Goal: Information Seeking & Learning: Learn about a topic

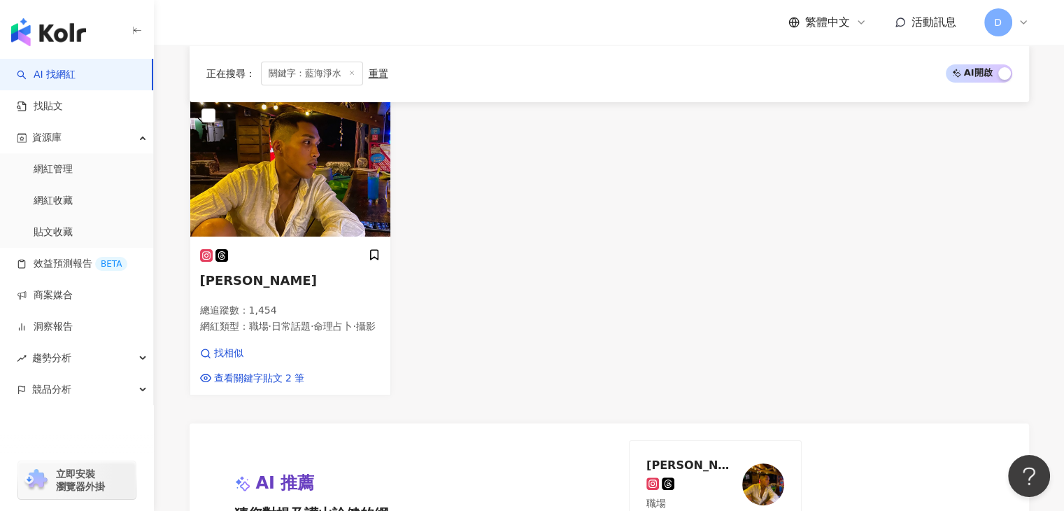
click at [316, 76] on span "關鍵字：藍海淨水" at bounding box center [312, 74] width 102 height 24
click at [353, 73] on icon at bounding box center [351, 72] width 7 height 7
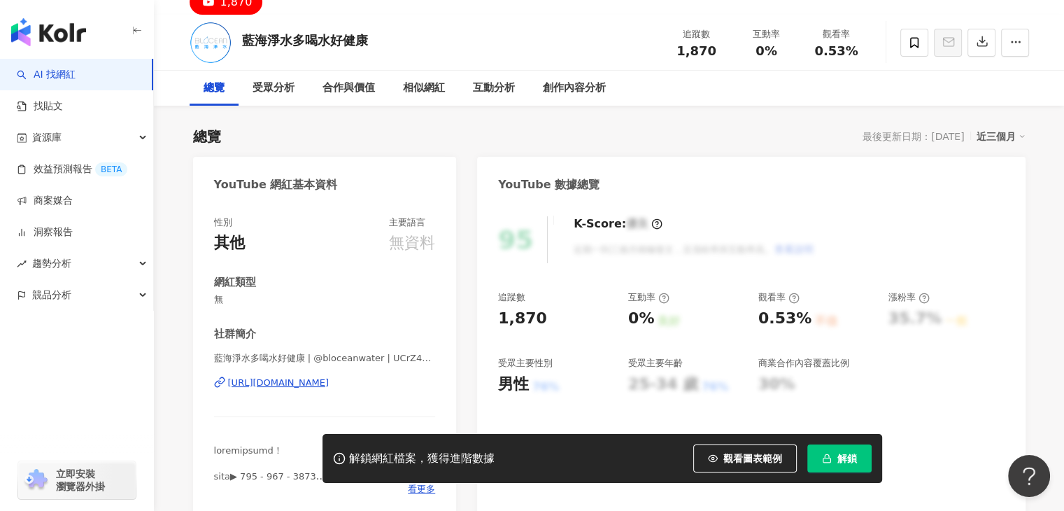
scroll to position [70, 0]
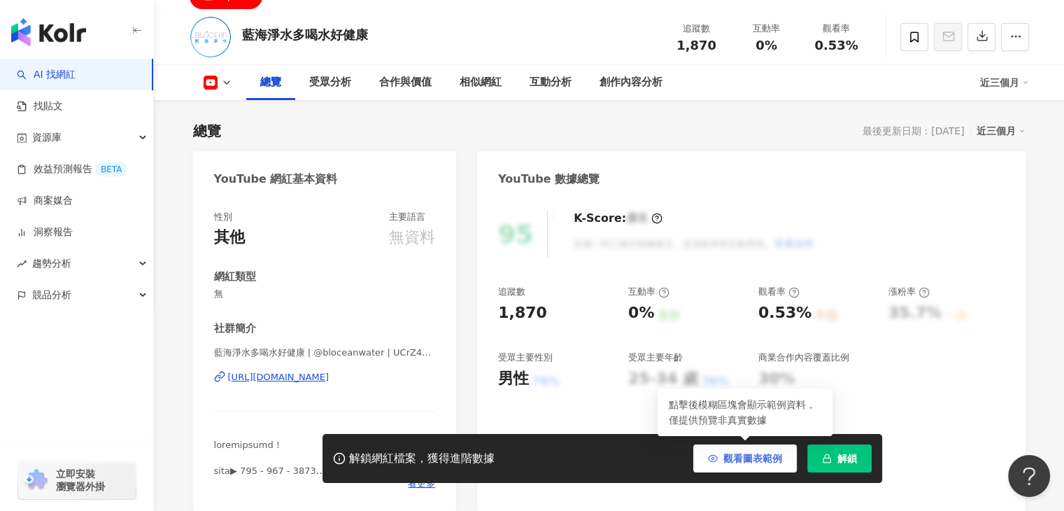
click at [707, 453] on button "觀看圖表範例" at bounding box center [745, 458] width 104 height 28
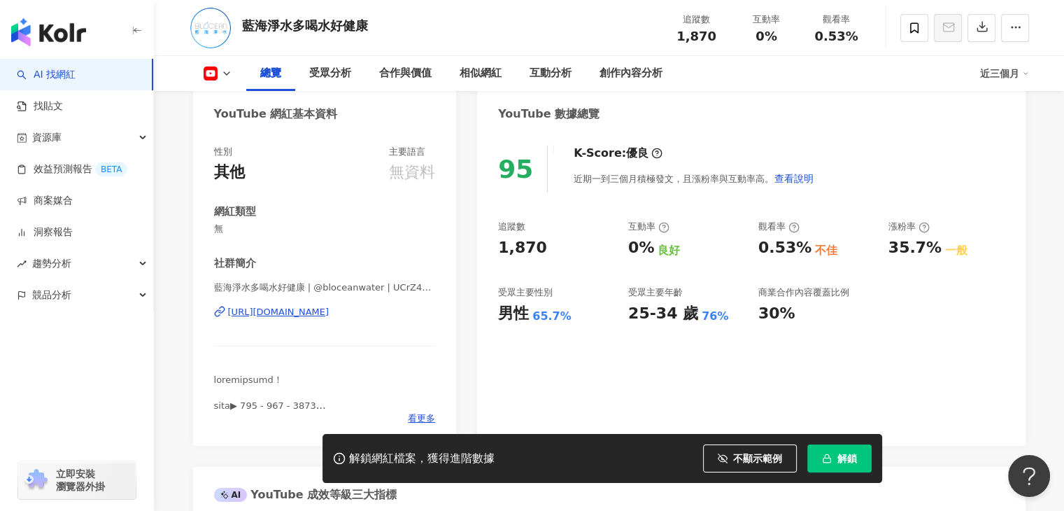
scroll to position [140, 0]
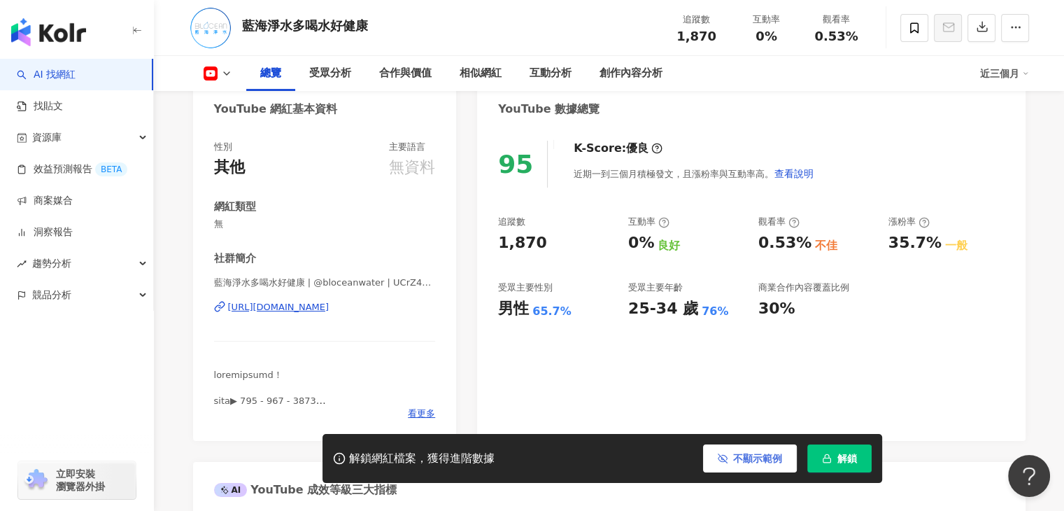
click at [725, 457] on icon "button" at bounding box center [723, 458] width 10 height 10
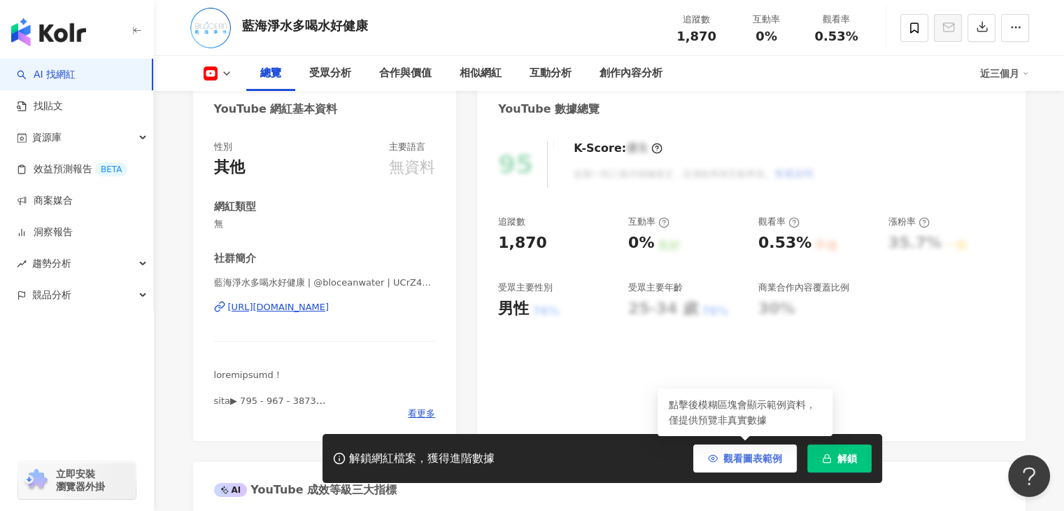
click at [716, 458] on icon "button" at bounding box center [713, 458] width 10 height 10
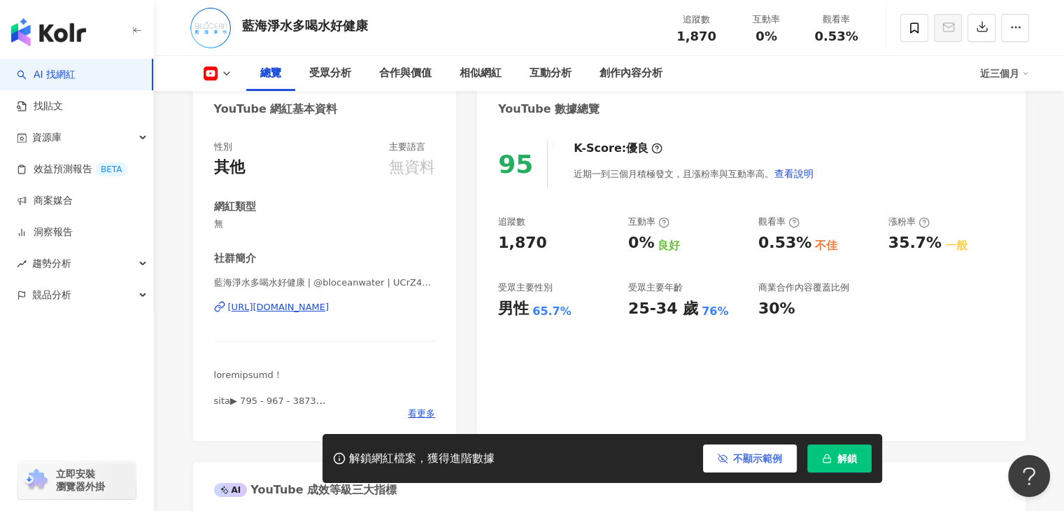
click at [716, 458] on button "不顯示範例" at bounding box center [750, 458] width 94 height 28
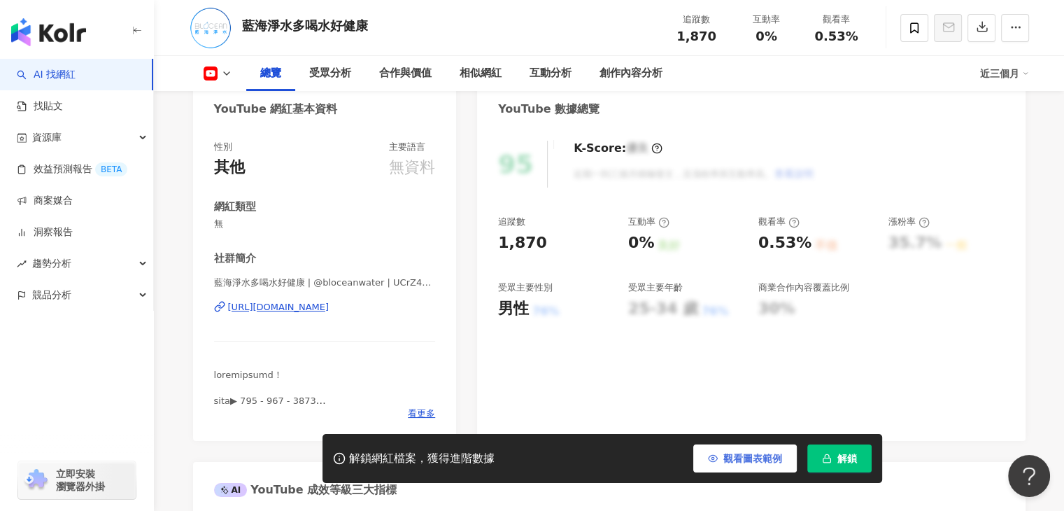
click at [716, 458] on icon "button" at bounding box center [713, 458] width 10 height 10
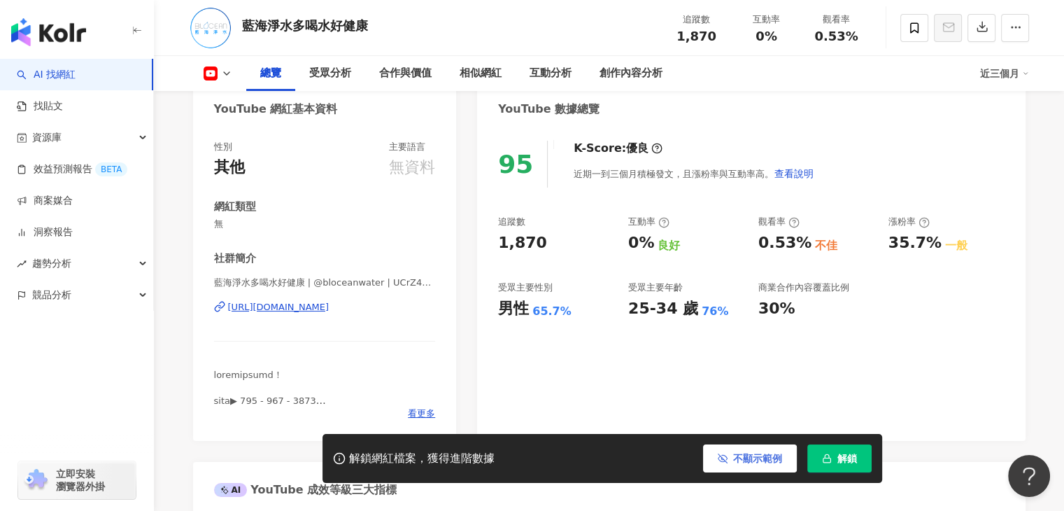
click at [716, 458] on button "不顯示範例" at bounding box center [750, 458] width 94 height 28
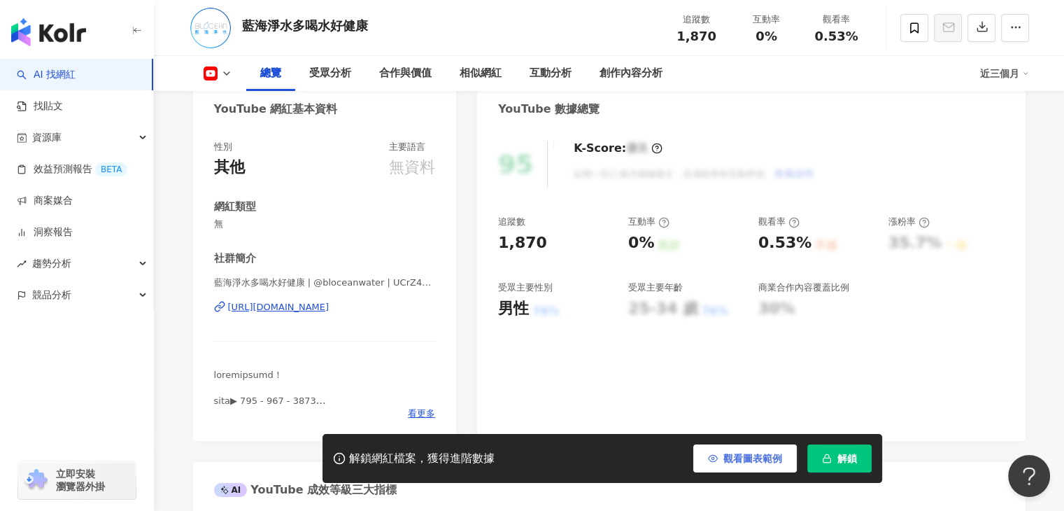
click at [716, 458] on icon "button" at bounding box center [713, 458] width 10 height 10
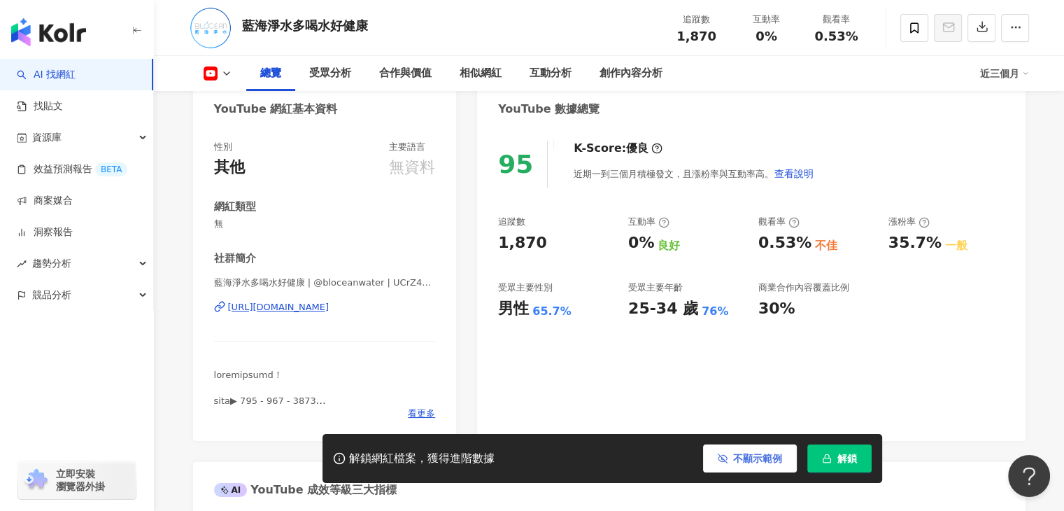
click at [224, 66] on button at bounding box center [218, 73] width 57 height 14
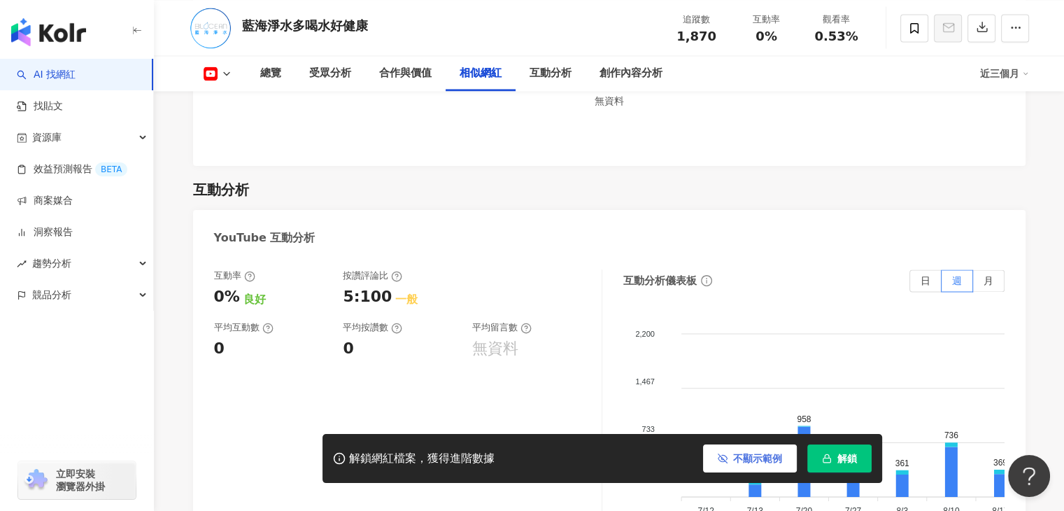
scroll to position [2239, 0]
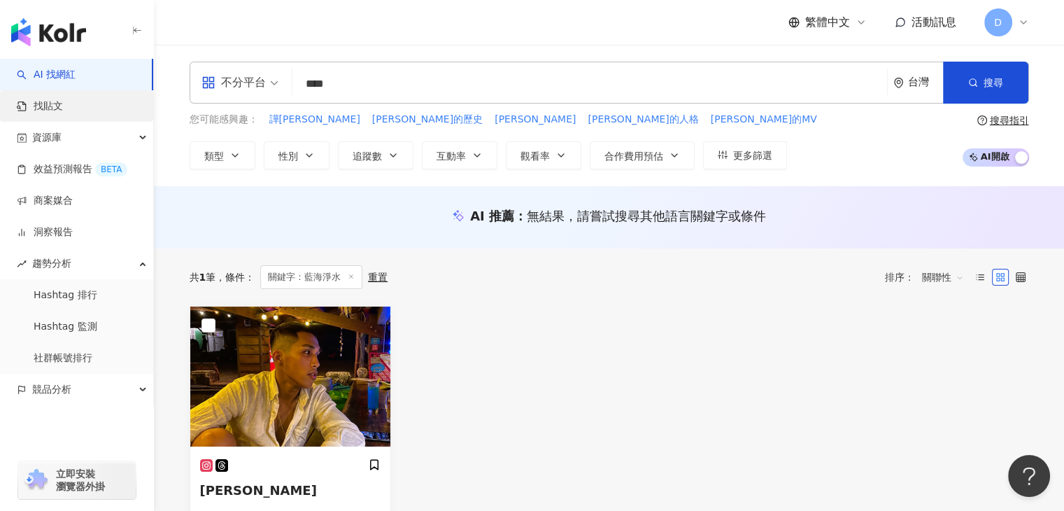
click at [63, 110] on link "找貼文" at bounding box center [40, 106] width 46 height 14
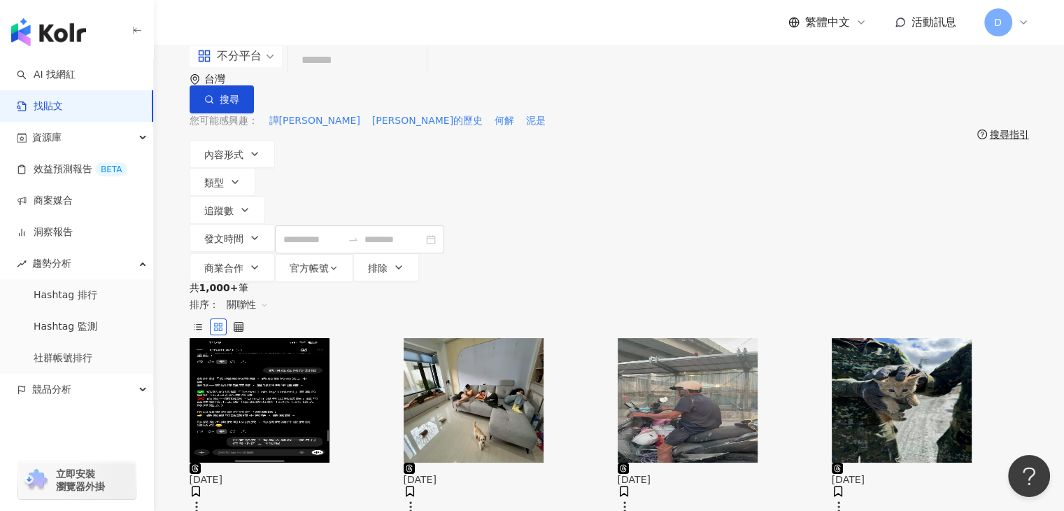
click at [370, 76] on input "search" at bounding box center [357, 60] width 127 height 30
click at [266, 67] on span "不分平台" at bounding box center [235, 56] width 77 height 22
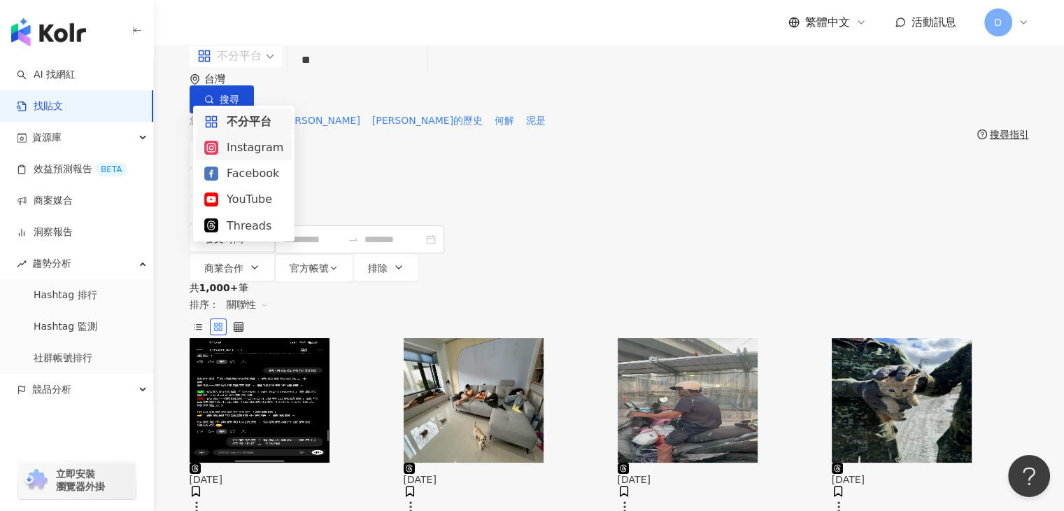
click at [252, 159] on div "Instagram" at bounding box center [244, 147] width 96 height 26
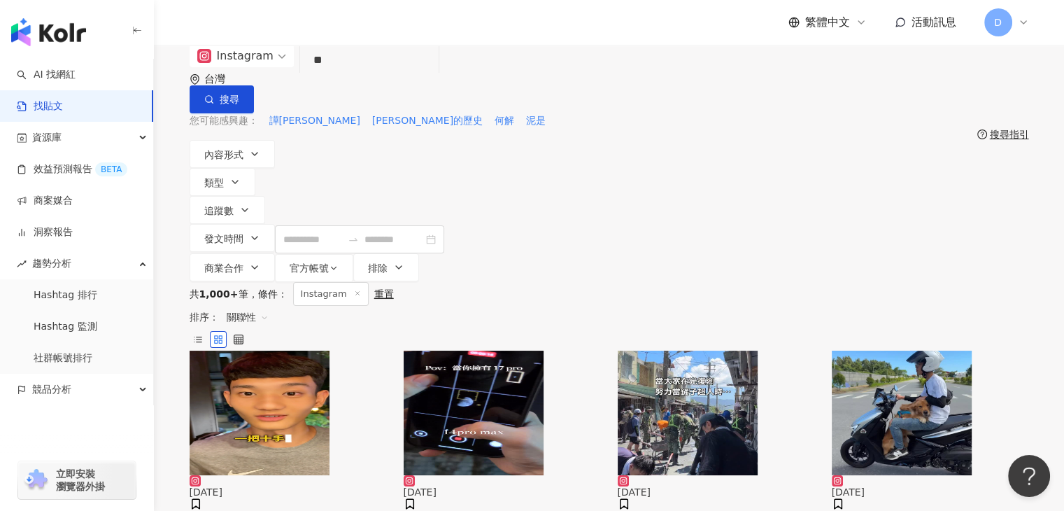
click at [397, 76] on input "**" at bounding box center [369, 60] width 127 height 30
click at [433, 76] on input "**" at bounding box center [369, 60] width 127 height 30
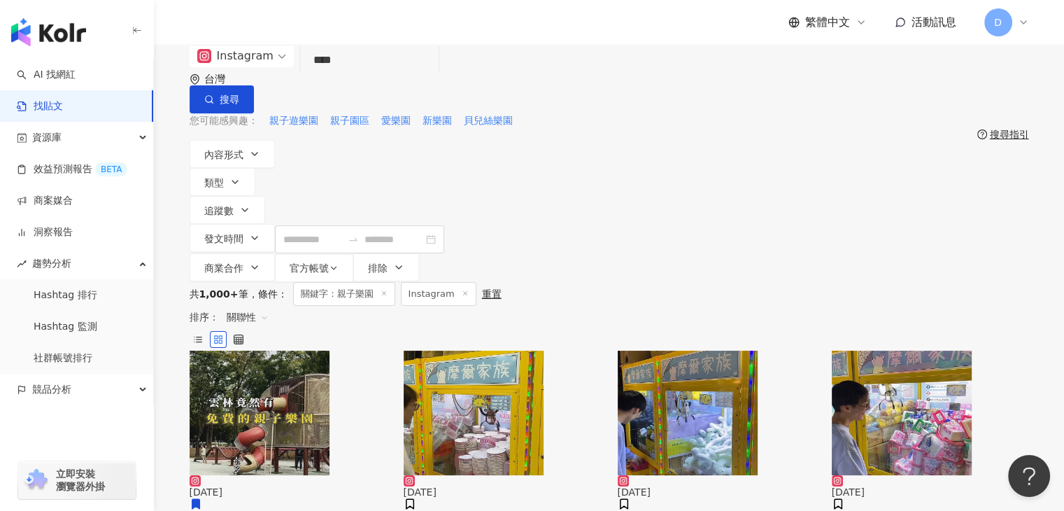
click at [309, 76] on input "****" at bounding box center [369, 60] width 127 height 30
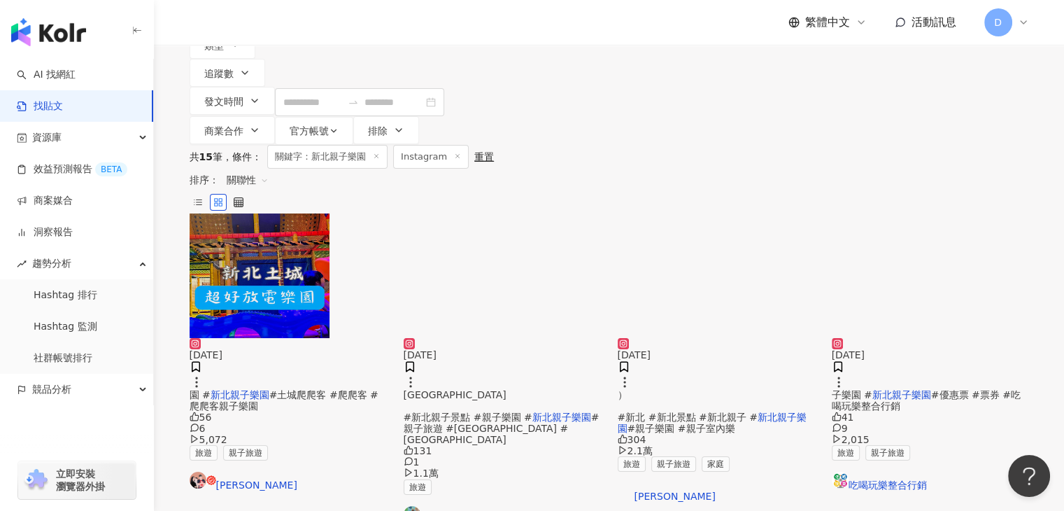
scroll to position [140, 0]
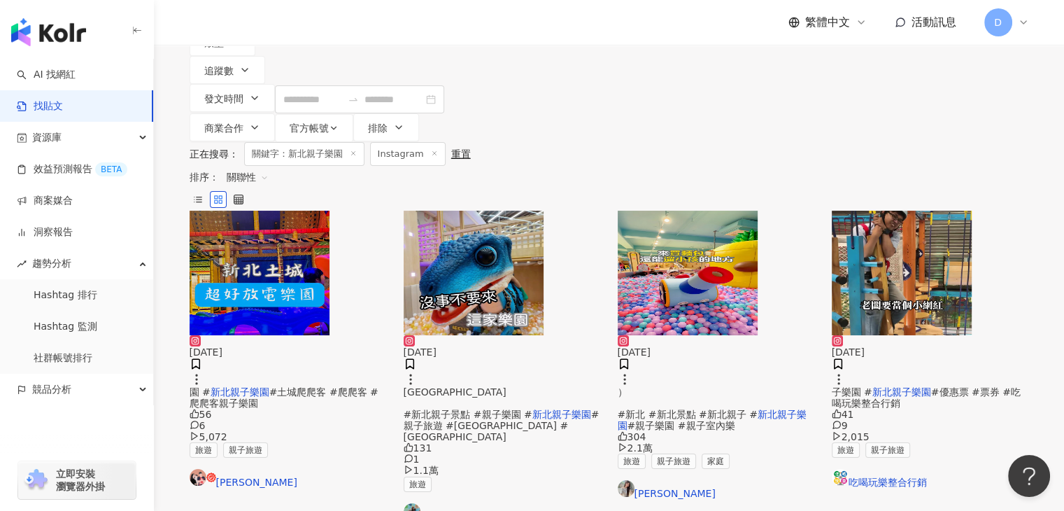
click at [747, 211] on img "button" at bounding box center [688, 273] width 140 height 125
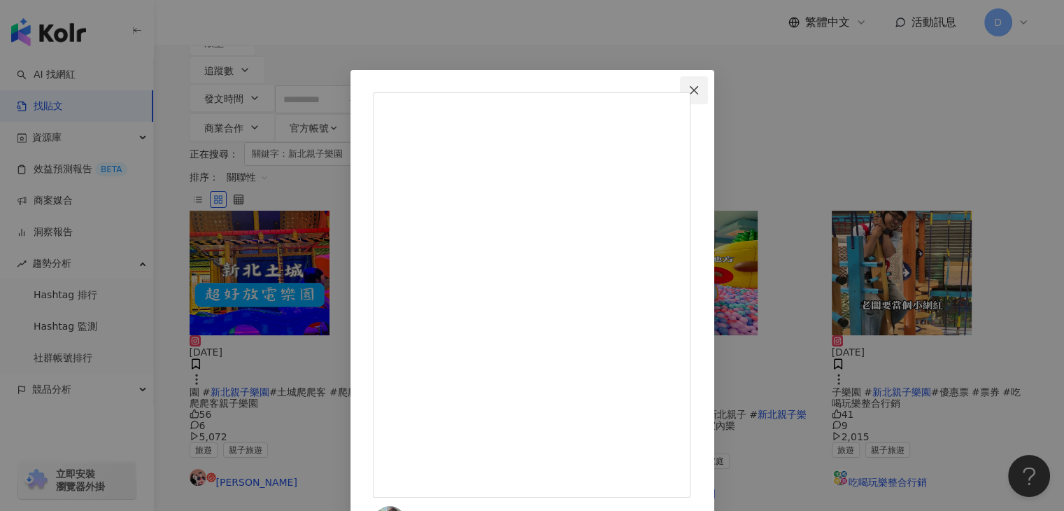
click at [700, 85] on icon "close" at bounding box center [693, 90] width 11 height 11
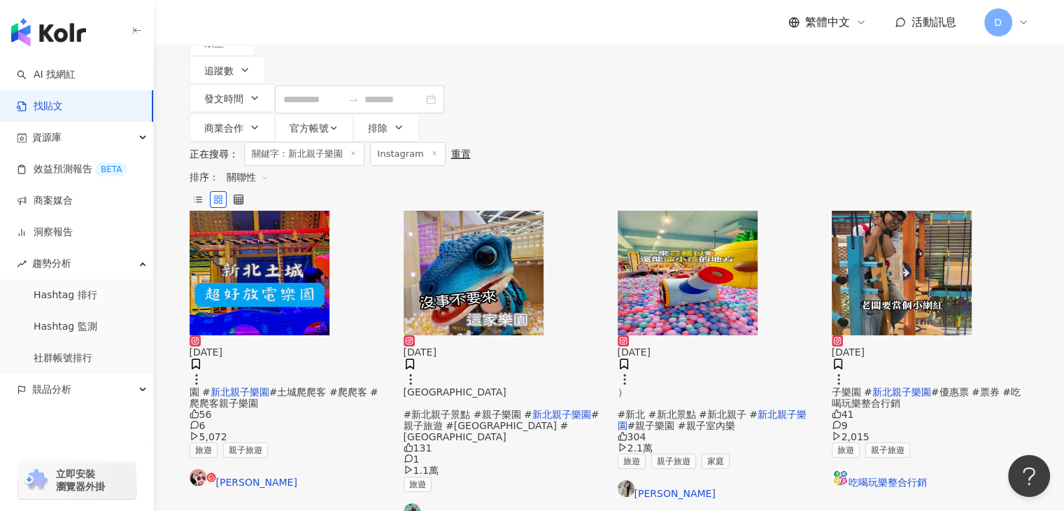
click at [532, 211] on img "button" at bounding box center [474, 273] width 140 height 125
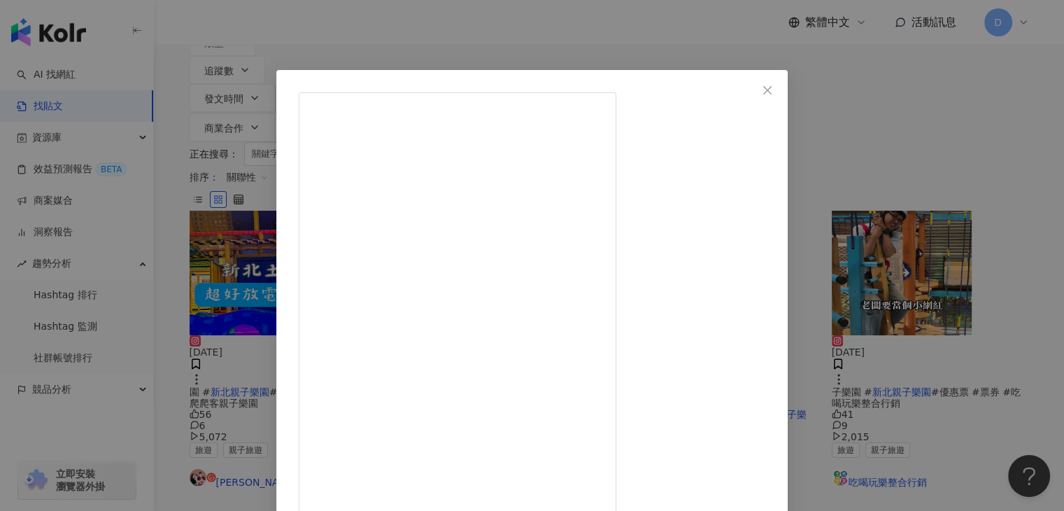
drag, startPoint x: 561, startPoint y: 155, endPoint x: 724, endPoint y: 223, distance: 176.9
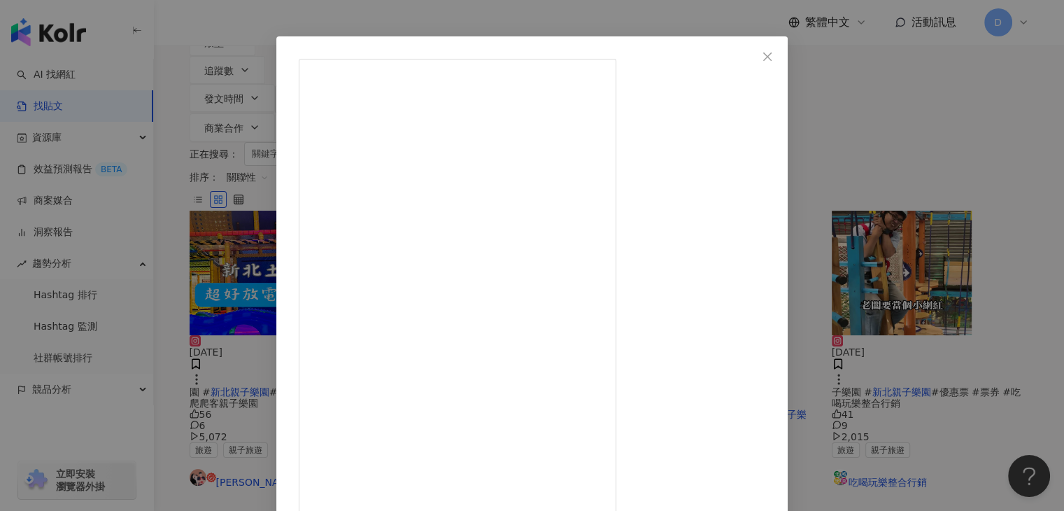
scroll to position [70, 0]
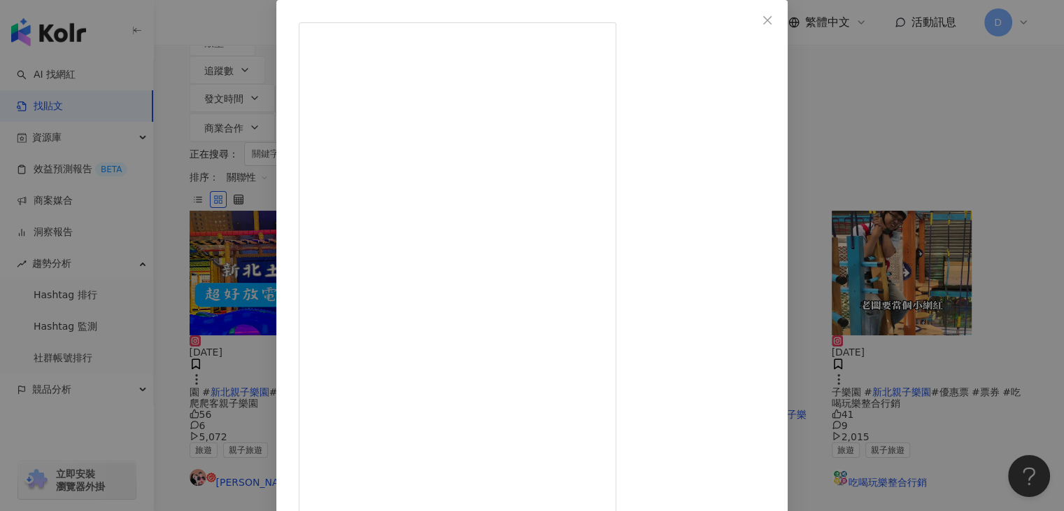
click at [940, 222] on div "瑞貝卡一家 2024/11/14 樂米樂園北美館 #新北親子景點 #親子樂園 #新北親子樂園 #親子旅遊 #樂米樂園 #樂米樂園北美館 #新店樂米樂園 131…" at bounding box center [532, 255] width 1064 height 511
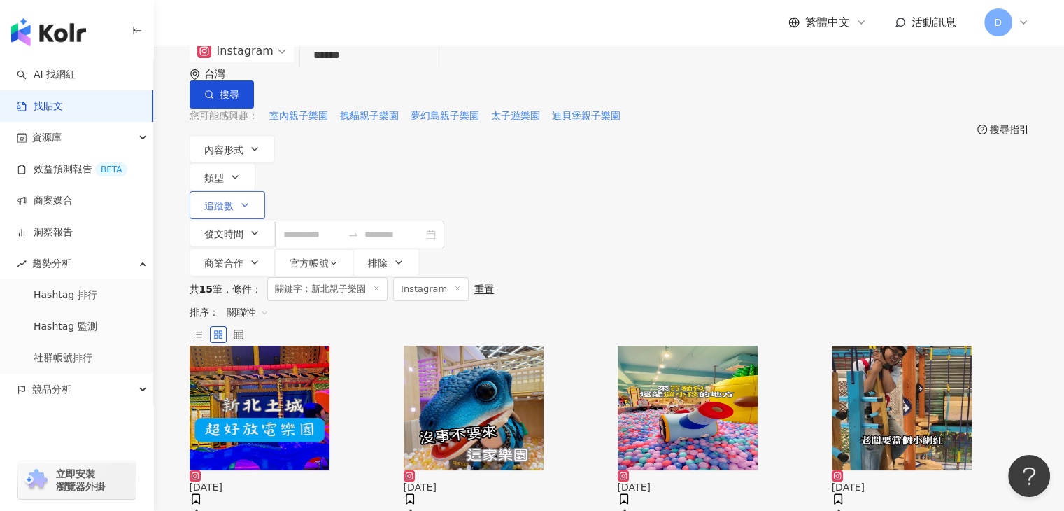
scroll to position [0, 0]
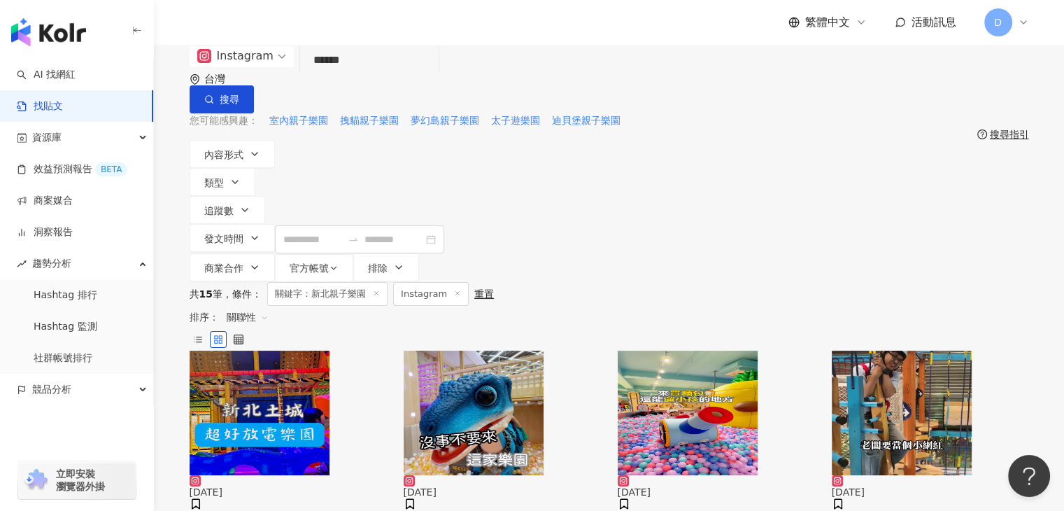
drag, startPoint x: 383, startPoint y: 78, endPoint x: 290, endPoint y: 78, distance: 93.1
click at [290, 78] on div "Instagram 新北親子樂園 ****** 台灣 搜尋" at bounding box center [610, 79] width 840 height 69
paste input "*"
click at [239, 94] on span "搜尋" at bounding box center [230, 99] width 20 height 11
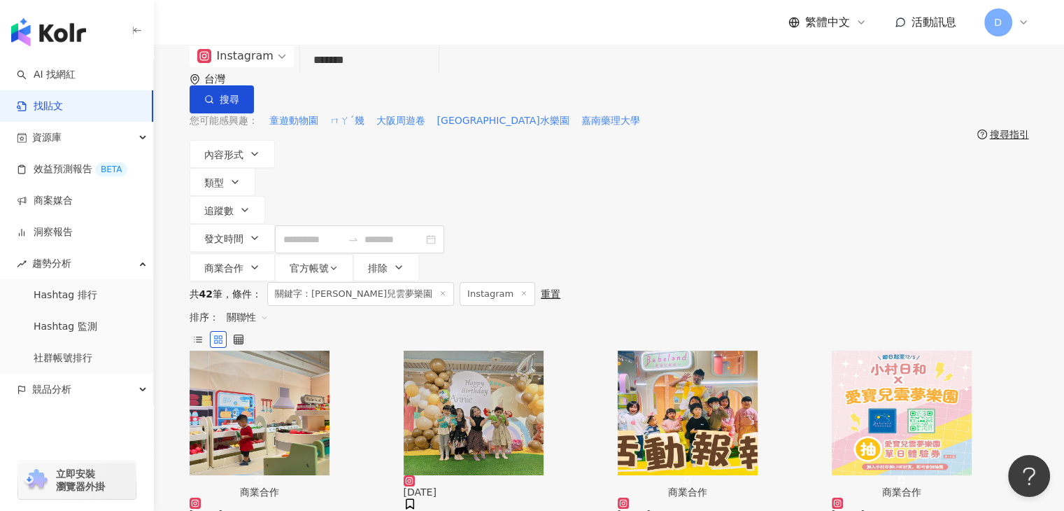
click at [269, 306] on span "關聯性" at bounding box center [248, 317] width 42 height 22
click at [948, 288] on div "觀看數" at bounding box center [944, 287] width 39 height 15
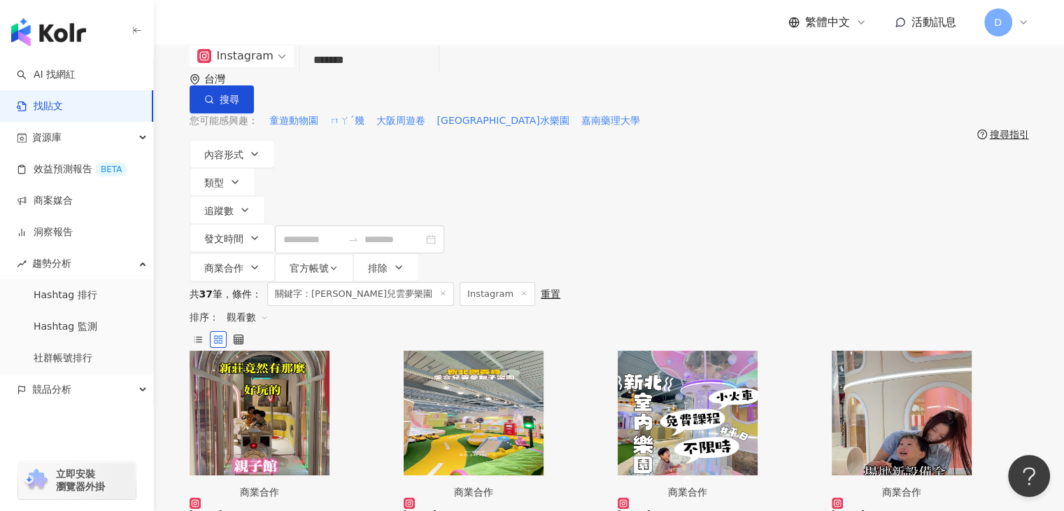
drag, startPoint x: 409, startPoint y: 92, endPoint x: 299, endPoint y: 94, distance: 109.9
click at [299, 94] on div "Instagram 愛寶兒雲夢樂園 ******* 台灣 搜尋" at bounding box center [610, 79] width 840 height 69
click at [254, 85] on button "搜尋" at bounding box center [222, 99] width 64 height 28
click at [433, 76] on input "****" at bounding box center [369, 60] width 127 height 30
drag, startPoint x: 993, startPoint y: 79, endPoint x: 666, endPoint y: 124, distance: 329.8
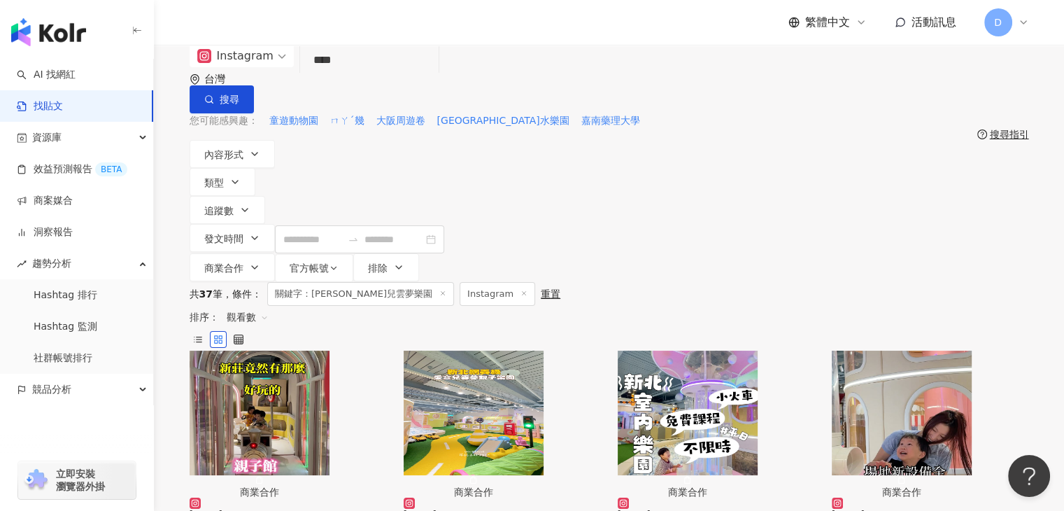
click at [666, 124] on div "您可能感興趣： 童遊動物園 ㄇㄚˊ幾 大阪周遊卷 愛河灣水樂園 嘉南藥理大學" at bounding box center [610, 120] width 840 height 15
click at [269, 306] on span "觀看數" at bounding box center [248, 317] width 42 height 22
click at [956, 269] on div "互動數" at bounding box center [944, 263] width 39 height 15
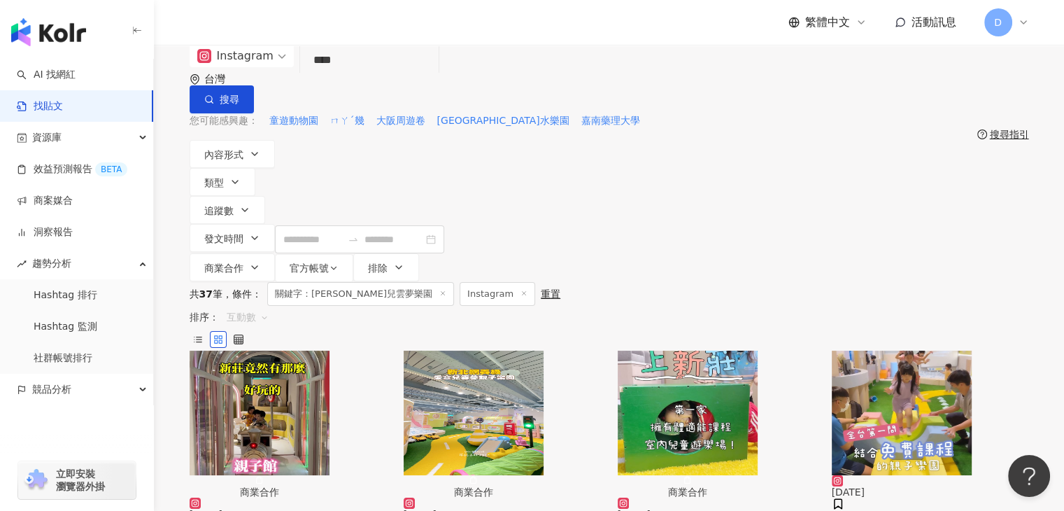
click at [269, 306] on span "互動數" at bounding box center [248, 317] width 42 height 22
click at [946, 292] on div "觀看數" at bounding box center [944, 287] width 39 height 15
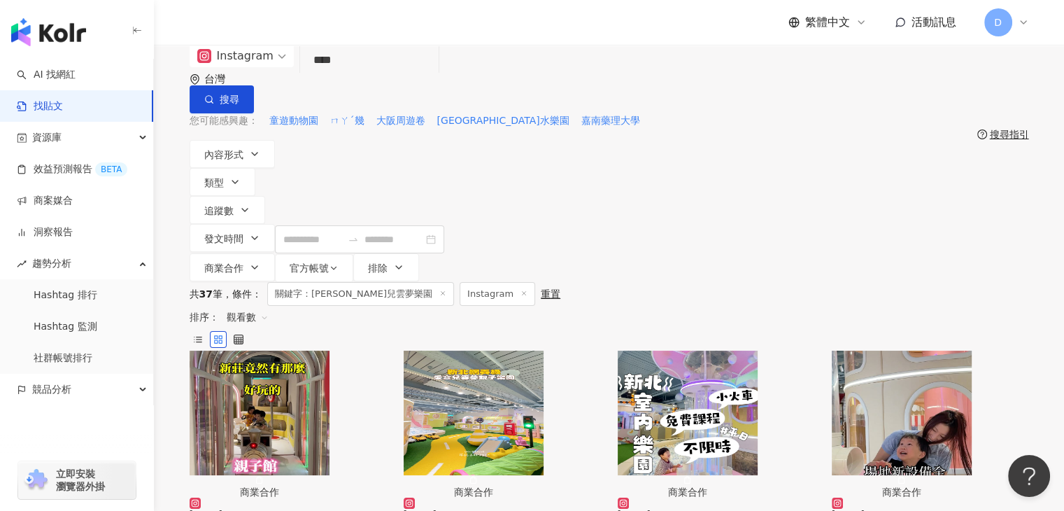
click at [294, 351] on img "button" at bounding box center [260, 413] width 140 height 125
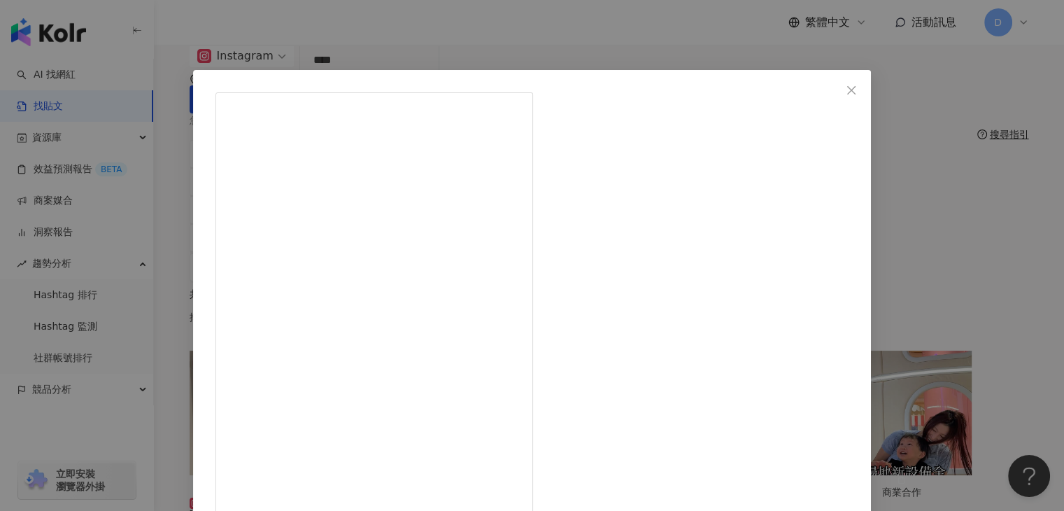
drag, startPoint x: 637, startPoint y: 94, endPoint x: 598, endPoint y: 99, distance: 39.4
copy span "YAYU"
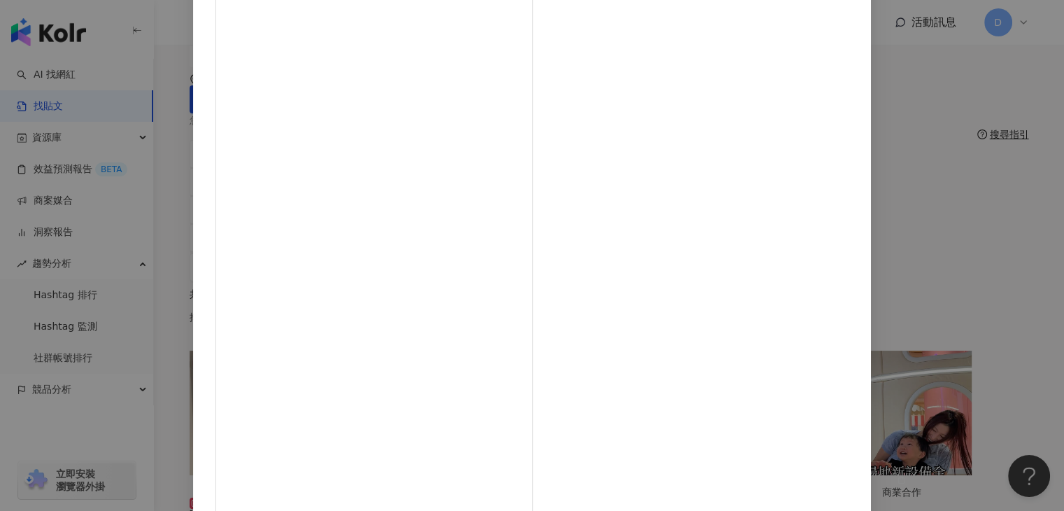
scroll to position [24, 0]
click at [929, 243] on div "YAYU 2024/5/17 沒想到新莊竟然有這麼好玩的親子樂園 種類很豐富！保證放到沒電🪫 靜態、動態設施都有 室內的小火車太壯觀了！ 下午還有小老師帶寶貝…" at bounding box center [532, 255] width 1064 height 511
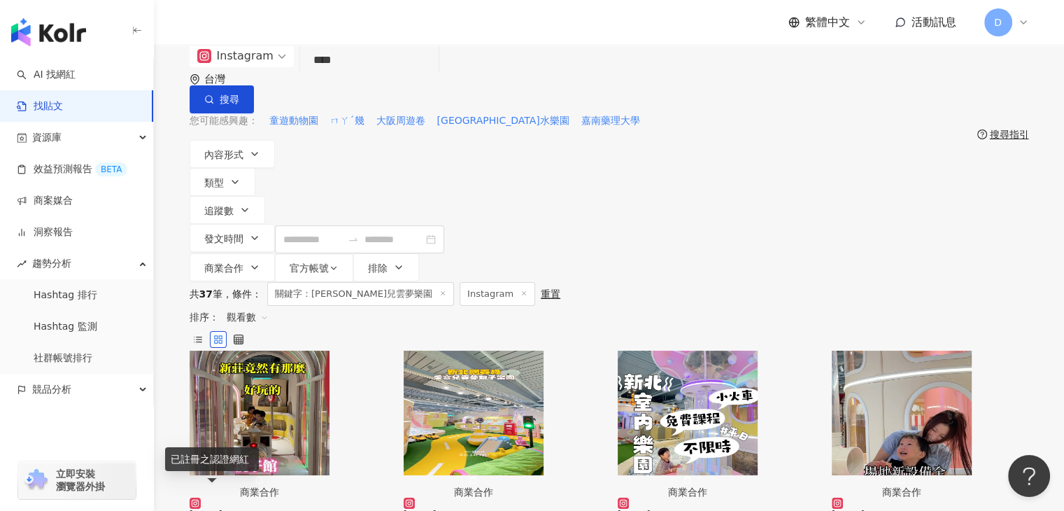
click at [269, 306] on span "觀看數" at bounding box center [248, 317] width 42 height 22
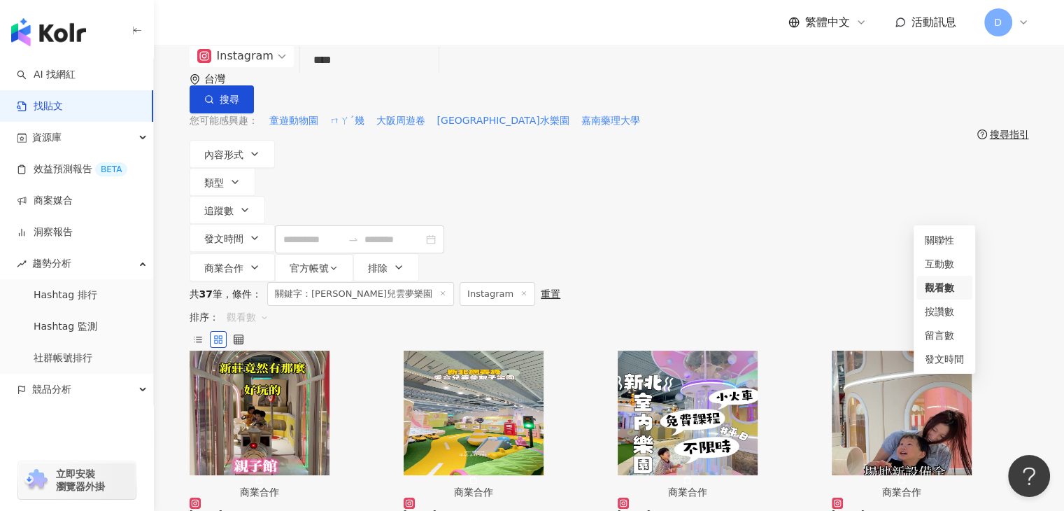
click at [635, 282] on div "共 37 筆 條件 ： 關鍵字：愛寶兒雲夢樂園 Instagram 重置 排序： 觀看數" at bounding box center [610, 316] width 840 height 69
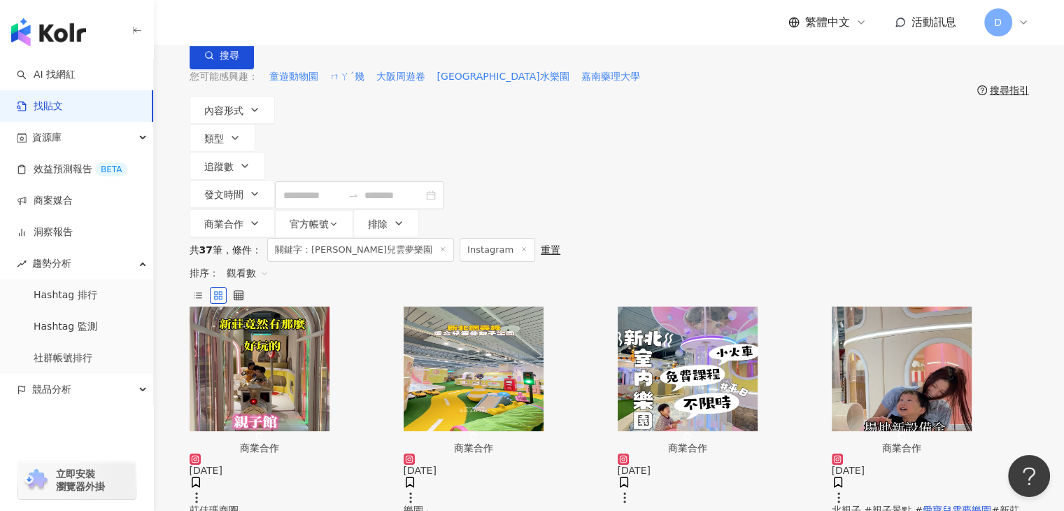
scroll to position [0, 0]
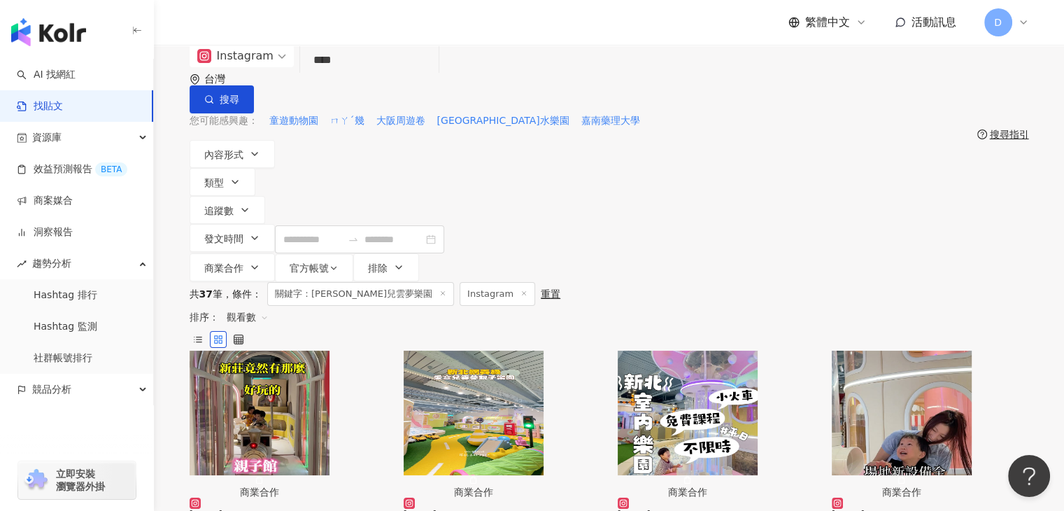
click at [377, 76] on input "****" at bounding box center [369, 60] width 127 height 30
drag, startPoint x: 383, startPoint y: 87, endPoint x: 339, endPoint y: 85, distance: 44.1
click at [339, 76] on input "****" at bounding box center [369, 60] width 127 height 30
type input "****"
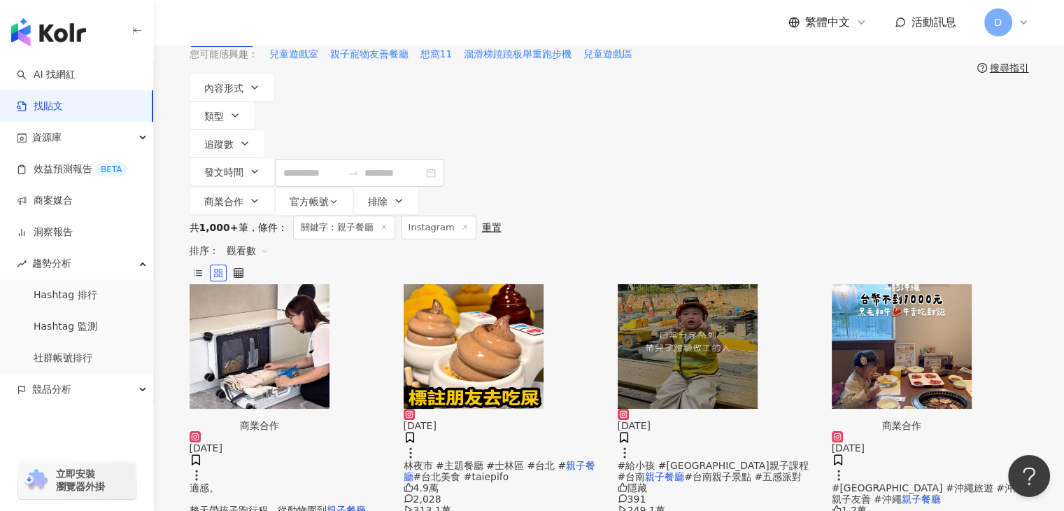
scroll to position [70, 0]
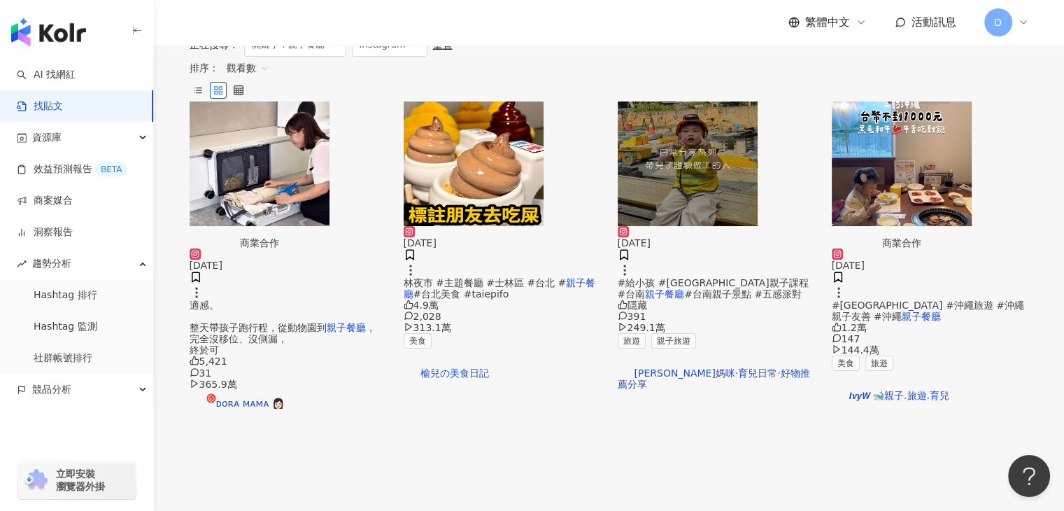
scroll to position [350, 0]
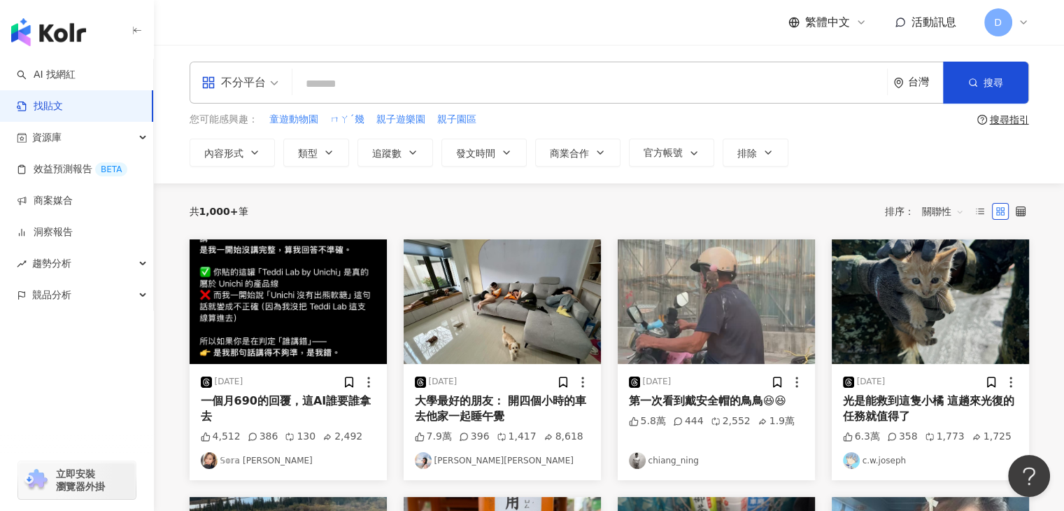
click at [454, 87] on input "search" at bounding box center [590, 84] width 584 height 30
click at [276, 85] on span "不分平台" at bounding box center [240, 82] width 77 height 22
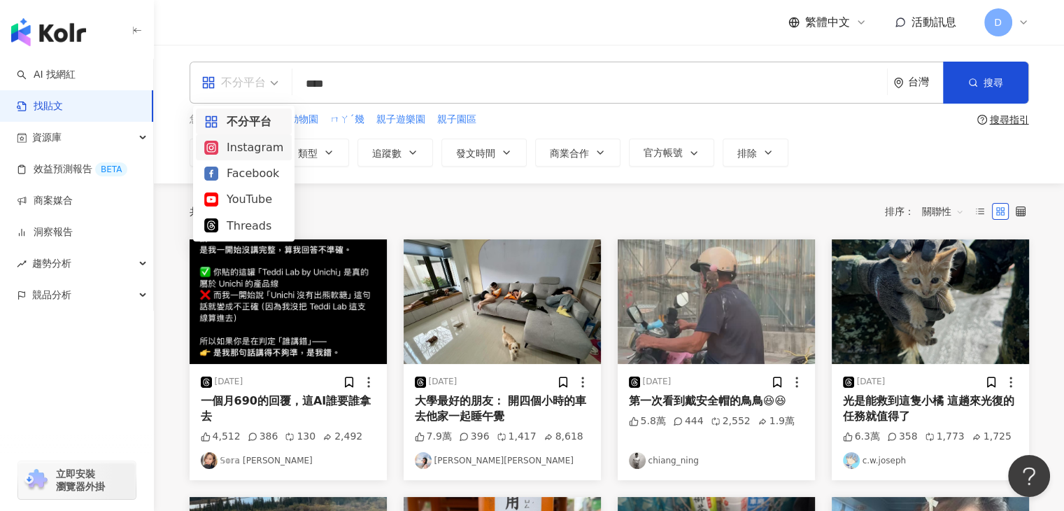
click at [245, 160] on div "Instagram" at bounding box center [244, 147] width 96 height 26
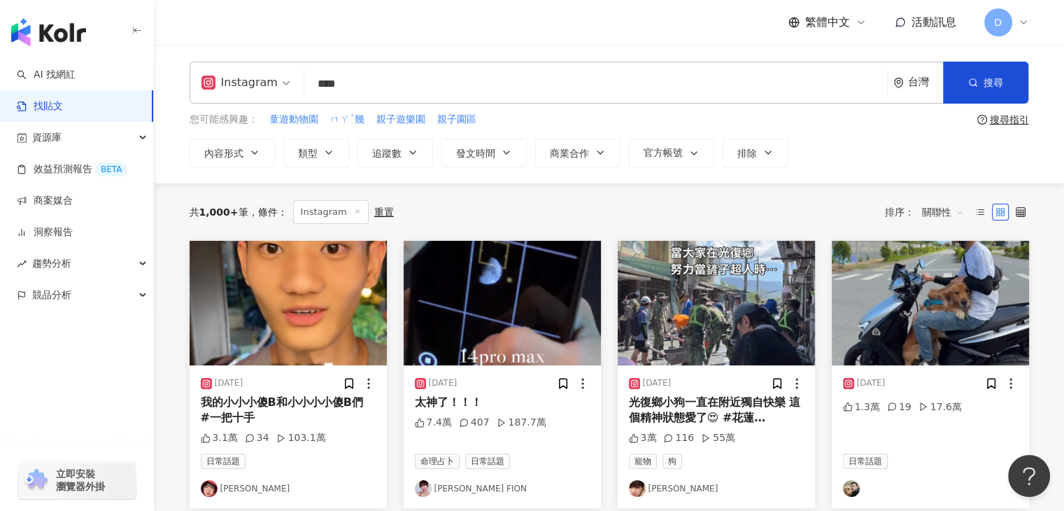
click at [311, 83] on input "****" at bounding box center [596, 84] width 572 height 30
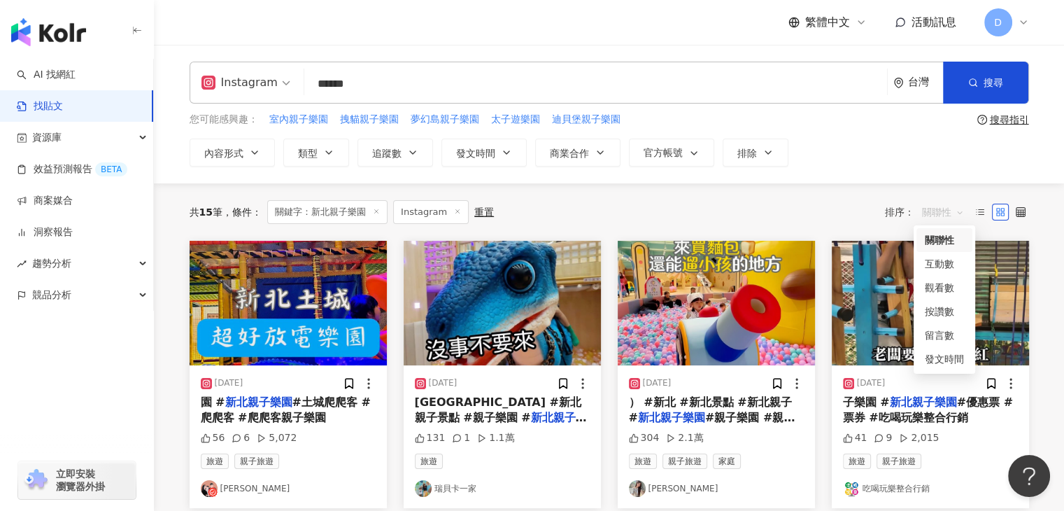
click at [957, 212] on span "關聯性" at bounding box center [943, 212] width 42 height 22
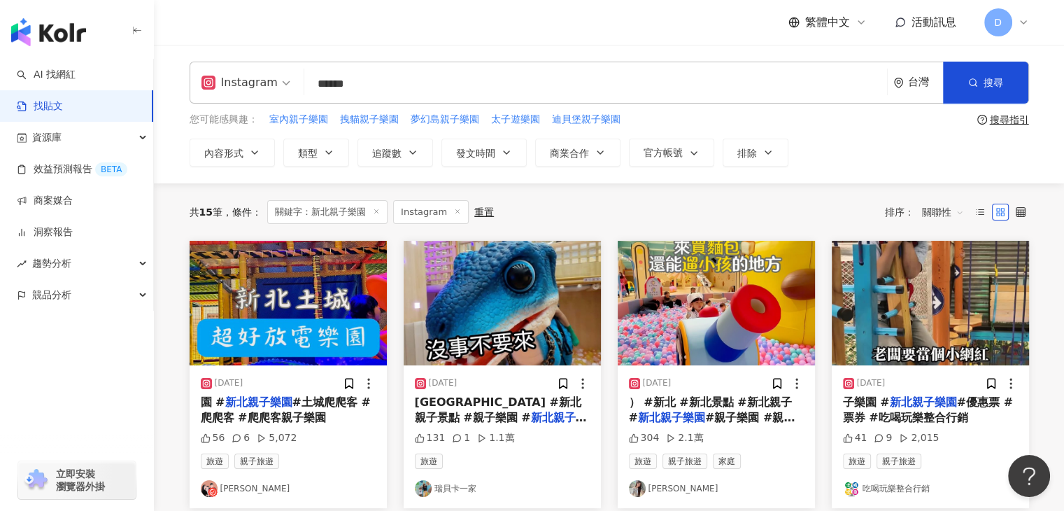
click at [650, 206] on div "共 15 筆 條件 ： 關鍵字：新北親子樂園 Instagram 重置 排序： 關聯性" at bounding box center [610, 212] width 840 height 24
click at [945, 215] on span "關聯性" at bounding box center [943, 212] width 42 height 22
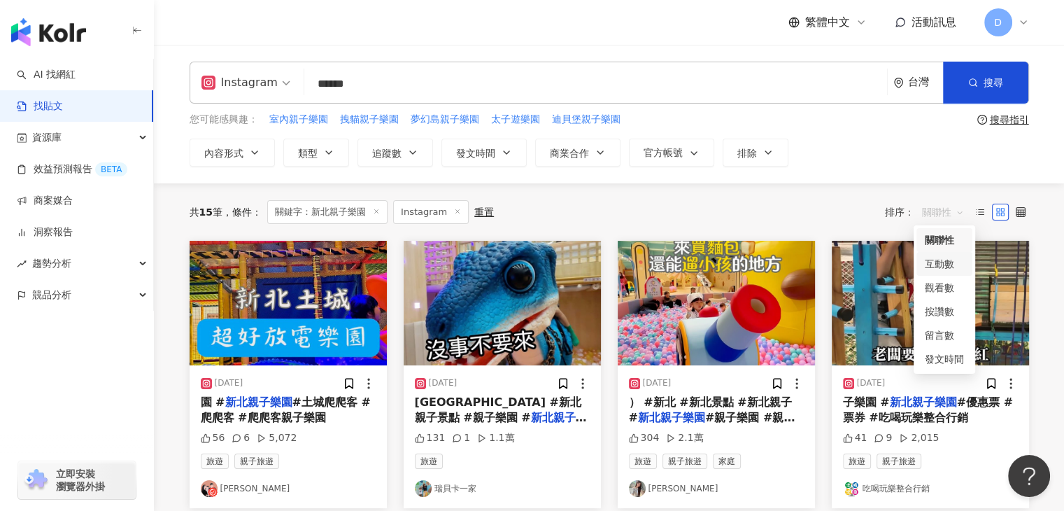
click at [944, 269] on div "互動數" at bounding box center [944, 263] width 39 height 15
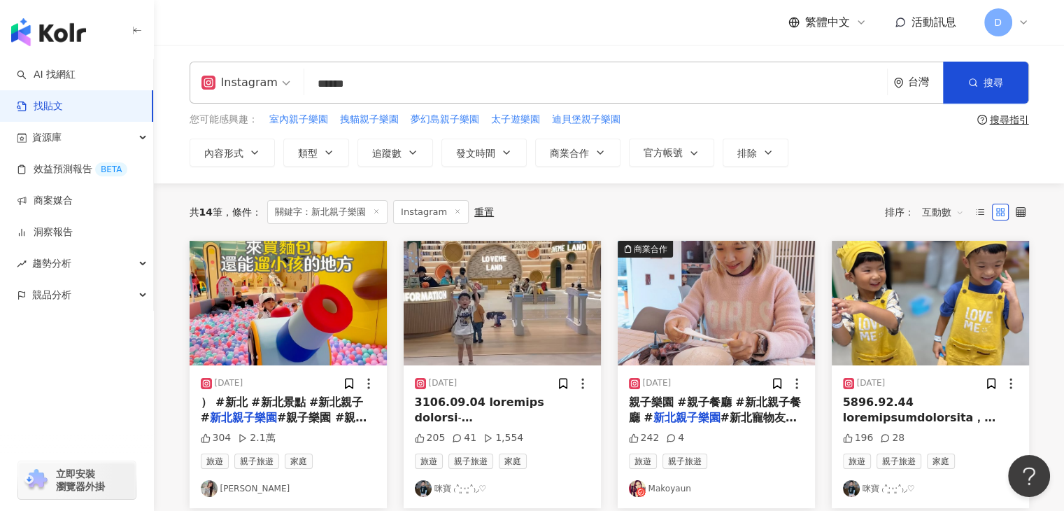
drag, startPoint x: 386, startPoint y: 79, endPoint x: 355, endPoint y: 87, distance: 31.1
click at [356, 86] on input "******" at bounding box center [596, 84] width 572 height 30
type input "******"
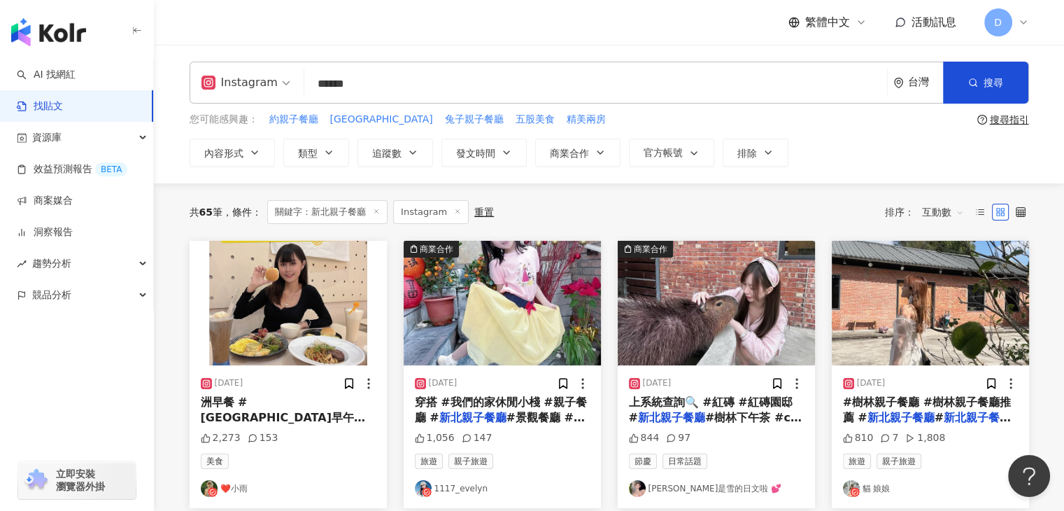
click at [945, 212] on span "互動數" at bounding box center [943, 212] width 42 height 22
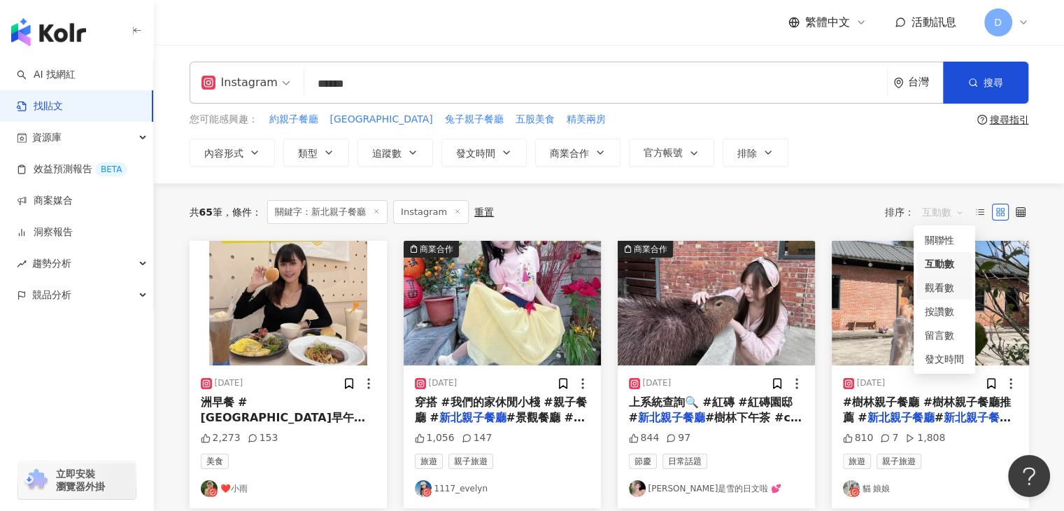
click at [949, 285] on div "觀看數" at bounding box center [944, 287] width 39 height 15
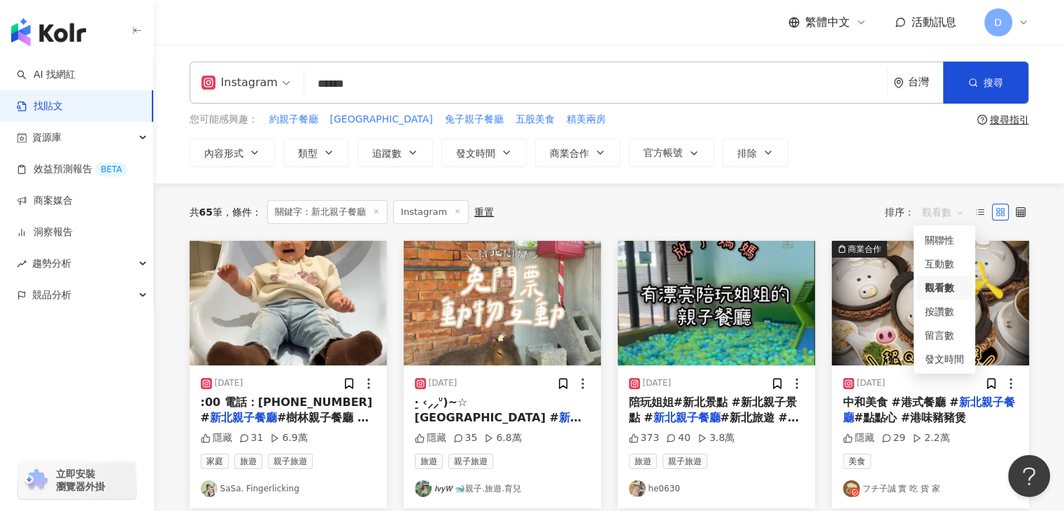
click at [949, 211] on span "觀看數" at bounding box center [943, 212] width 42 height 22
click at [793, 212] on div "共 65 筆 條件 ： 關鍵字：新北親子餐廳 Instagram 重置 排序： 觀看數" at bounding box center [610, 212] width 840 height 24
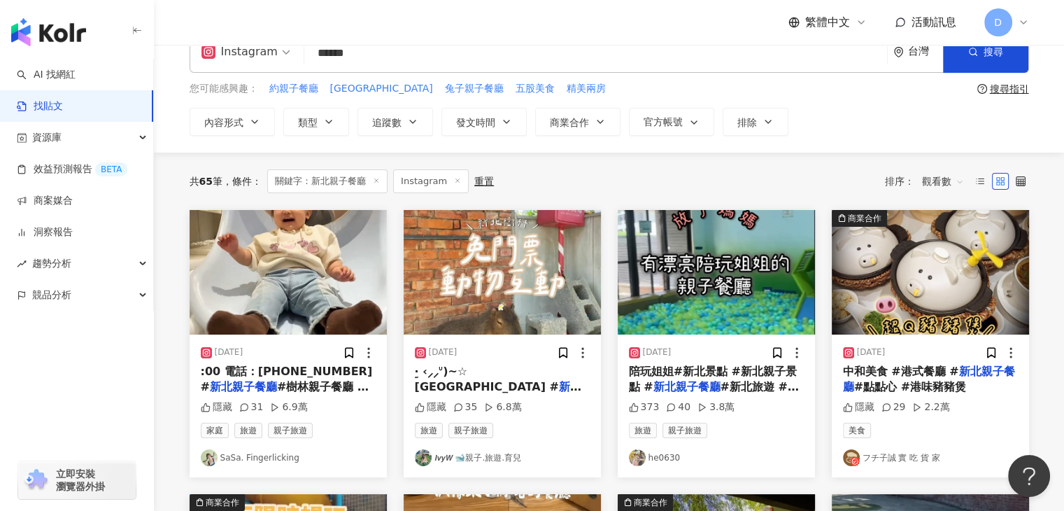
scroll to position [70, 0]
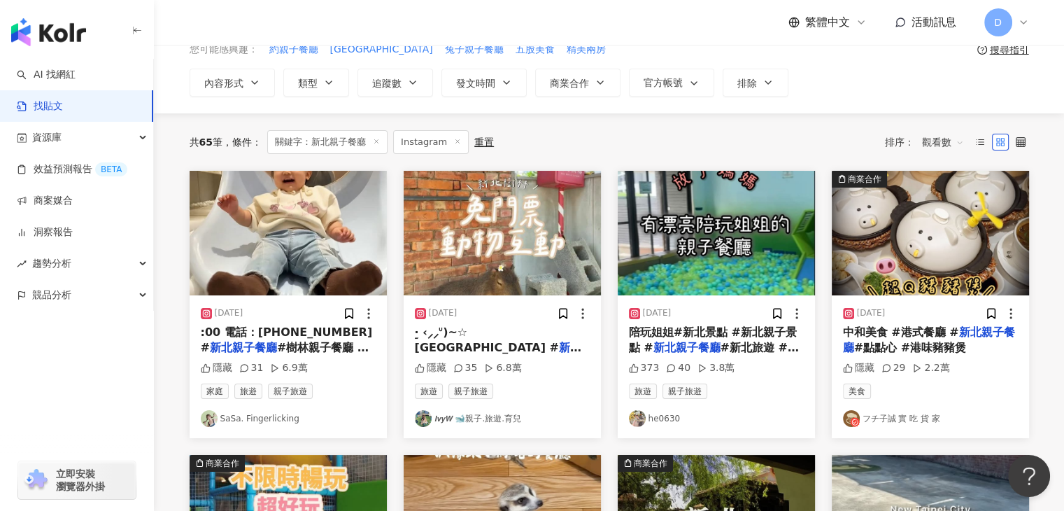
click at [330, 250] on img "button" at bounding box center [288, 233] width 197 height 125
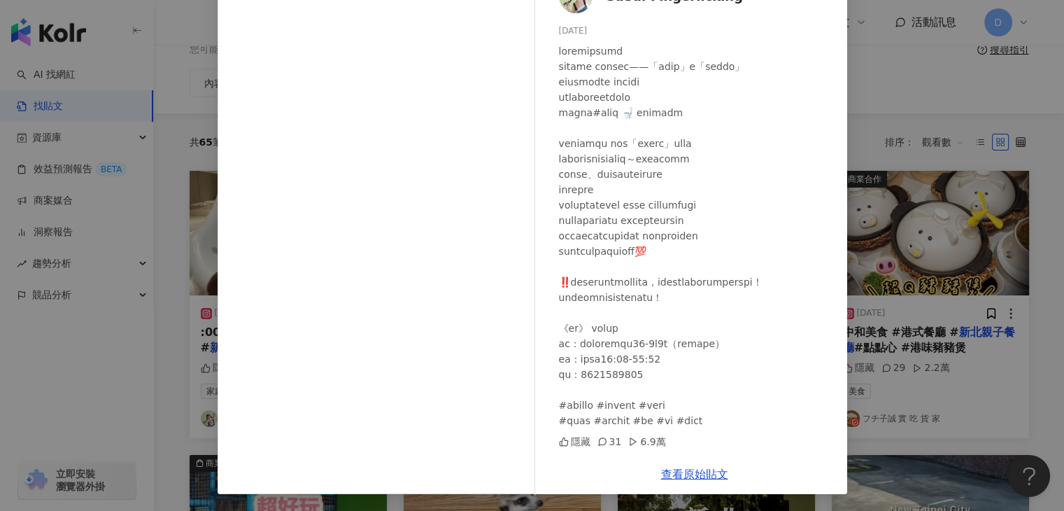
scroll to position [0, 0]
click at [694, 478] on link "查看原始貼文" at bounding box center [694, 473] width 67 height 13
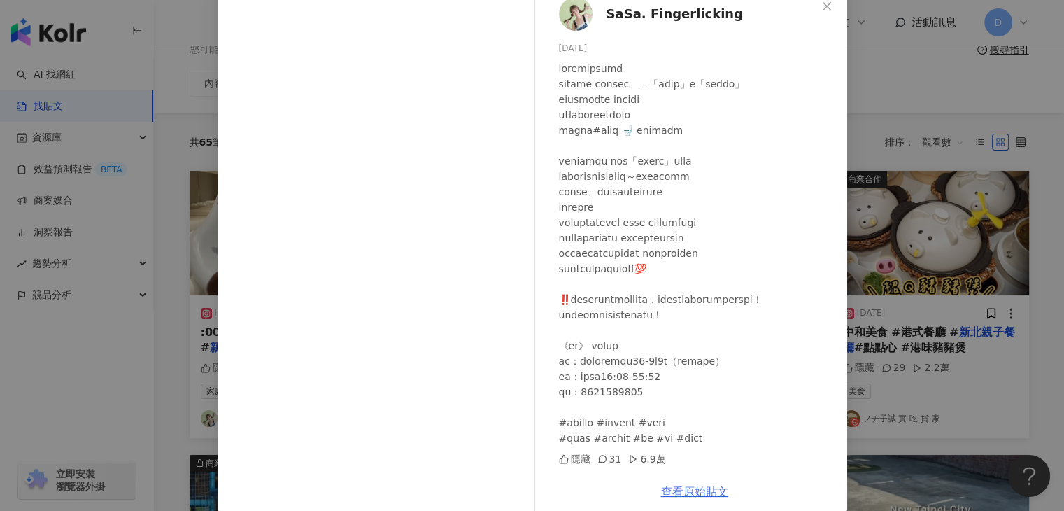
scroll to position [101, 0]
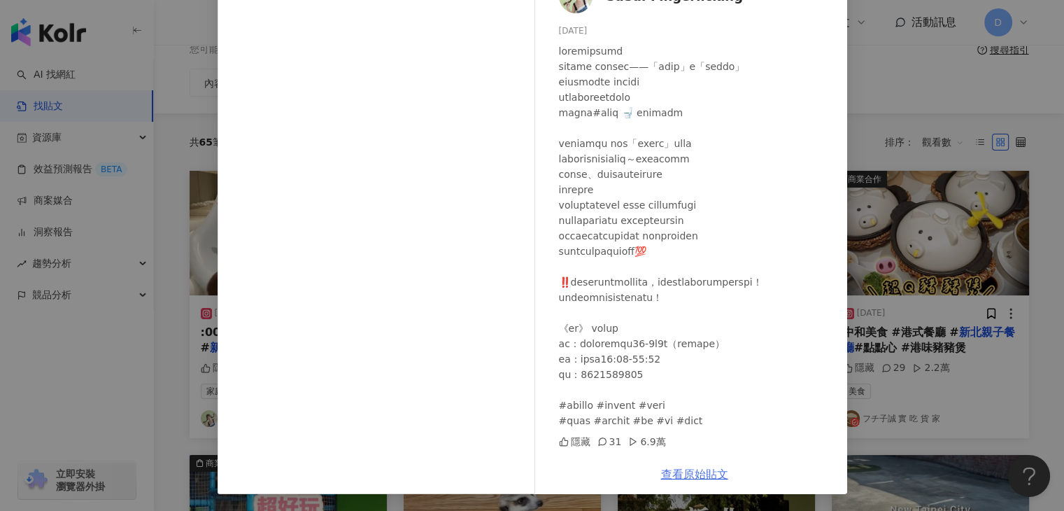
click at [691, 475] on link "查看原始貼文" at bounding box center [694, 473] width 67 height 13
click at [951, 284] on div "SaSa. Fingerlicking 2025/4/18 隱藏 31 6.9萬 查看原始貼文" at bounding box center [532, 255] width 1064 height 511
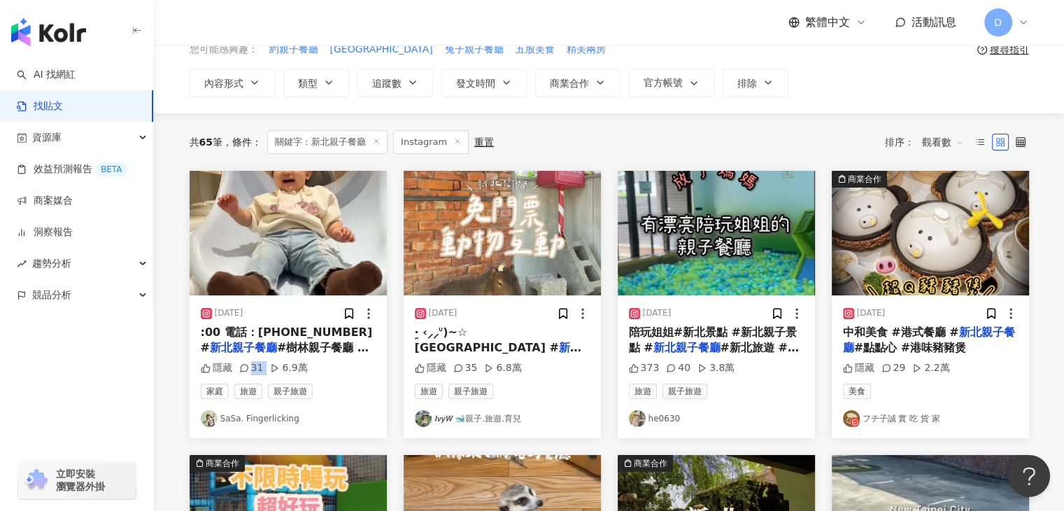
drag, startPoint x: 339, startPoint y: 369, endPoint x: 327, endPoint y: 376, distance: 12.8
click at [244, 370] on div "隱藏 31 6.9萬" at bounding box center [288, 368] width 175 height 14
click at [358, 376] on div "2025/4/18 :00 電話：0286752002 # 新北親子餐廳 #樹林親子餐廳 #親子餐廳 隱藏 31 6.9萬 家庭 旅遊 親子旅遊 SaSa. …" at bounding box center [288, 366] width 197 height 143
click at [348, 377] on div "2025/4/18 :00 電話：0286752002 # 新北親子餐廳 #樹林親子餐廳 #親子餐廳 隱藏 31 6.9萬 家庭 旅遊 親子旅遊 SaSa. …" at bounding box center [288, 366] width 197 height 143
click at [332, 392] on div "家庭 旅遊 親子旅遊" at bounding box center [288, 390] width 175 height 15
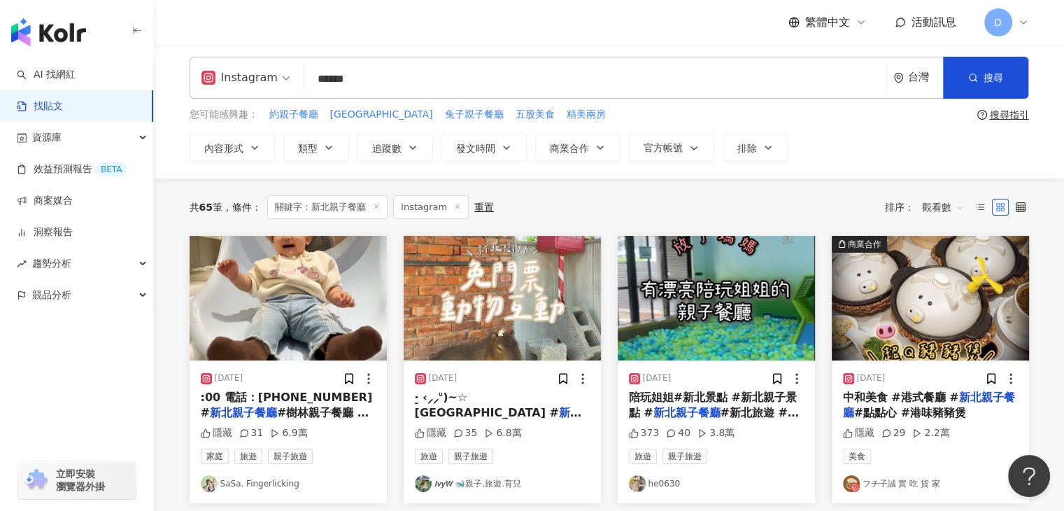
scroll to position [0, 0]
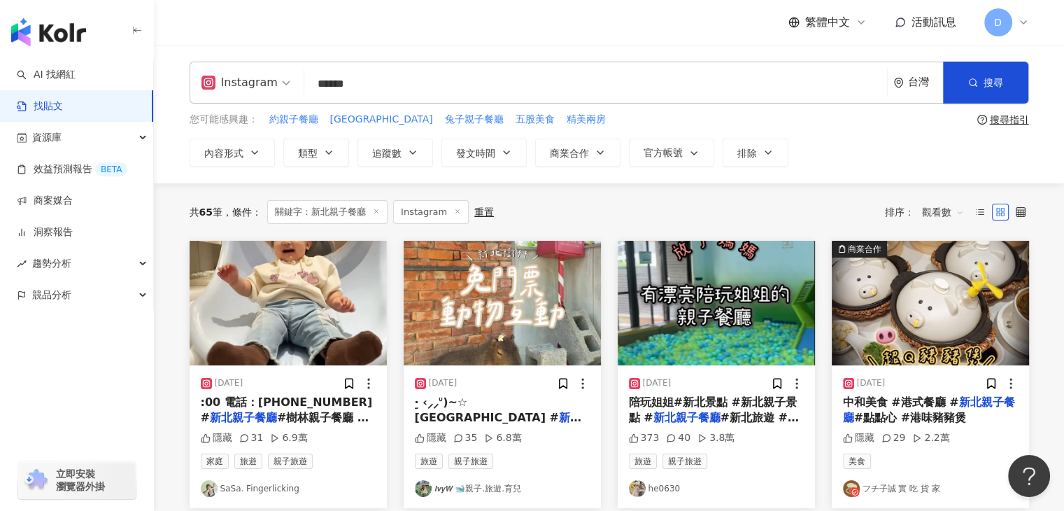
click at [302, 348] on img "button" at bounding box center [288, 303] width 197 height 125
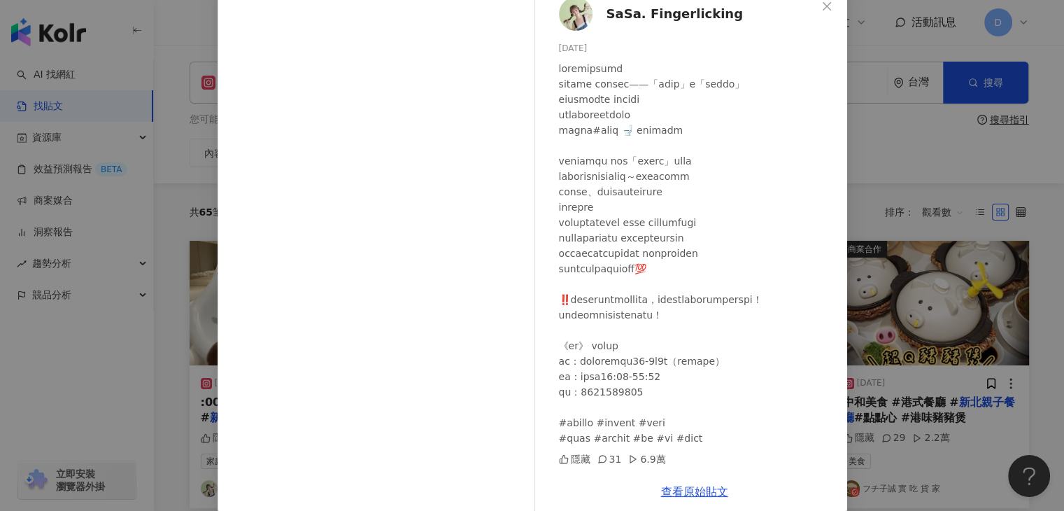
scroll to position [101, 0]
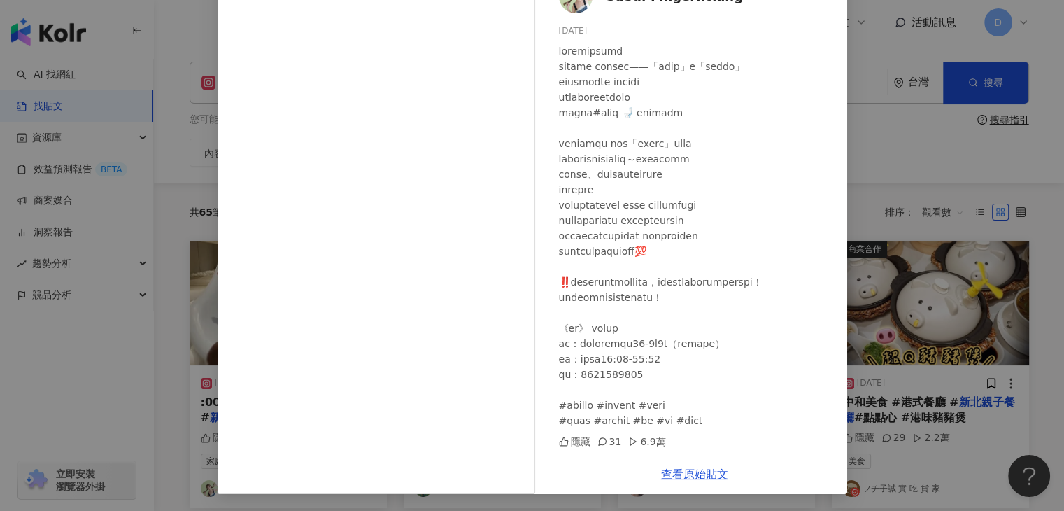
click at [910, 373] on div "SaSa. Fingerlicking 2025/4/18 隱藏 31 6.9萬 查看原始貼文" at bounding box center [532, 255] width 1064 height 511
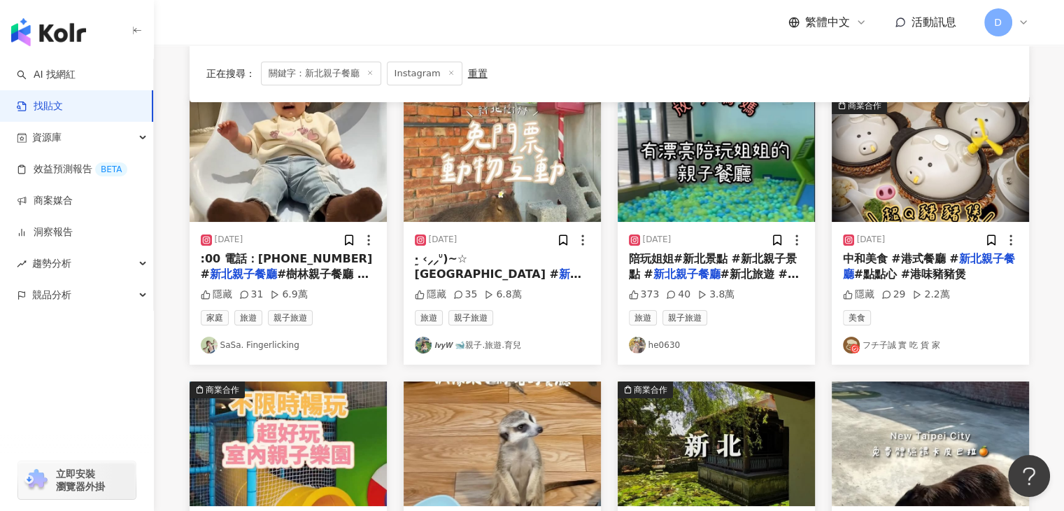
scroll to position [140, 0]
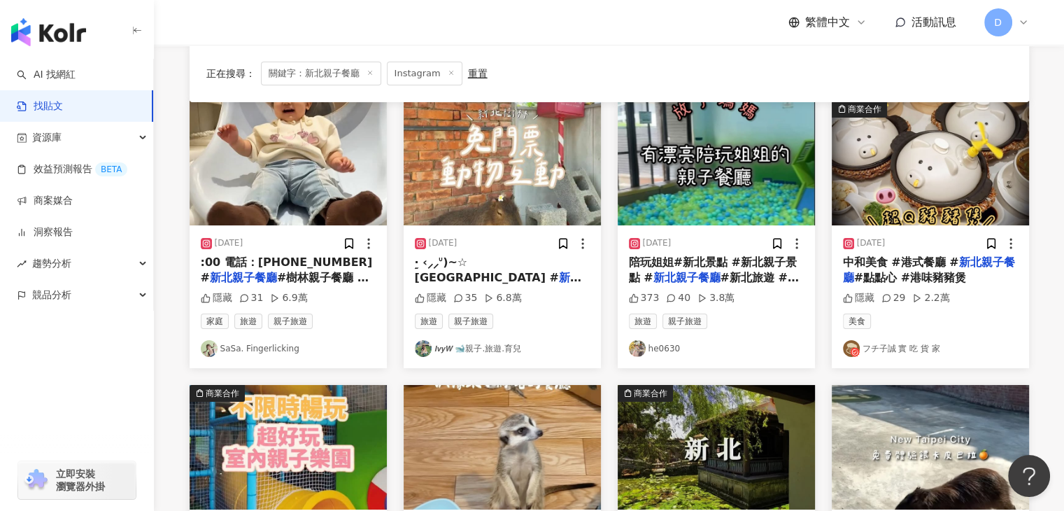
click at [267, 258] on span ":00 電話：0286752002 #" at bounding box center [287, 269] width 172 height 29
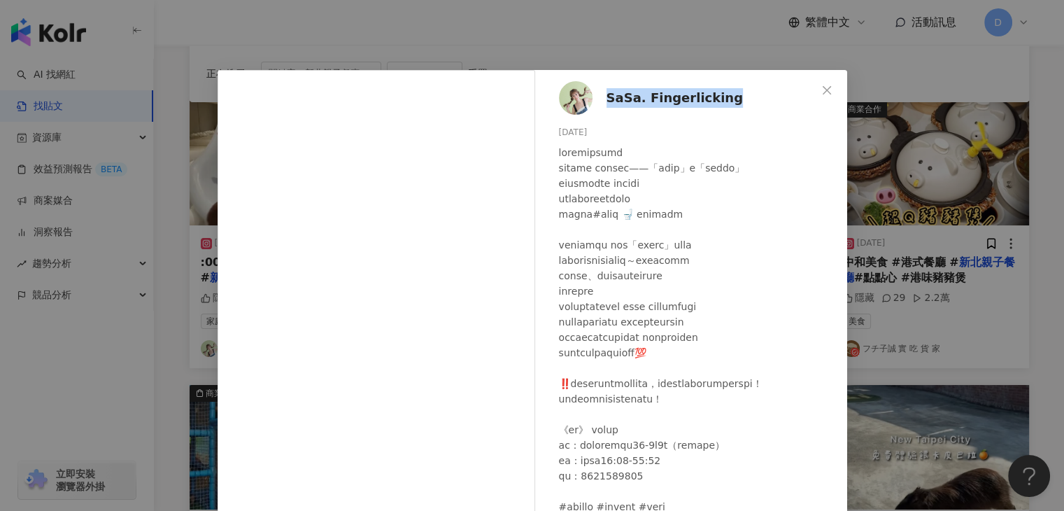
drag, startPoint x: 723, startPoint y: 104, endPoint x: 595, endPoint y: 104, distance: 128.7
click at [595, 104] on div "SaSa. Fingerlicking 2025/4/18 隱藏 31 6.9萬" at bounding box center [694, 313] width 305 height 486
copy span "SaSa. Fingerlicking"
click at [509, 31] on div "SaSa. Fingerlicking 2025/4/18 隱藏 31 6.9萬 查看原始貼文" at bounding box center [532, 255] width 1064 height 511
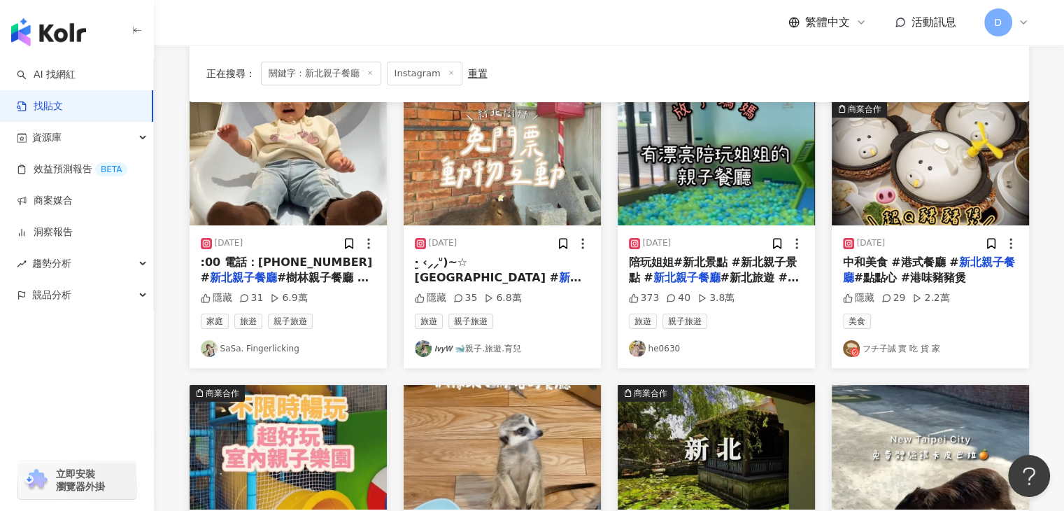
click at [469, 213] on img "button" at bounding box center [502, 163] width 197 height 125
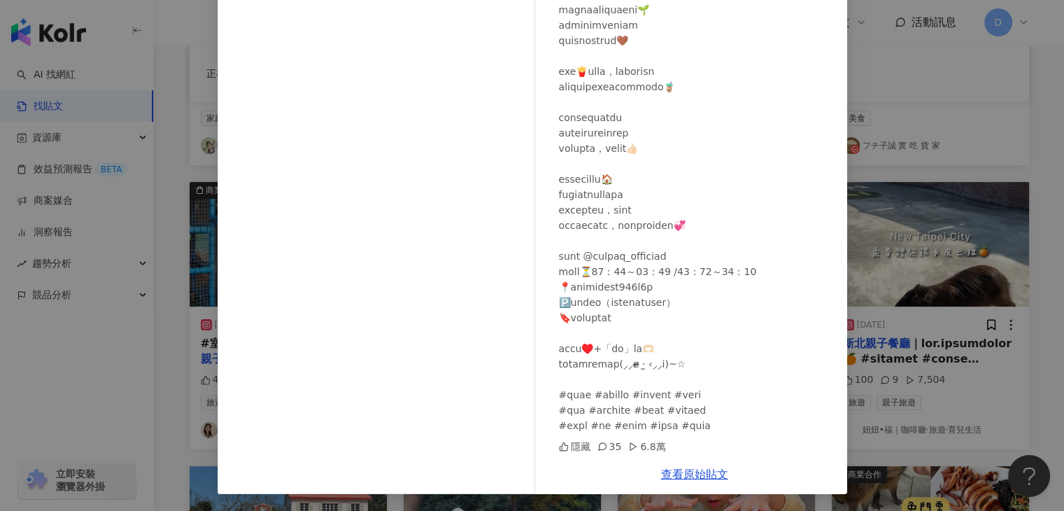
scroll to position [350, 0]
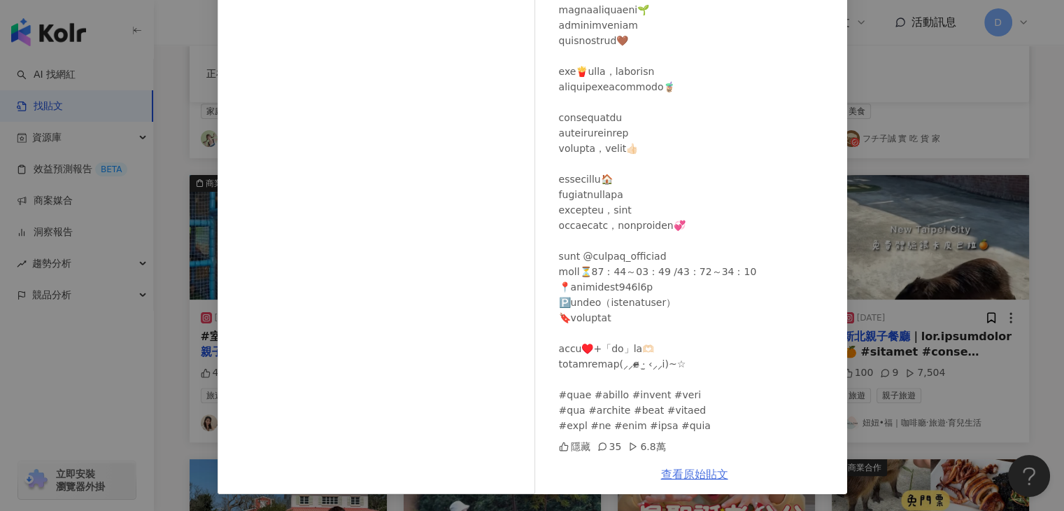
click at [688, 478] on link "查看原始貼文" at bounding box center [694, 473] width 67 height 13
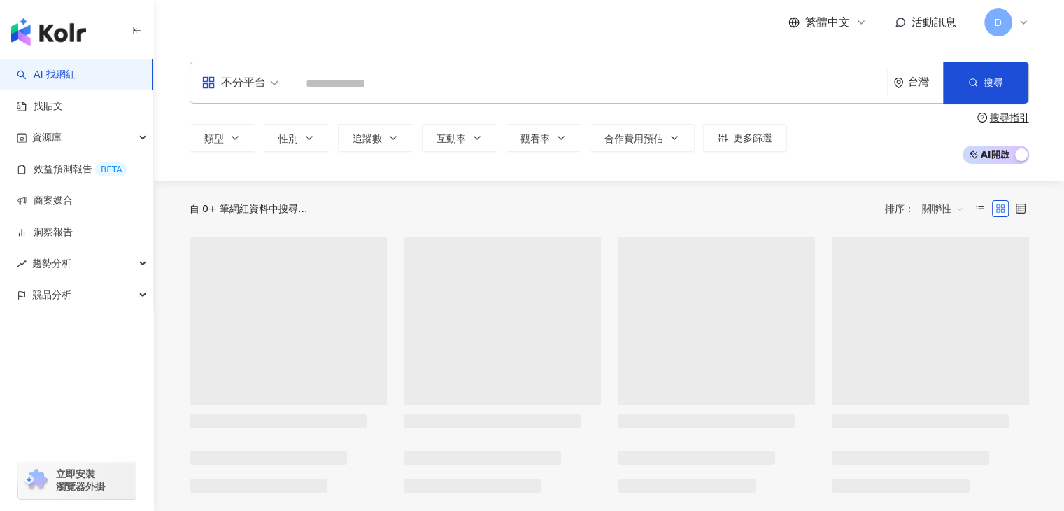
click at [361, 84] on input "search" at bounding box center [590, 84] width 584 height 27
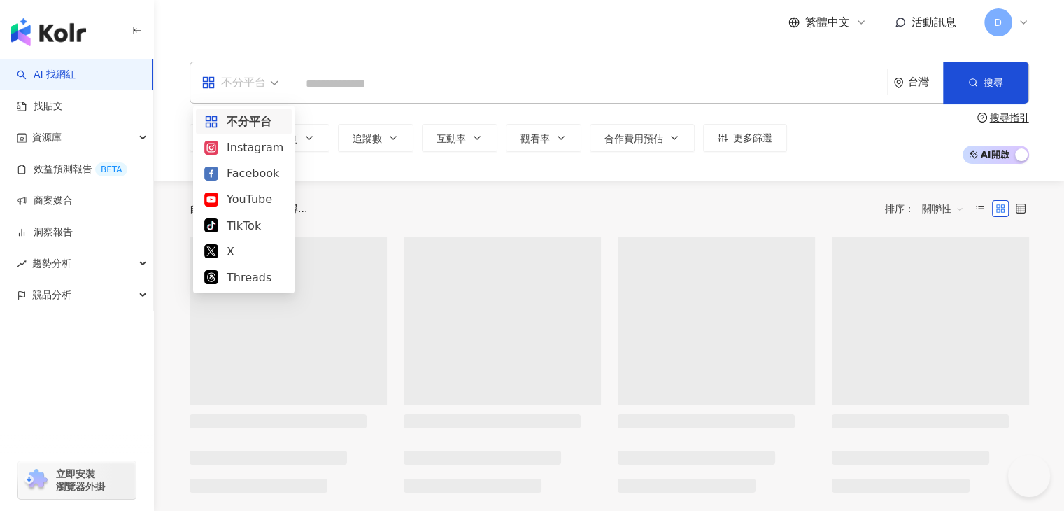
click at [276, 84] on span "不分平台" at bounding box center [240, 82] width 77 height 22
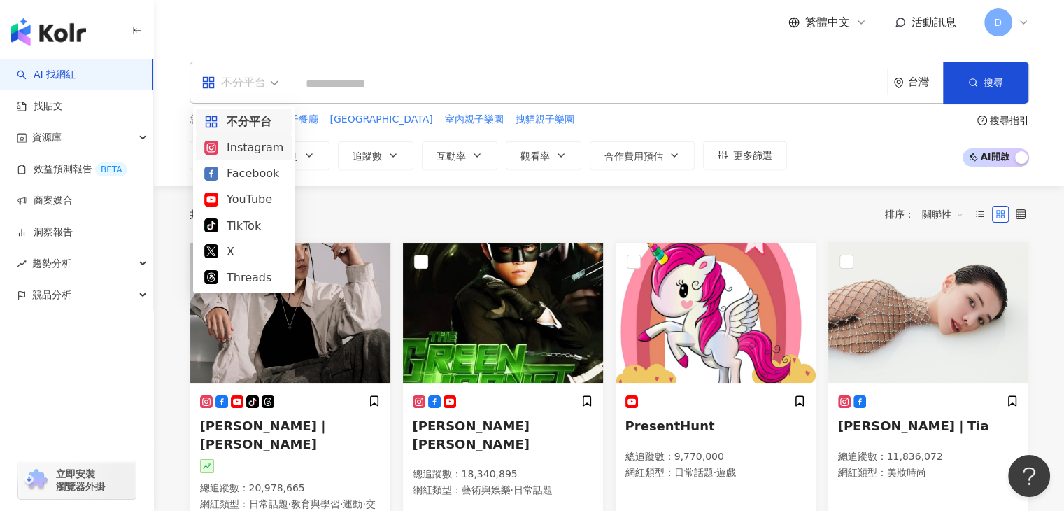
click at [255, 148] on div "Instagram" at bounding box center [243, 147] width 79 height 17
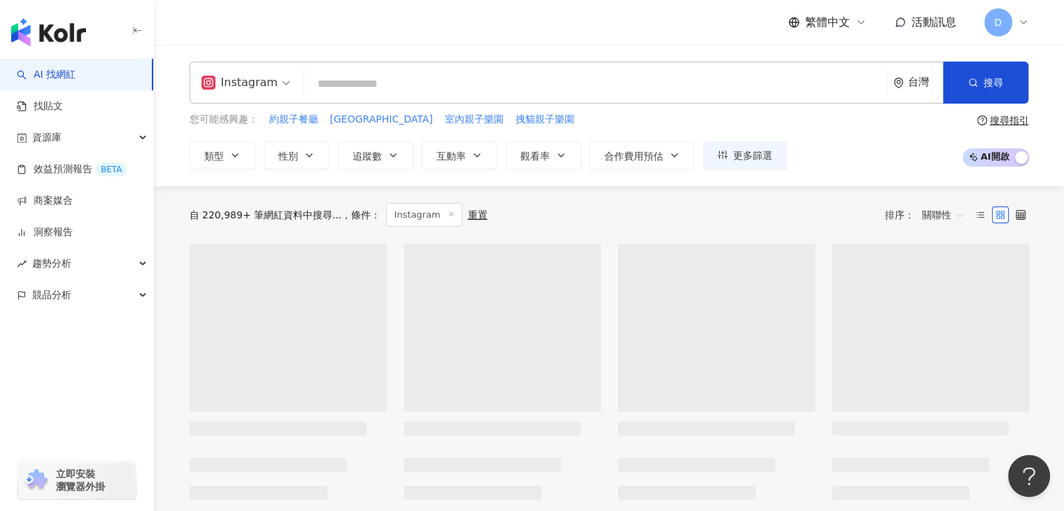
click at [392, 87] on input "search" at bounding box center [596, 84] width 572 height 27
paste input "**********"
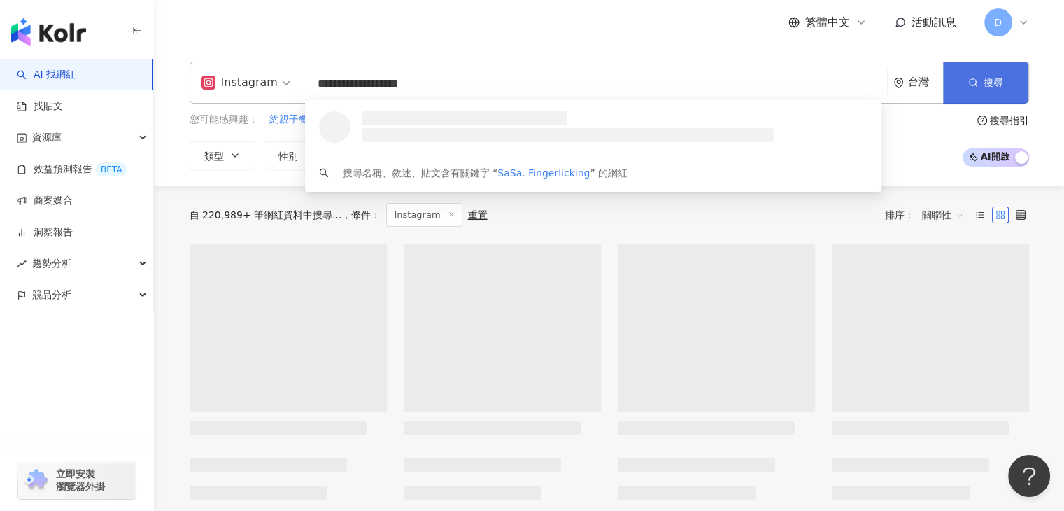
type input "**********"
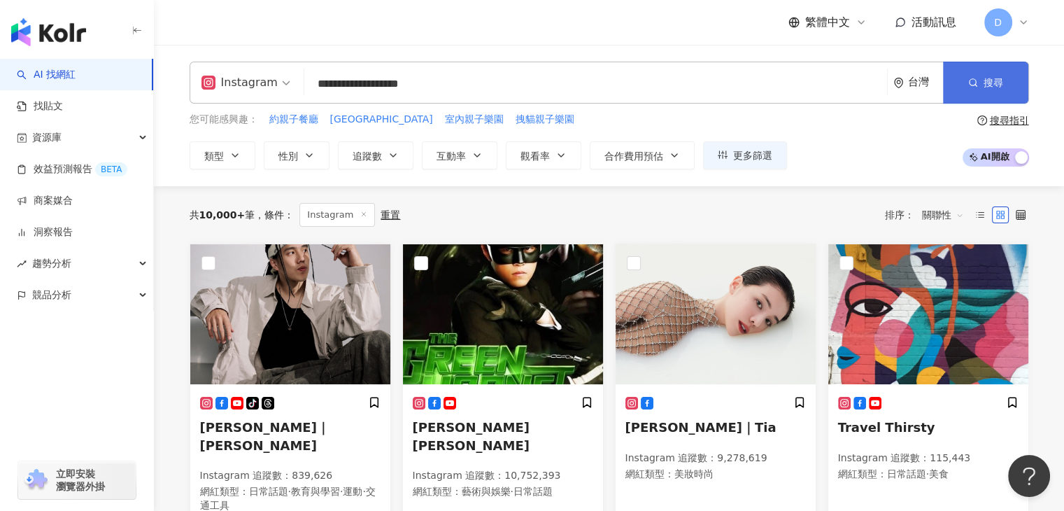
click at [989, 79] on span "搜尋" at bounding box center [994, 82] width 20 height 11
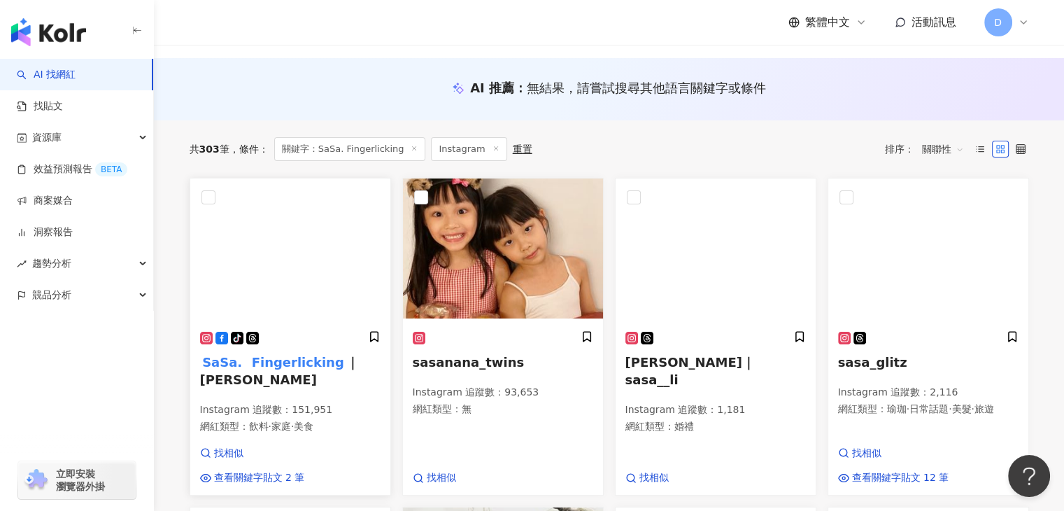
scroll to position [140, 0]
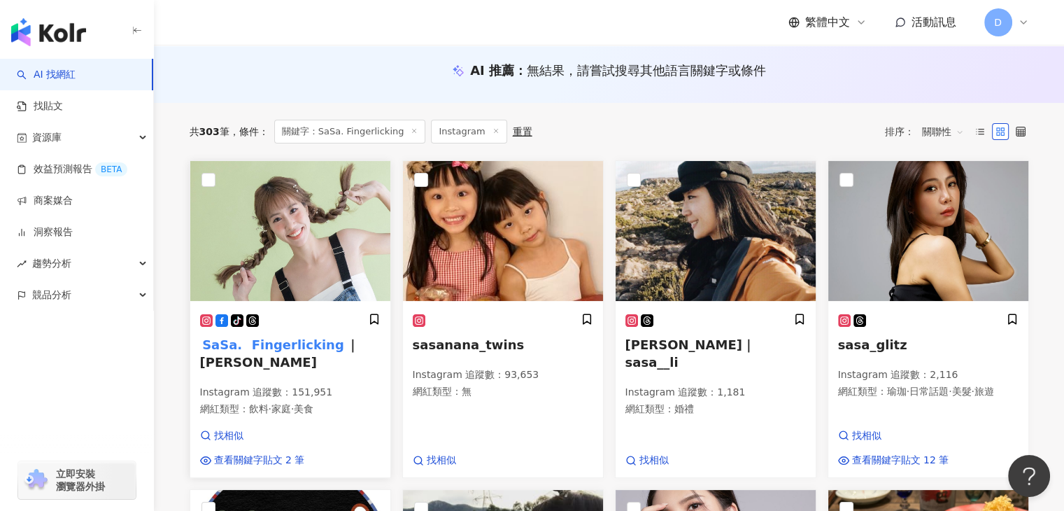
click at [271, 403] on span "·" at bounding box center [270, 408] width 3 height 11
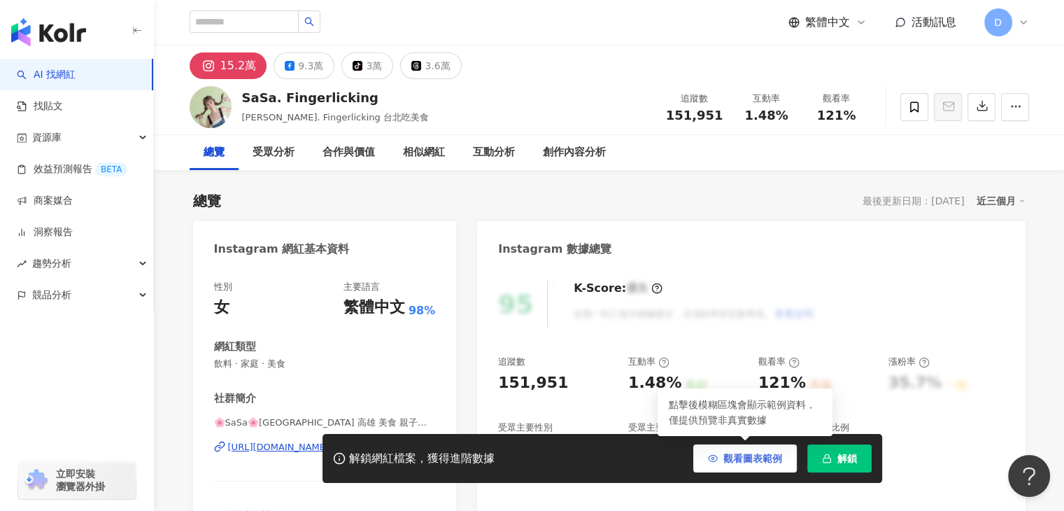
click at [765, 465] on button "觀看圖表範例" at bounding box center [745, 458] width 104 height 28
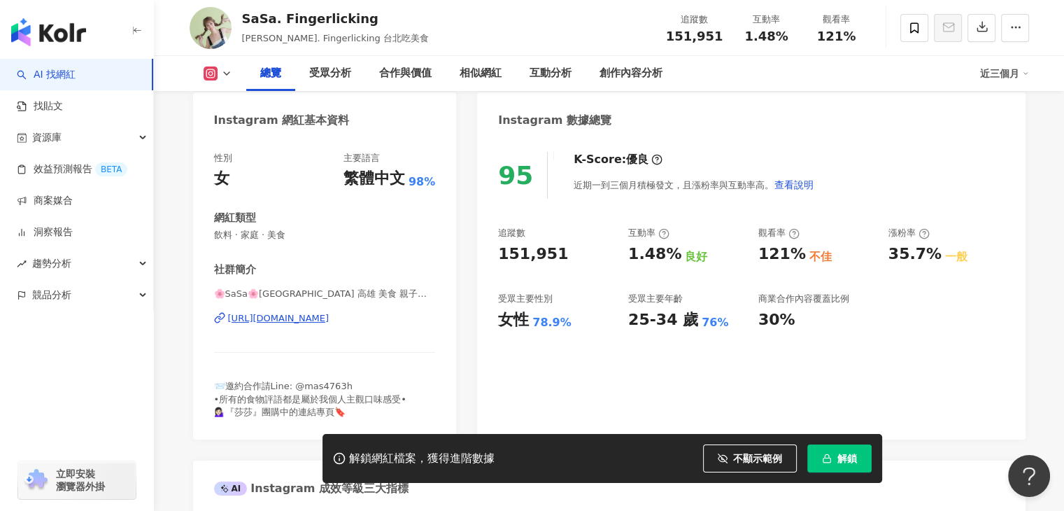
scroll to position [129, 0]
click at [661, 397] on div "95 K-Score : 優良 近期一到三個月積極發文，且漲粉率與互動率高。 查看說明 追蹤數 151,951 互動率 1.48% 良好 觀看率 121% 不…" at bounding box center [751, 289] width 548 height 302
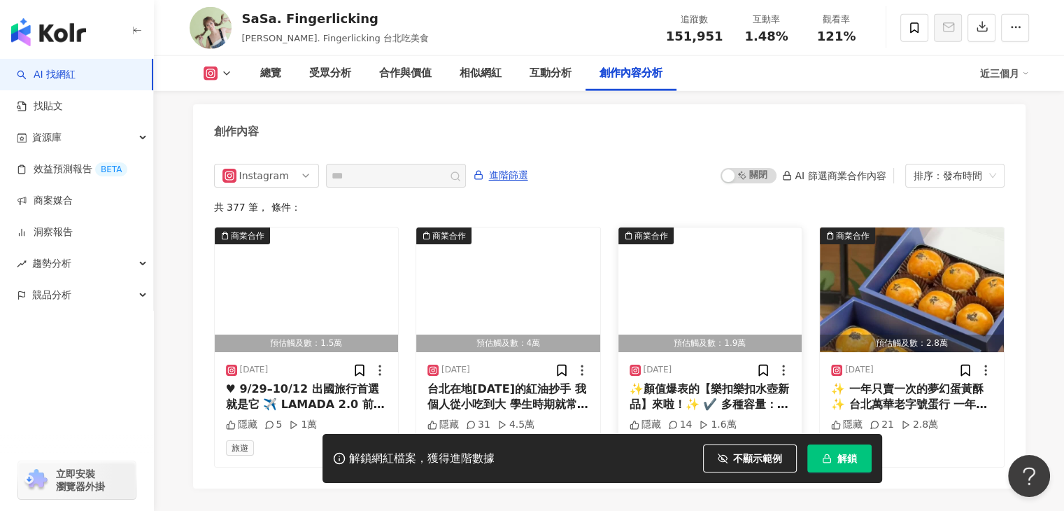
scroll to position [4257, 0]
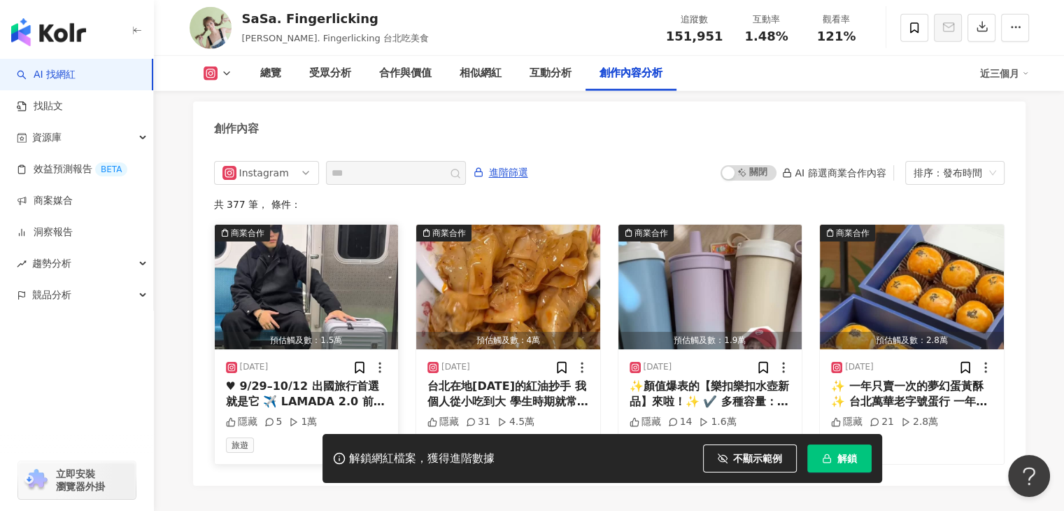
click at [386, 253] on img "button" at bounding box center [307, 287] width 184 height 125
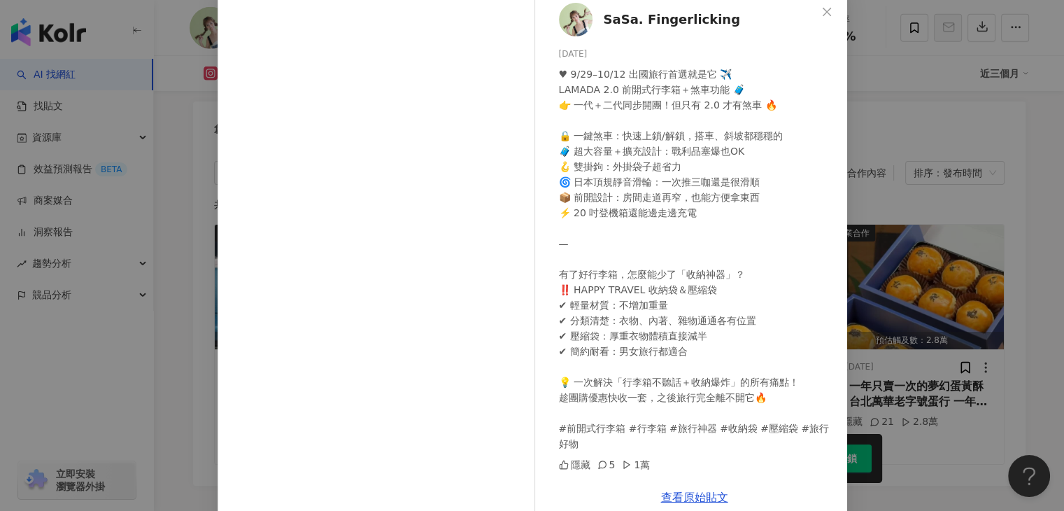
scroll to position [101, 0]
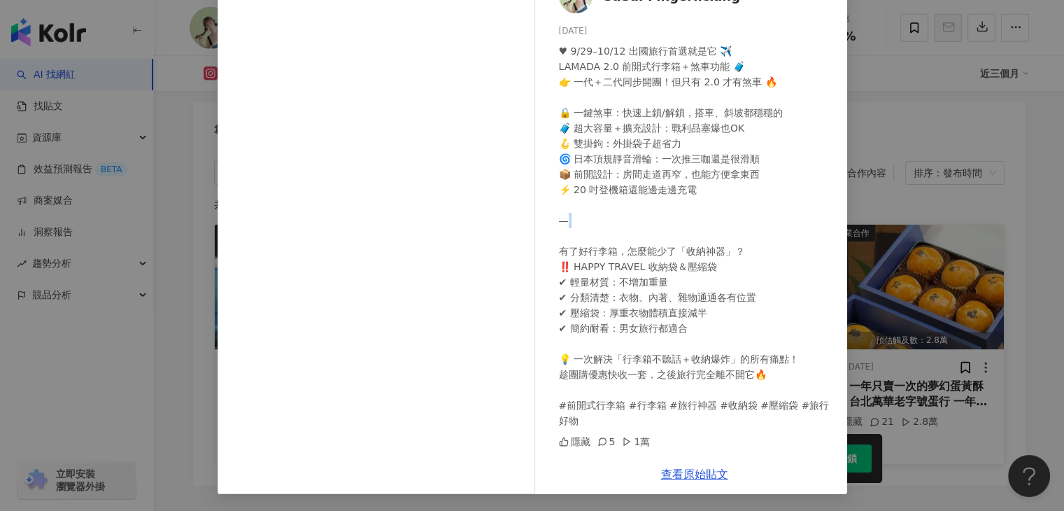
drag, startPoint x: 848, startPoint y: 218, endPoint x: 884, endPoint y: 236, distance: 40.7
click at [877, 236] on div "SaSa. Fingerlicking 2025/10/1 隱藏 5 1萬 查看原始貼文" at bounding box center [532, 255] width 1064 height 511
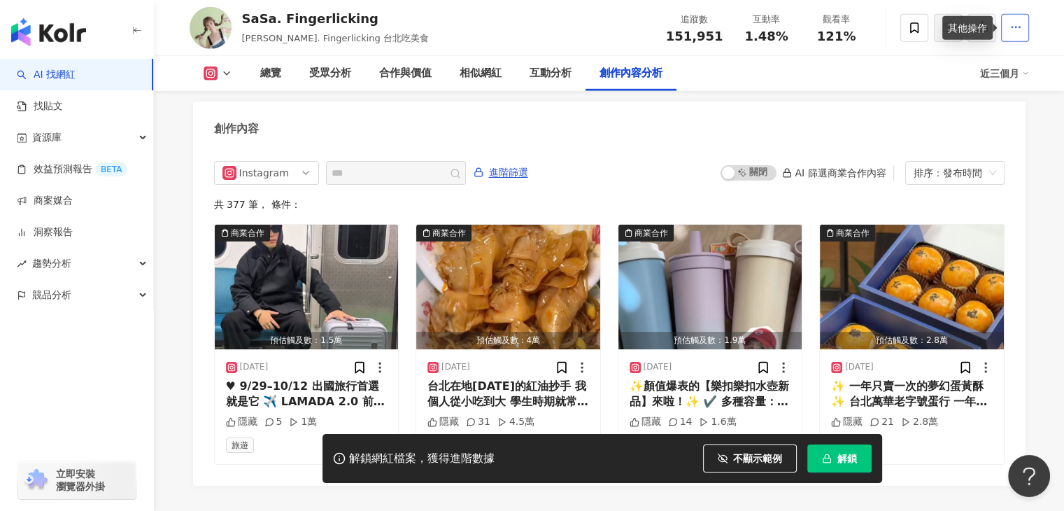
click at [1010, 31] on icon "button" at bounding box center [1016, 27] width 13 height 13
click at [988, 64] on span "查看合作資訊" at bounding box center [988, 61] width 59 height 15
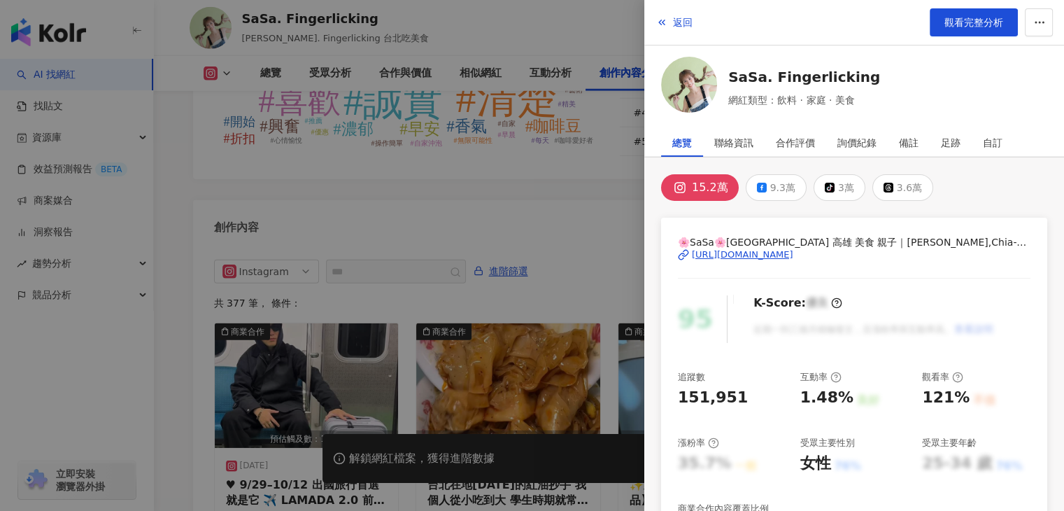
scroll to position [4151, 0]
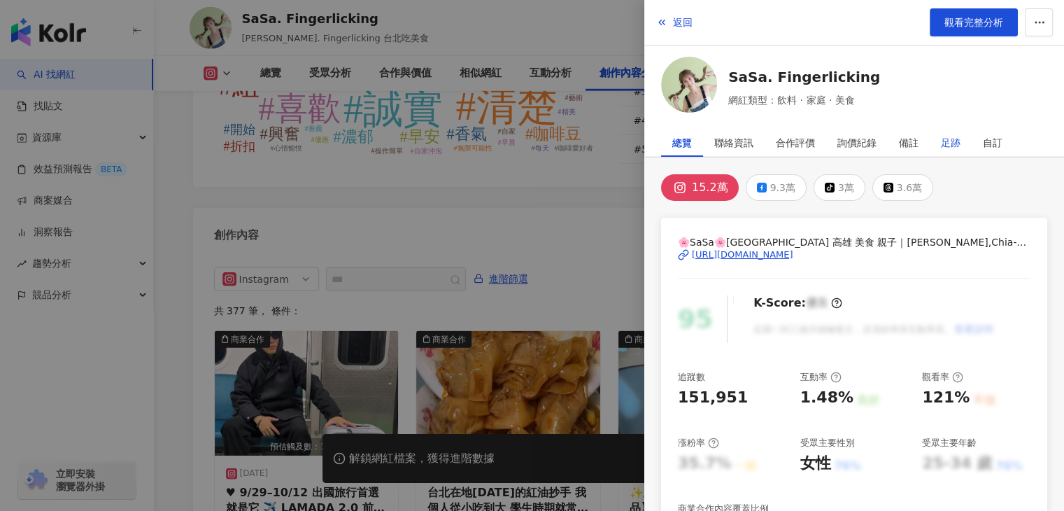
click at [951, 136] on div "足跡" at bounding box center [951, 143] width 20 height 28
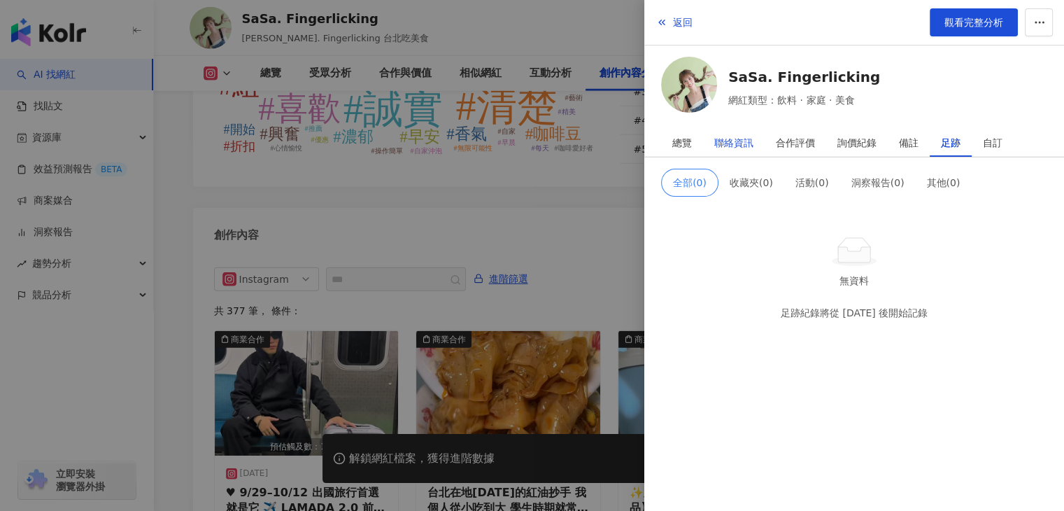
click at [739, 139] on div "聯絡資訊" at bounding box center [733, 143] width 39 height 28
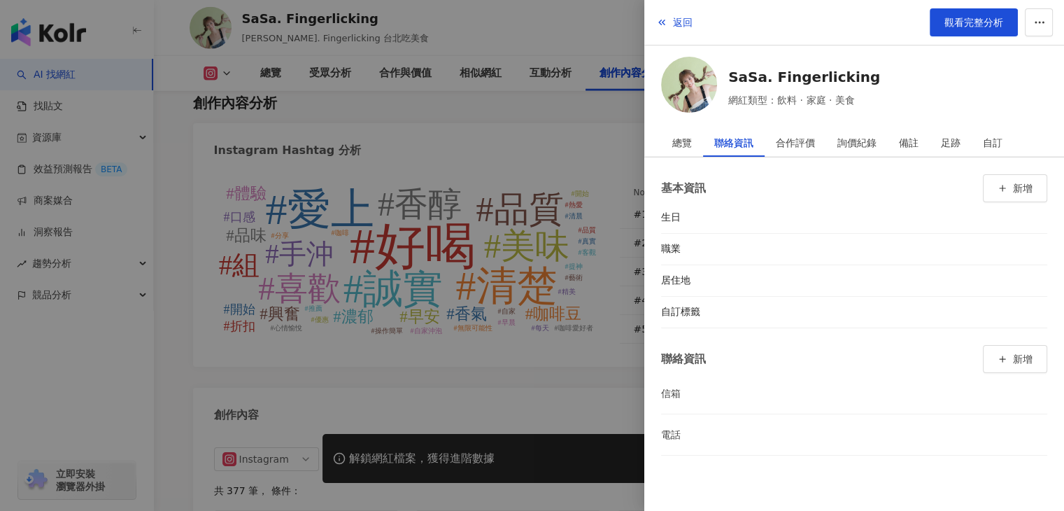
scroll to position [3941, 0]
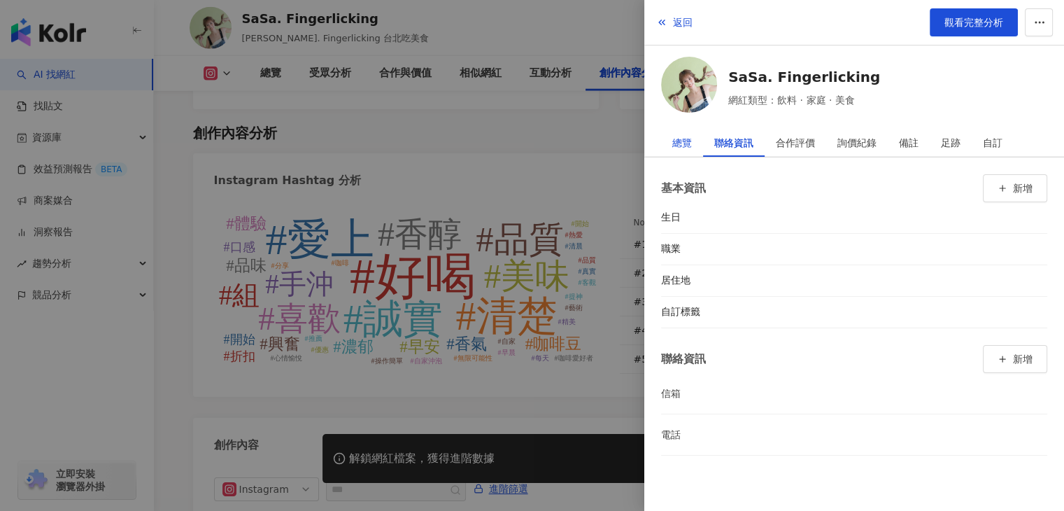
click at [683, 146] on div "總覽" at bounding box center [682, 143] width 20 height 28
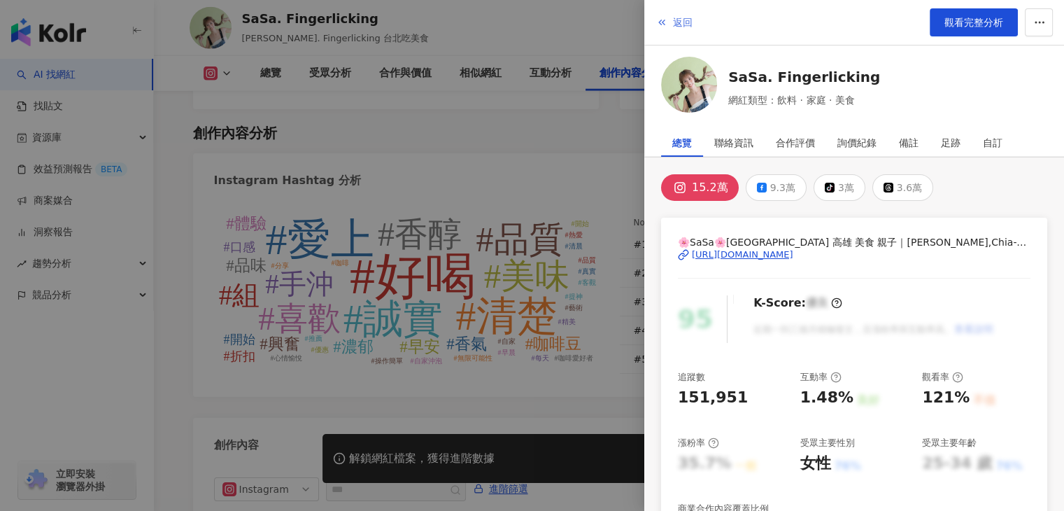
click at [660, 20] on polyline "button" at bounding box center [660, 22] width 2 height 5
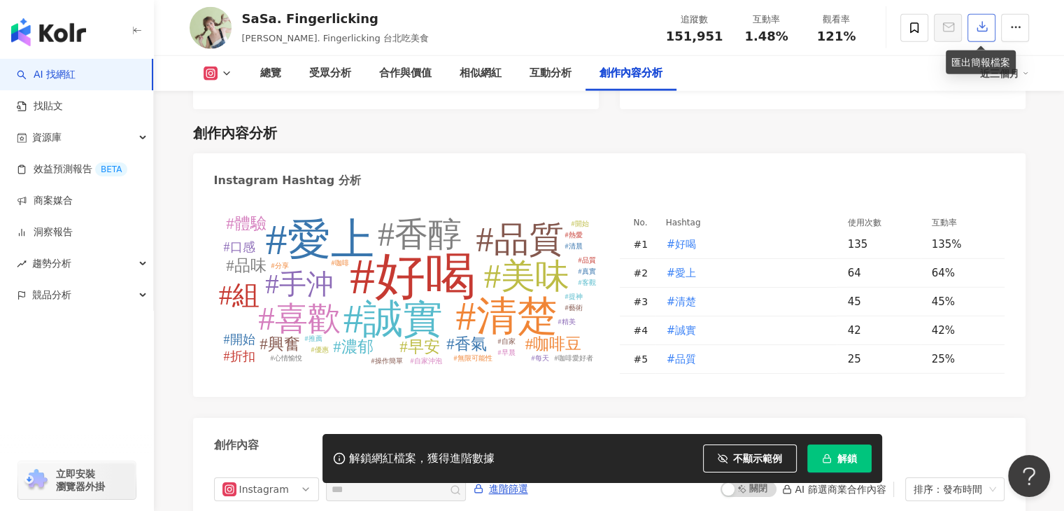
click at [989, 29] on button "button" at bounding box center [982, 28] width 28 height 28
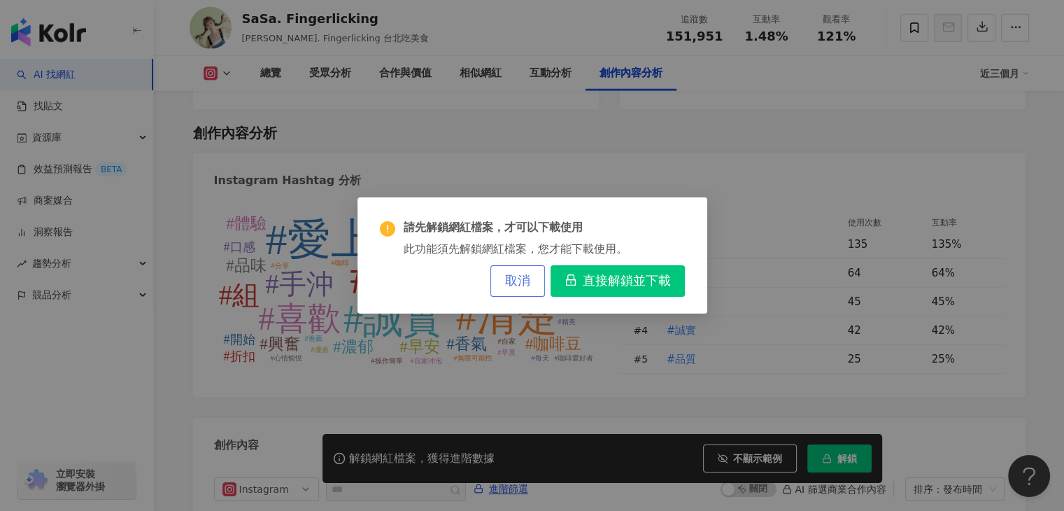
click at [523, 287] on span "取消" at bounding box center [517, 281] width 25 height 15
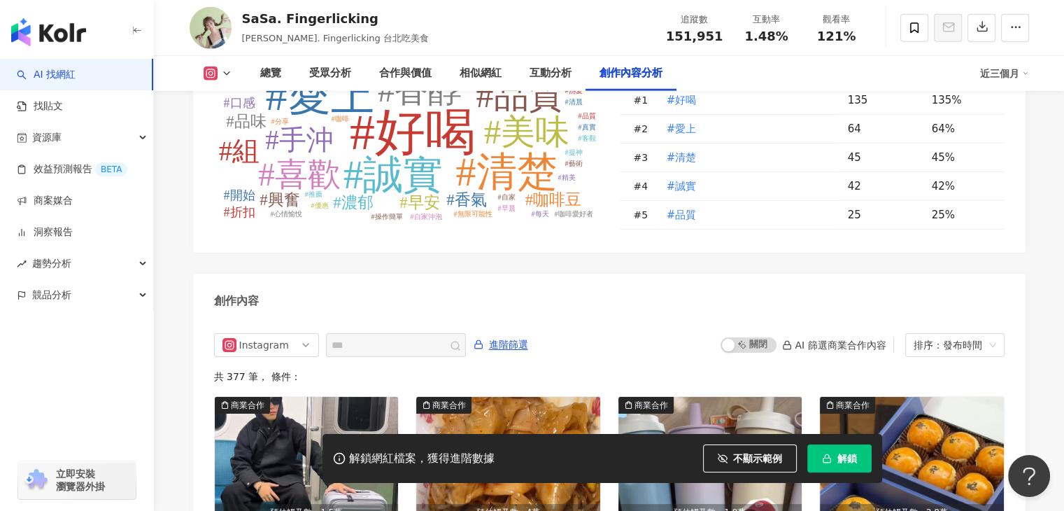
scroll to position [3871, 0]
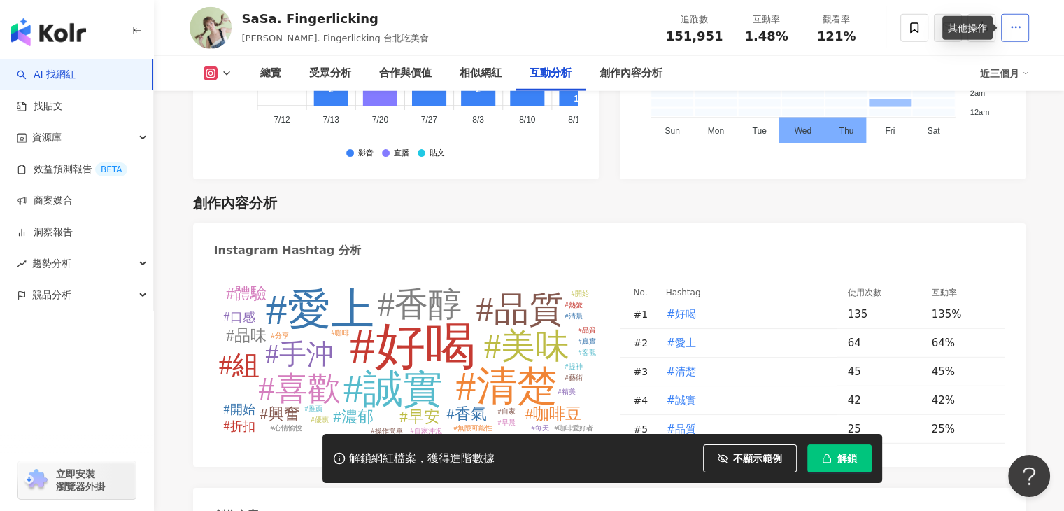
click at [1010, 28] on icon "button" at bounding box center [1016, 27] width 13 height 13
click at [838, 193] on div "創作內容分析" at bounding box center [609, 203] width 833 height 20
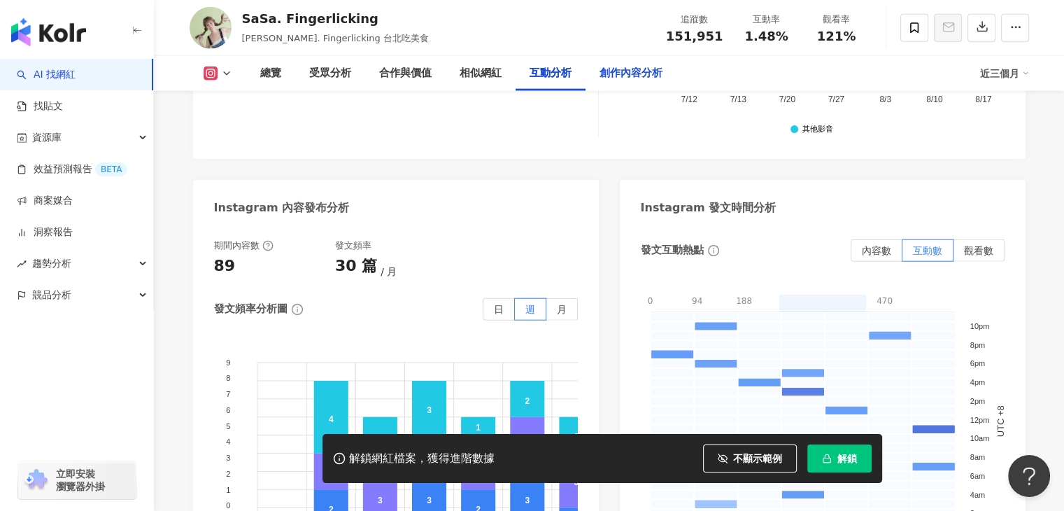
click at [633, 76] on div "創作內容分析" at bounding box center [631, 73] width 63 height 17
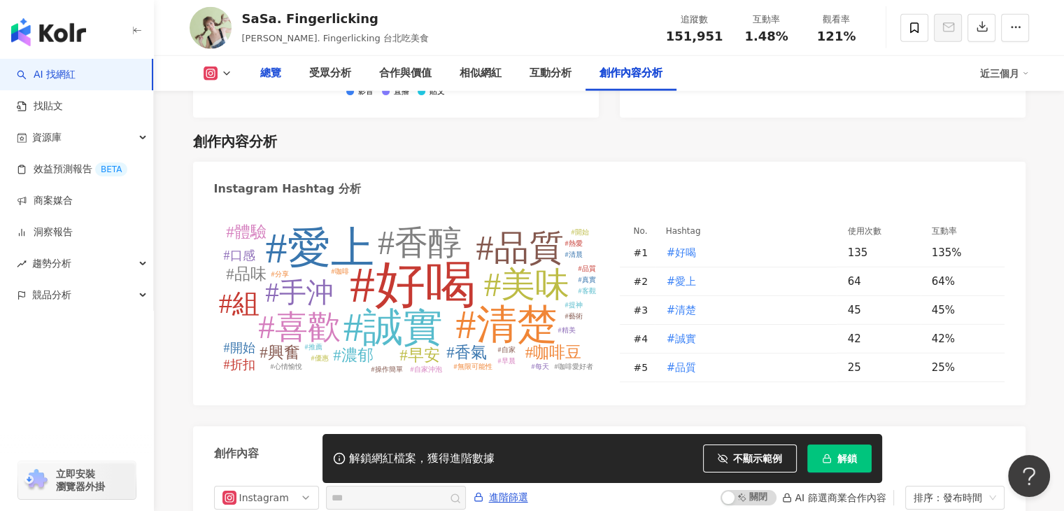
click at [262, 74] on div "總覽" at bounding box center [270, 73] width 21 height 17
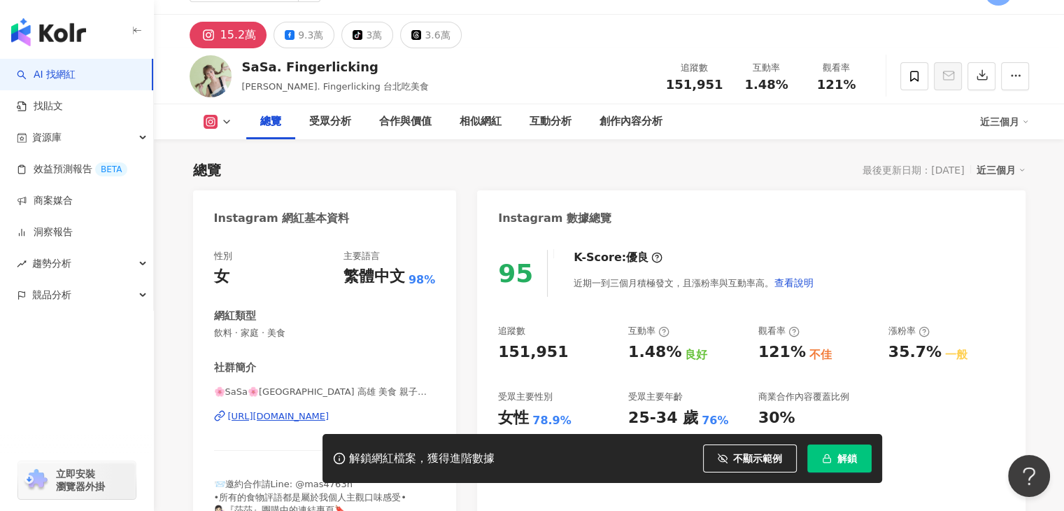
scroll to position [70, 0]
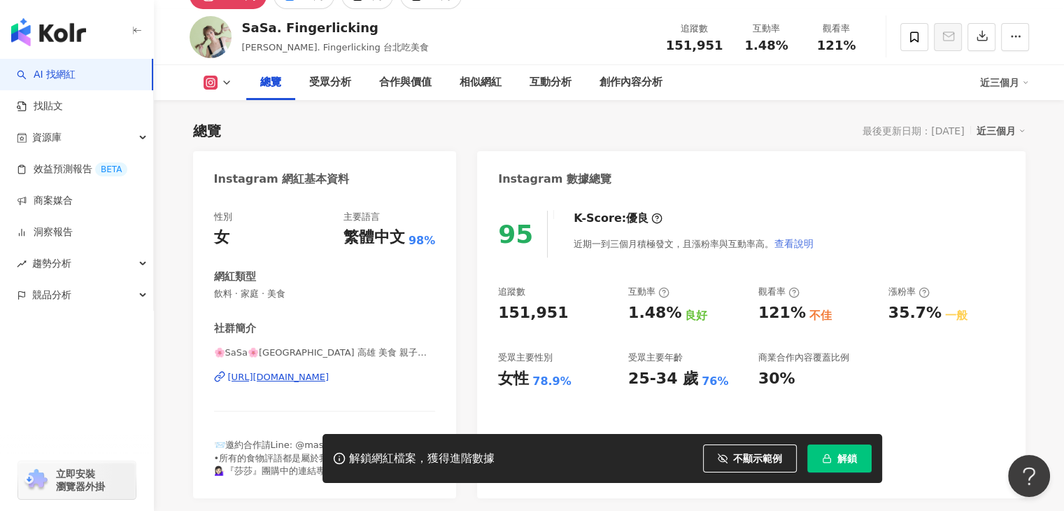
click at [800, 240] on span "查看說明" at bounding box center [794, 243] width 39 height 11
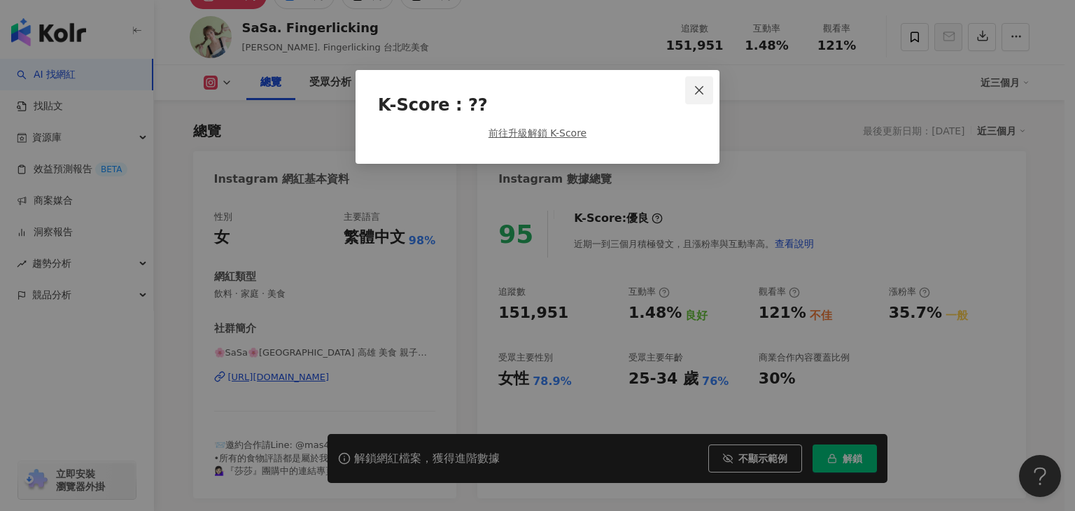
click at [702, 93] on icon "close" at bounding box center [698, 90] width 11 height 11
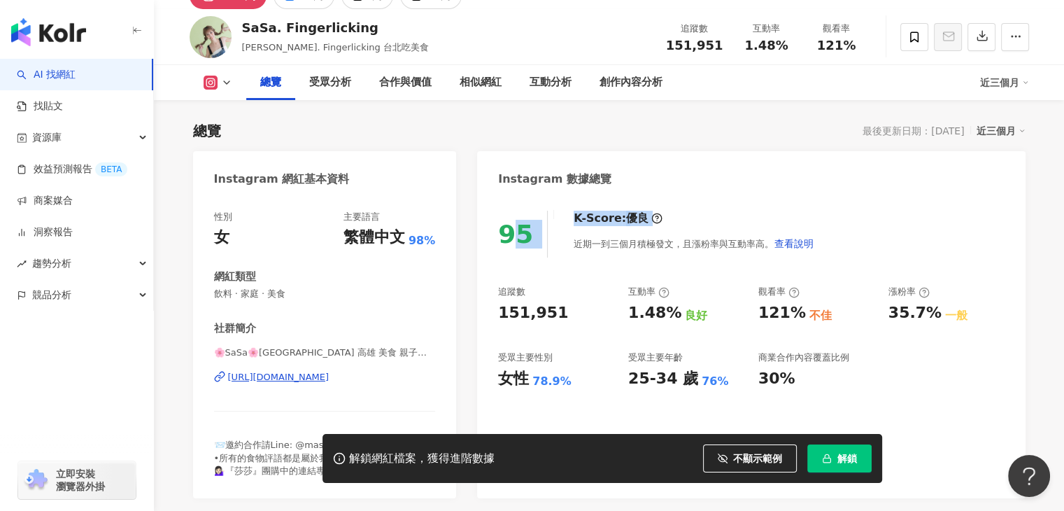
drag, startPoint x: 507, startPoint y: 235, endPoint x: 566, endPoint y: 248, distance: 60.8
click at [566, 248] on div "95 K-Score : 優良 近期一到三個月積極發文，且漲粉率與互動率高。 查看說明" at bounding box center [751, 234] width 506 height 47
click at [641, 254] on div "近期一到三個月積極發文，且漲粉率與互動率高。 查看說明" at bounding box center [694, 243] width 241 height 28
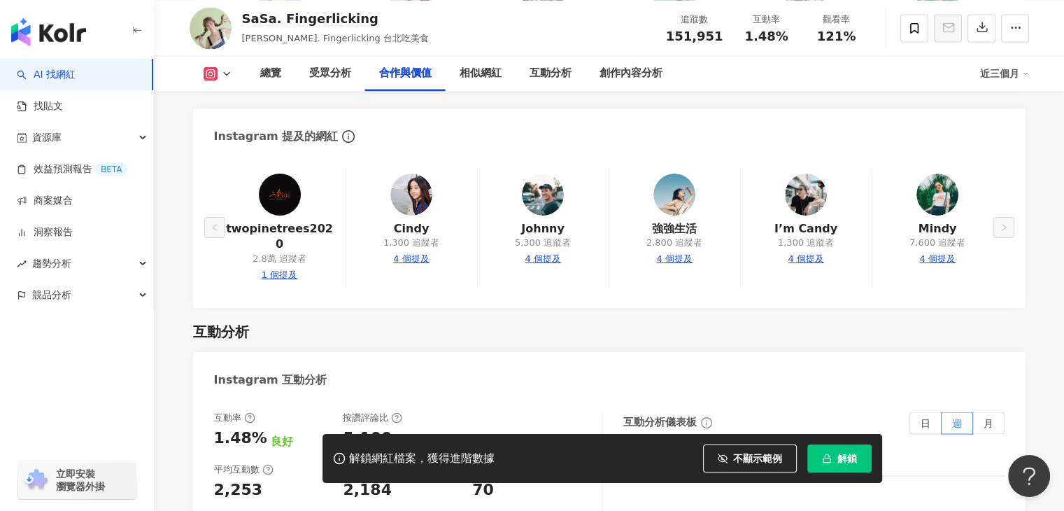
scroll to position [2519, 0]
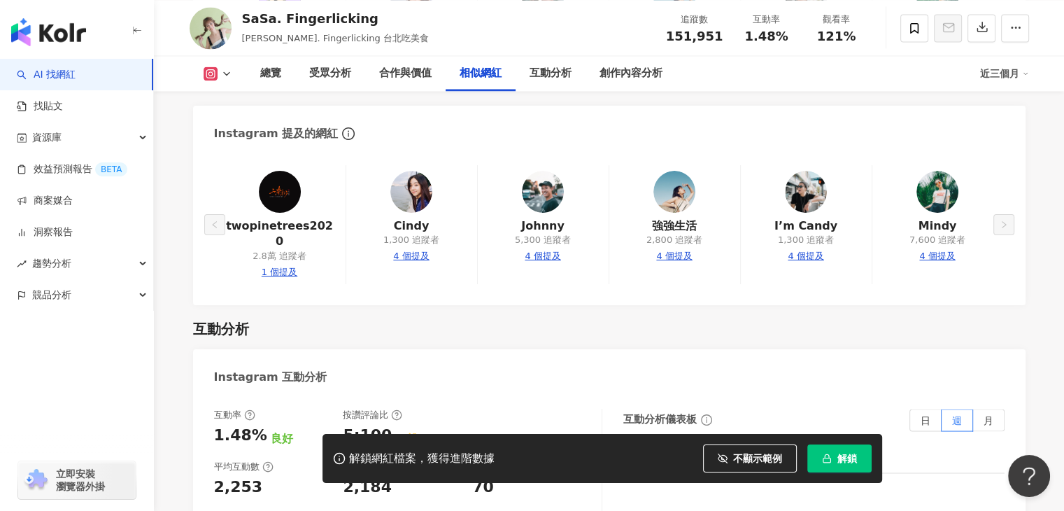
click at [605, 108] on div "Instagram 提及的網紅" at bounding box center [609, 128] width 833 height 45
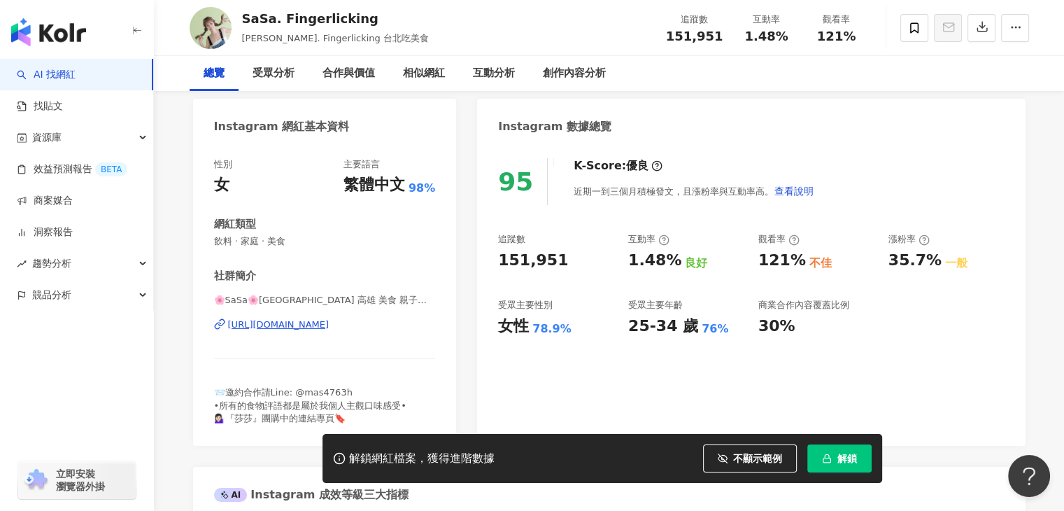
scroll to position [140, 0]
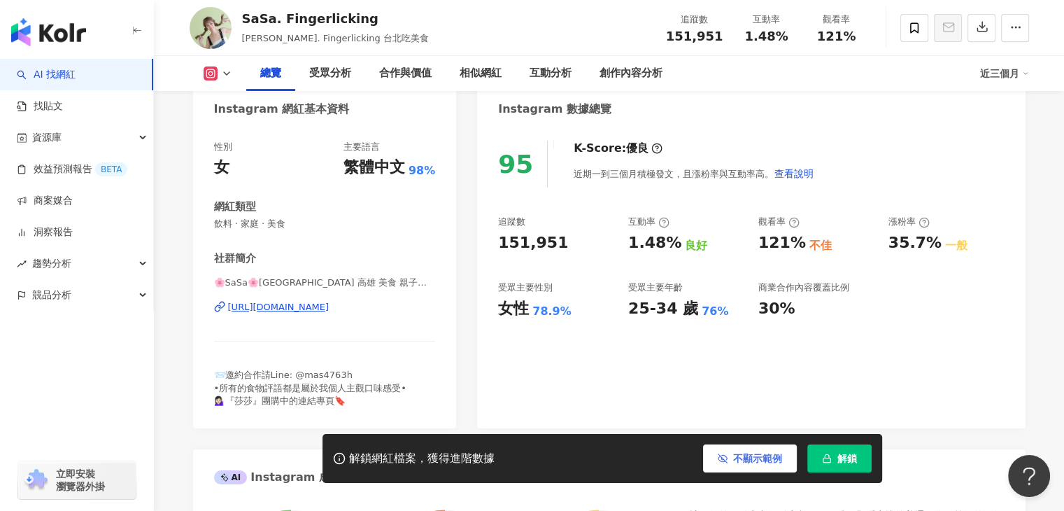
click at [736, 457] on span "不顯示範例" at bounding box center [757, 458] width 49 height 11
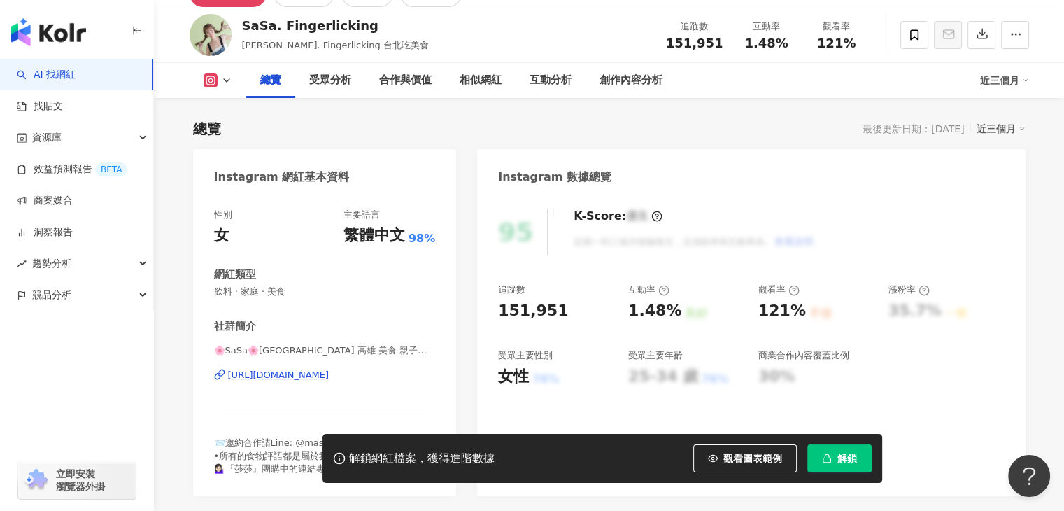
scroll to position [70, 0]
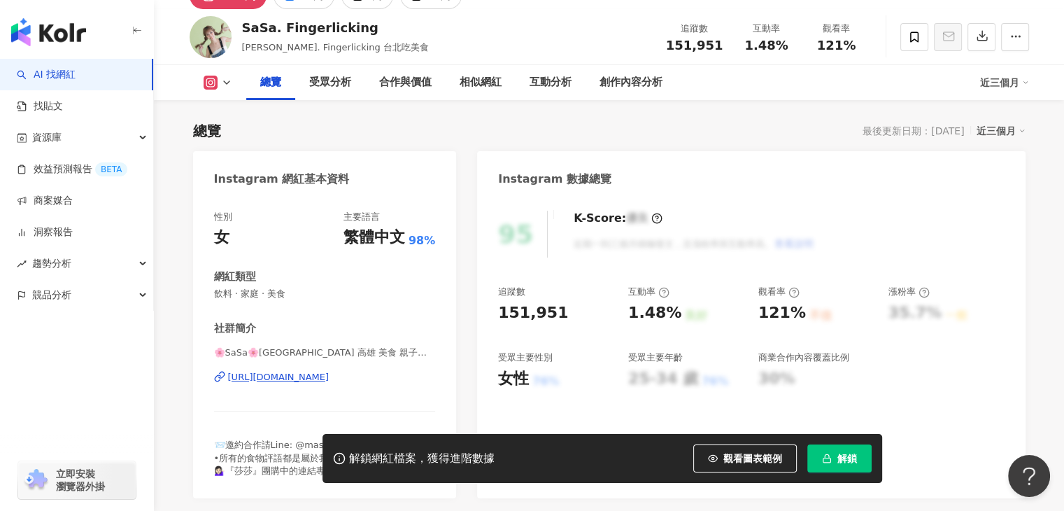
click at [760, 183] on div "Instagram 數據總覽" at bounding box center [751, 173] width 548 height 45
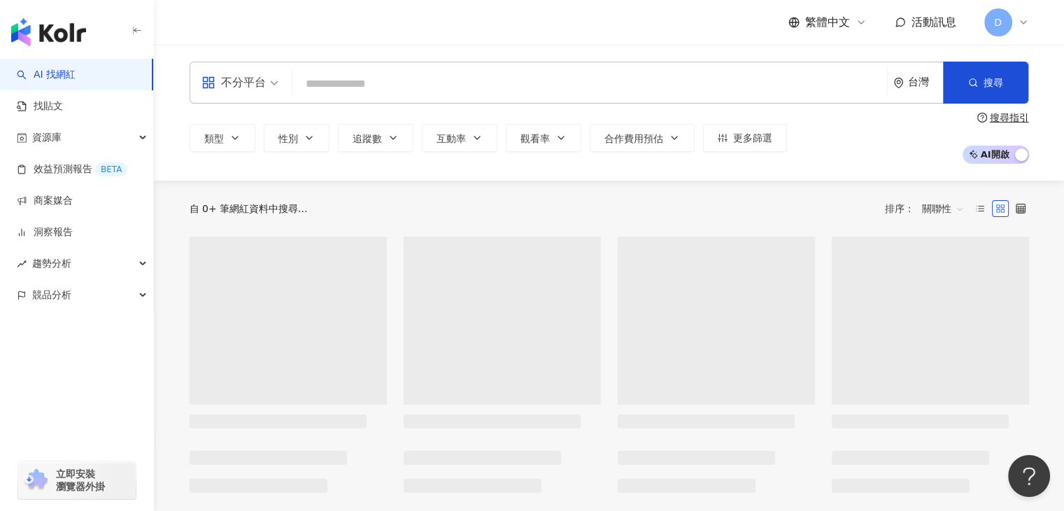
click at [441, 87] on input "search" at bounding box center [590, 84] width 584 height 27
type input "*******"
click at [987, 85] on span "搜尋" at bounding box center [994, 82] width 20 height 11
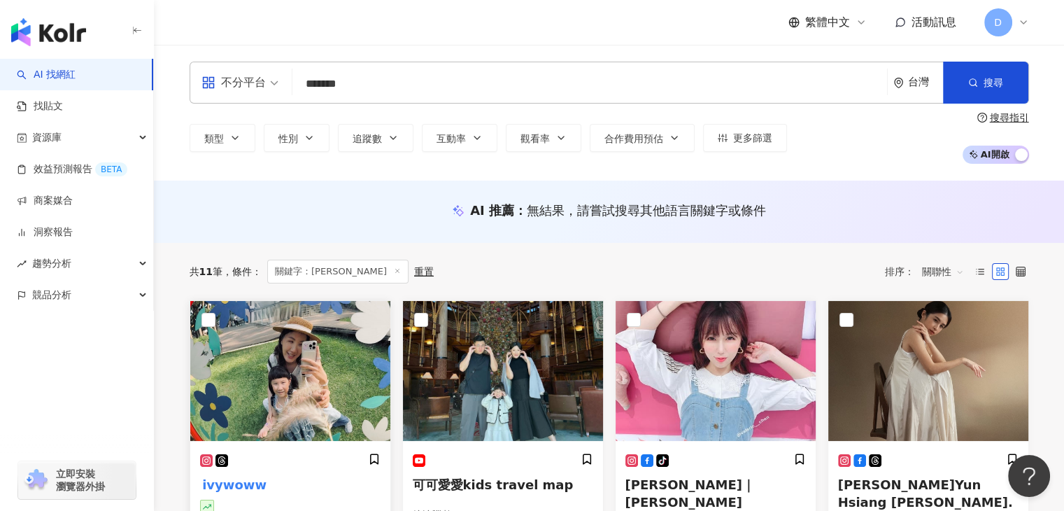
click at [334, 382] on img at bounding box center [290, 371] width 200 height 140
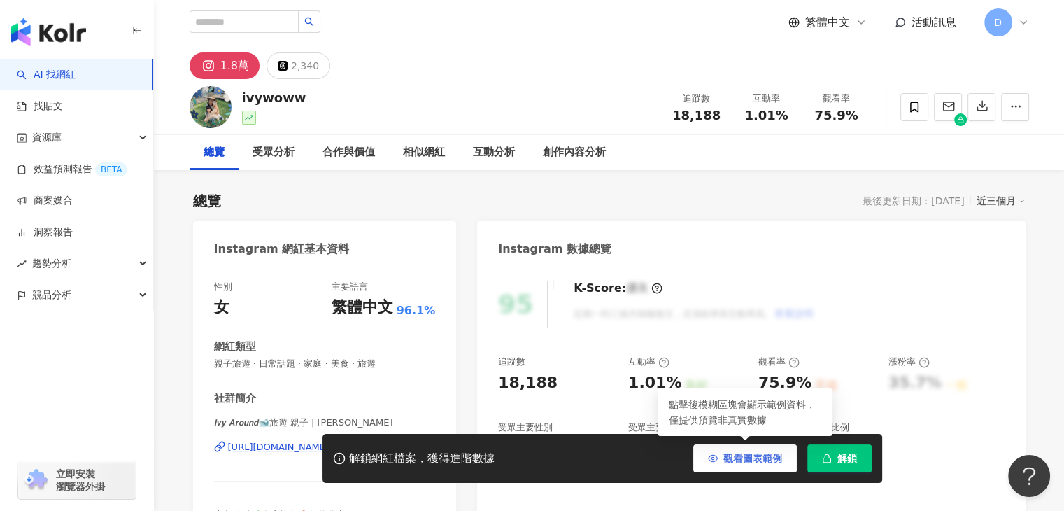
click at [738, 465] on button "觀看圖表範例" at bounding box center [745, 458] width 104 height 28
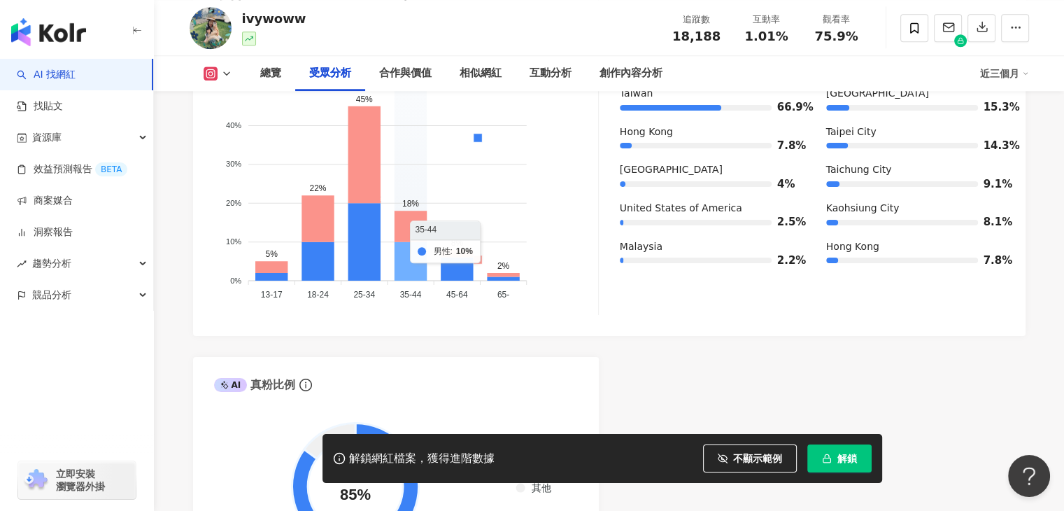
scroll to position [1189, 0]
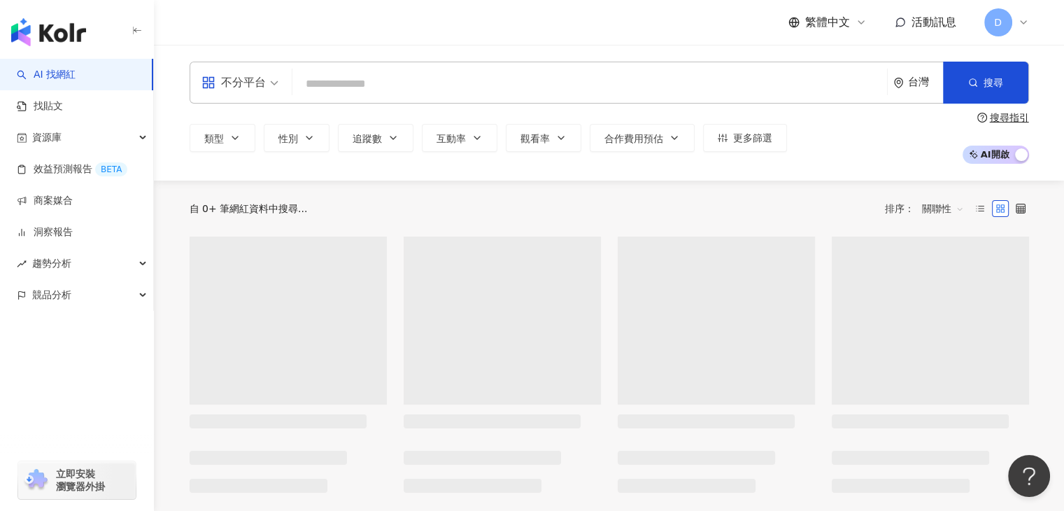
click at [383, 90] on input "search" at bounding box center [590, 84] width 584 height 27
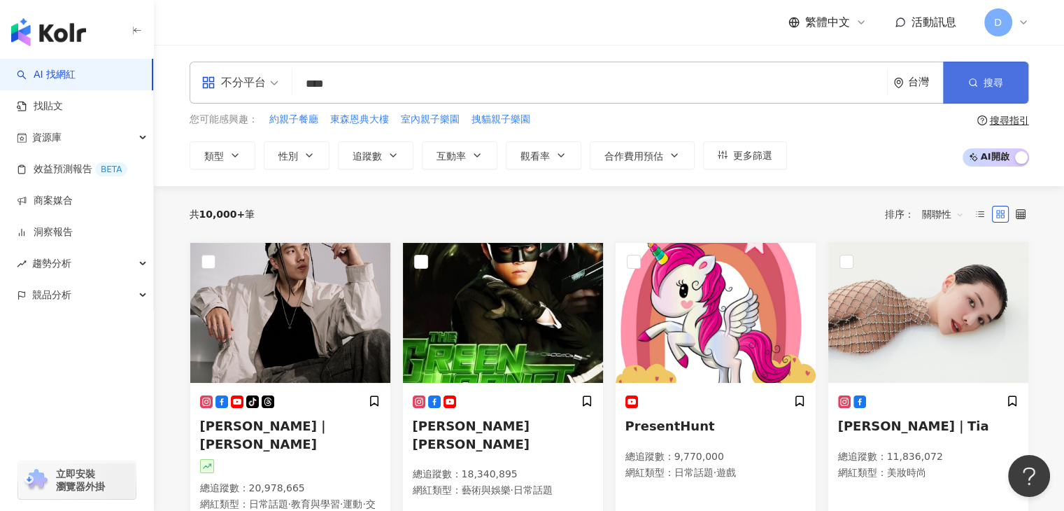
type input "****"
click at [972, 93] on button "搜尋" at bounding box center [985, 83] width 85 height 42
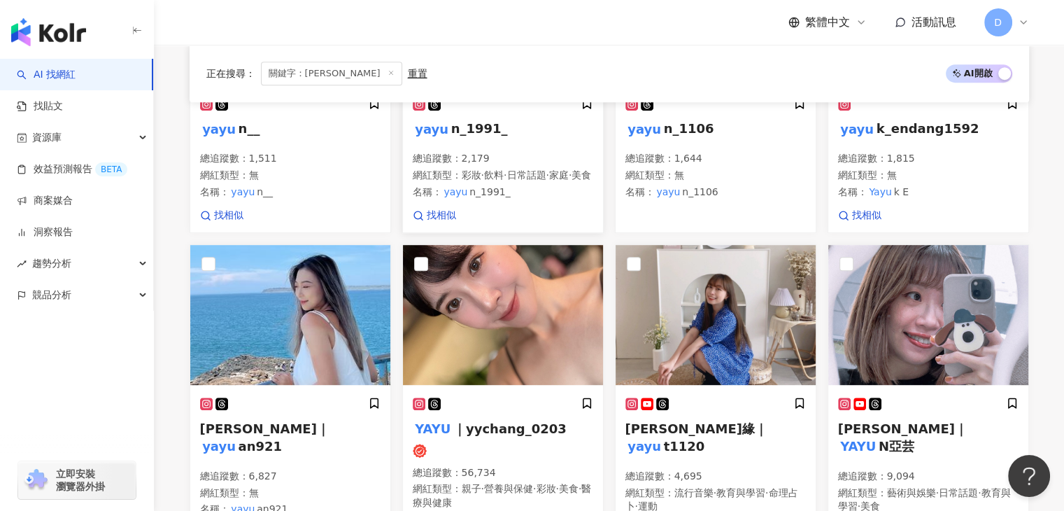
scroll to position [700, 0]
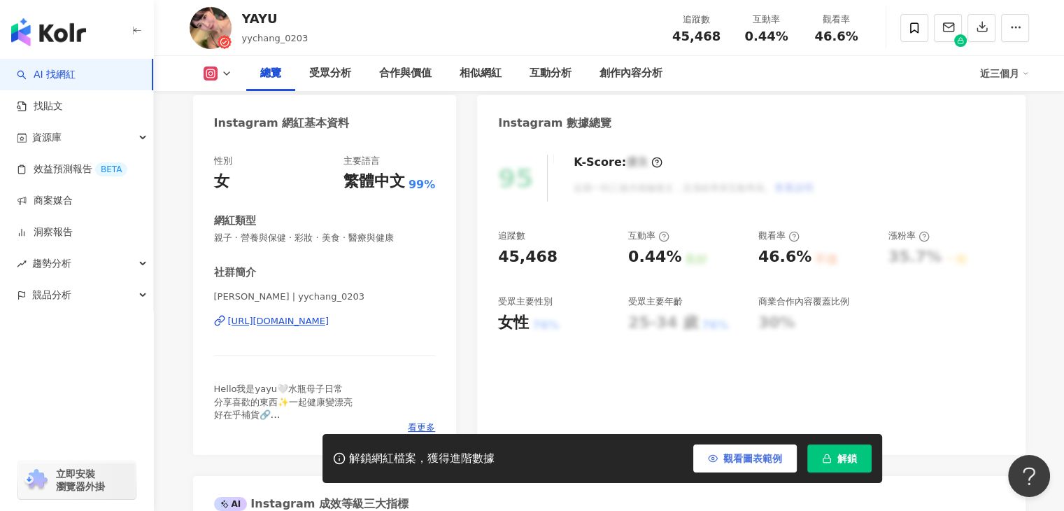
scroll to position [140, 0]
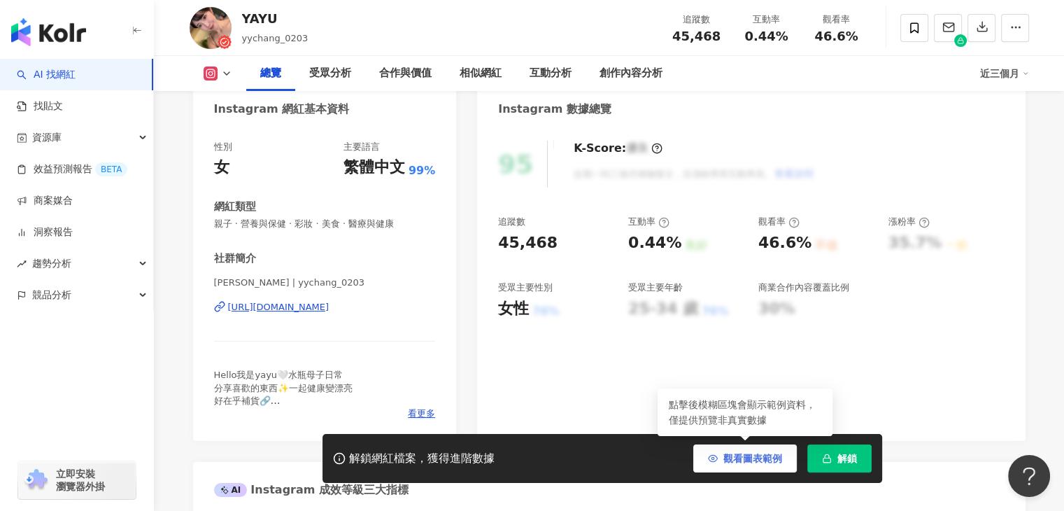
click at [756, 454] on span "觀看圖表範例" at bounding box center [752, 458] width 59 height 11
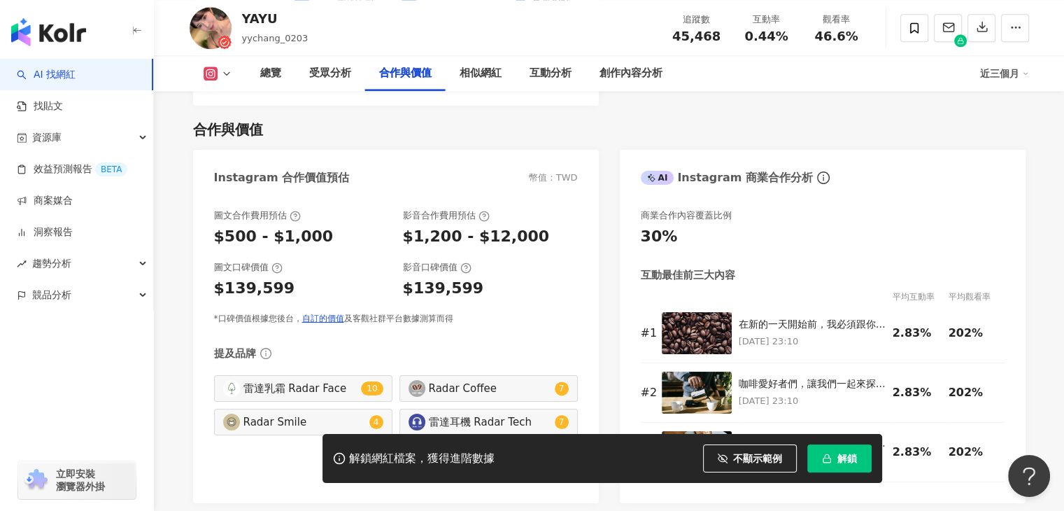
scroll to position [1889, 0]
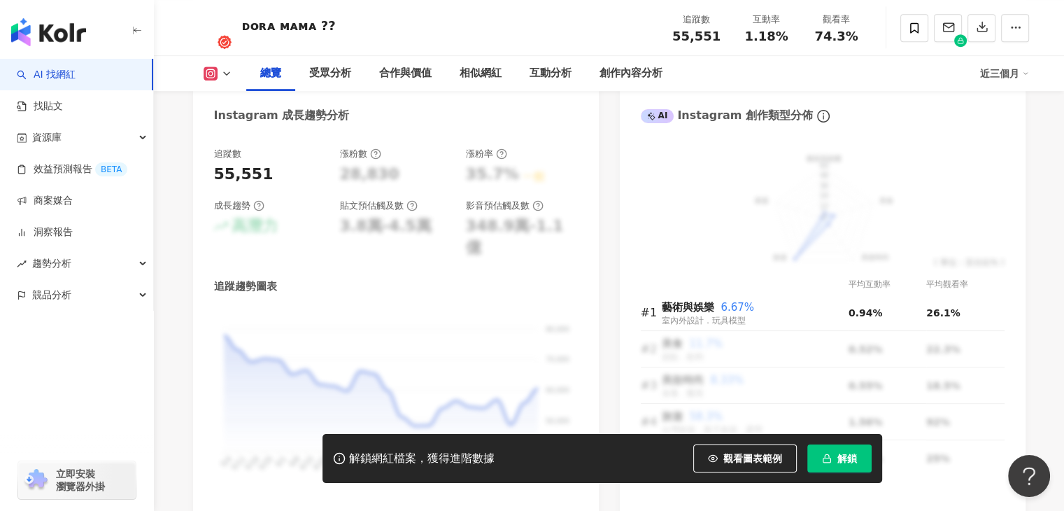
scroll to position [560, 0]
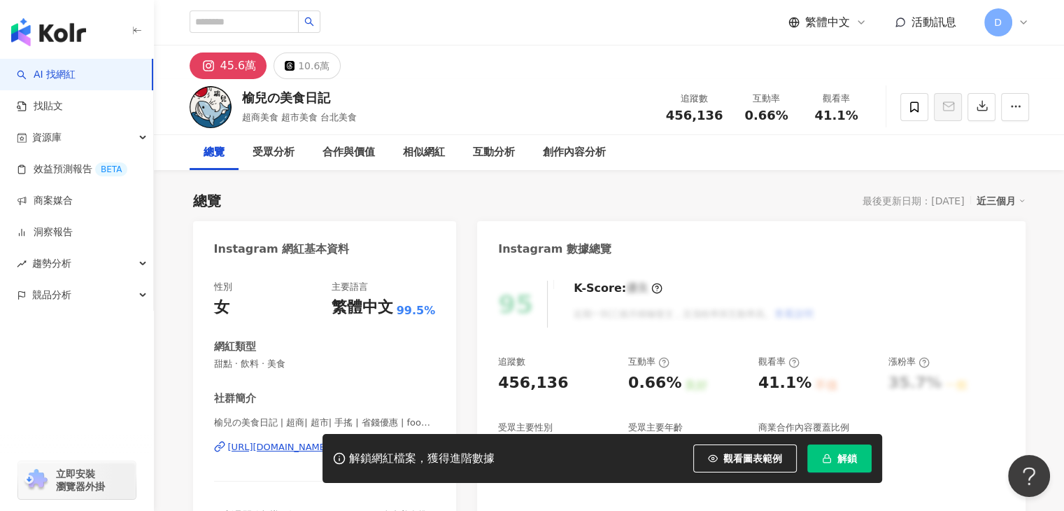
scroll to position [140, 0]
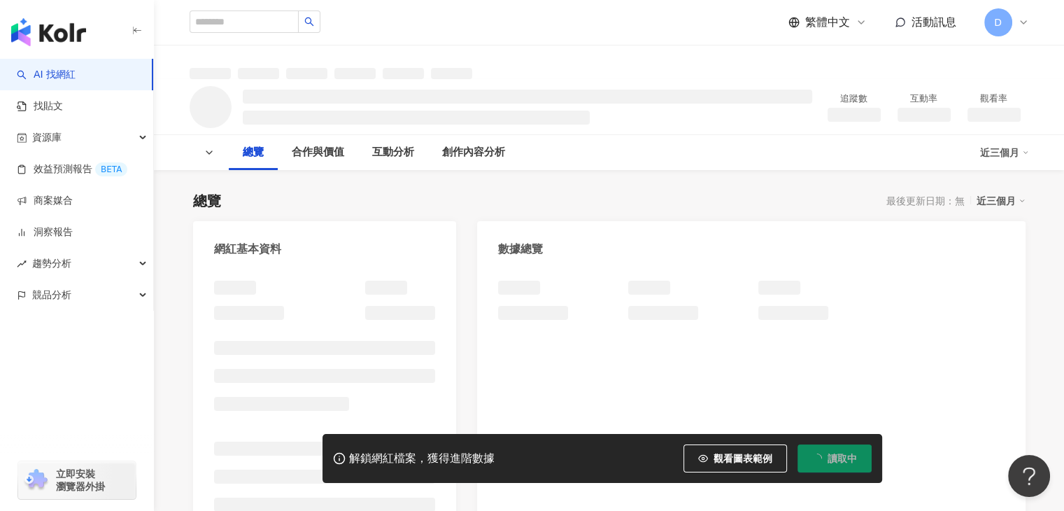
scroll to position [70, 0]
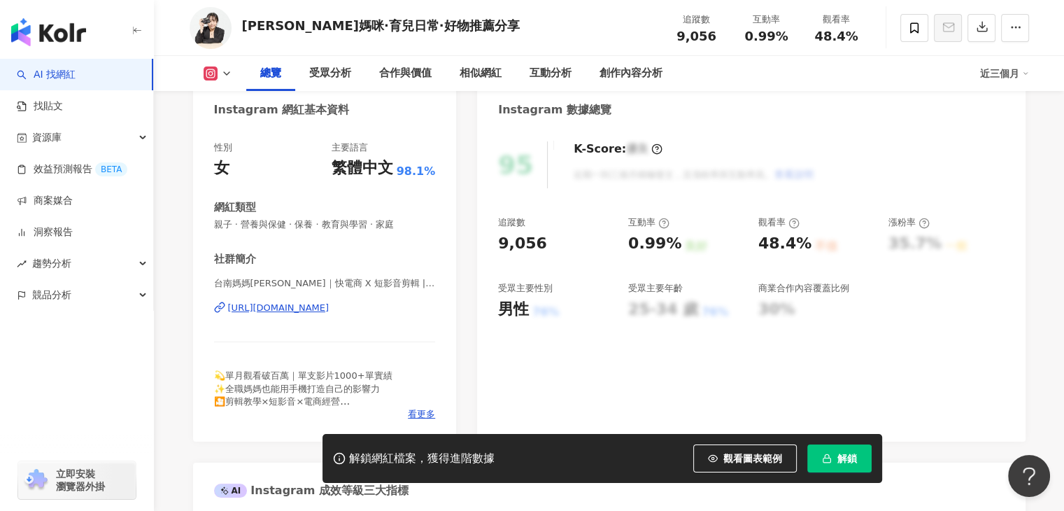
scroll to position [125, 0]
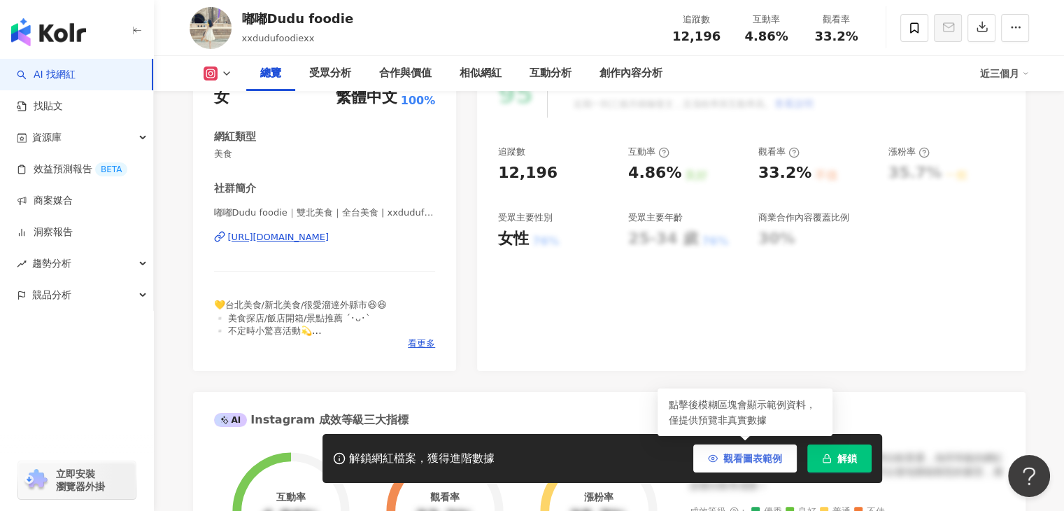
click at [772, 466] on button "觀看圖表範例" at bounding box center [745, 458] width 104 height 28
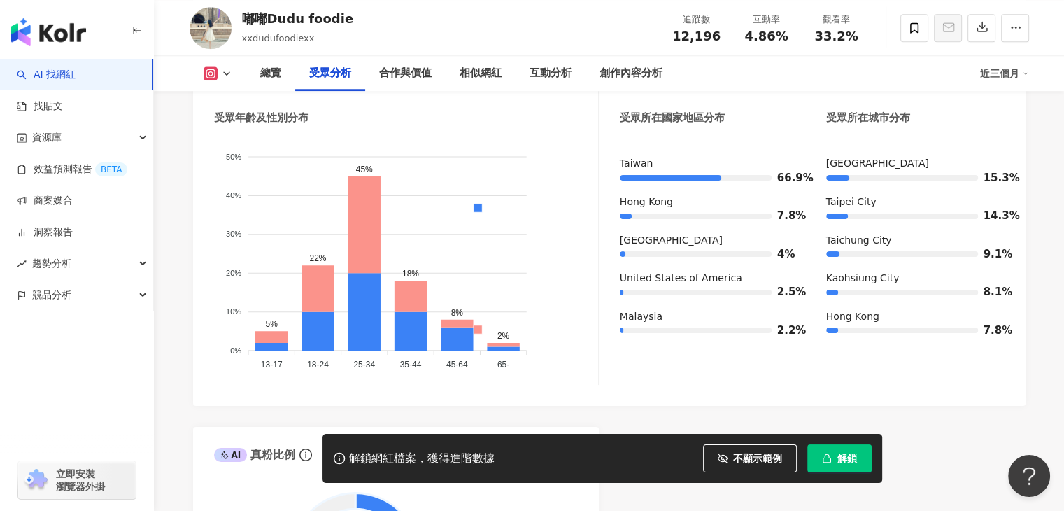
scroll to position [1469, 0]
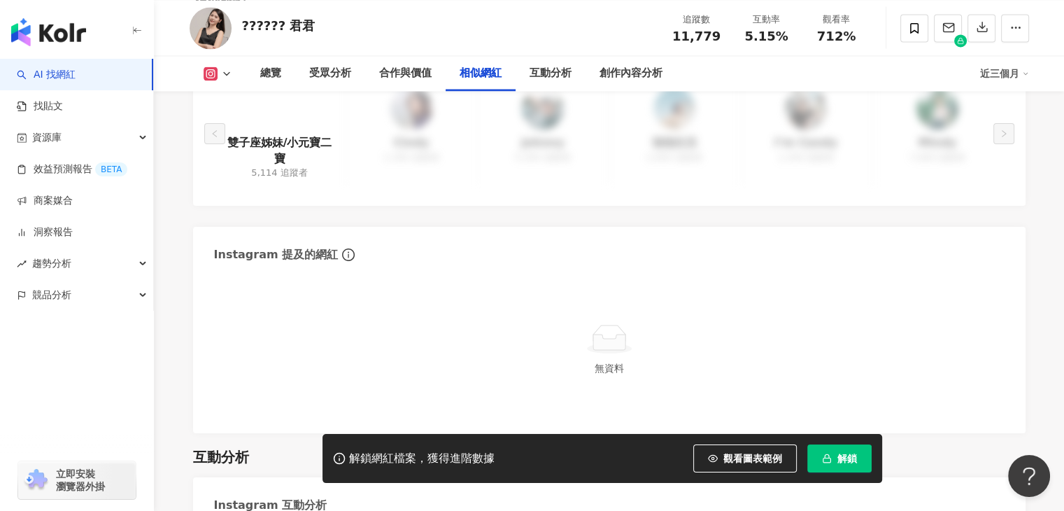
scroll to position [2309, 0]
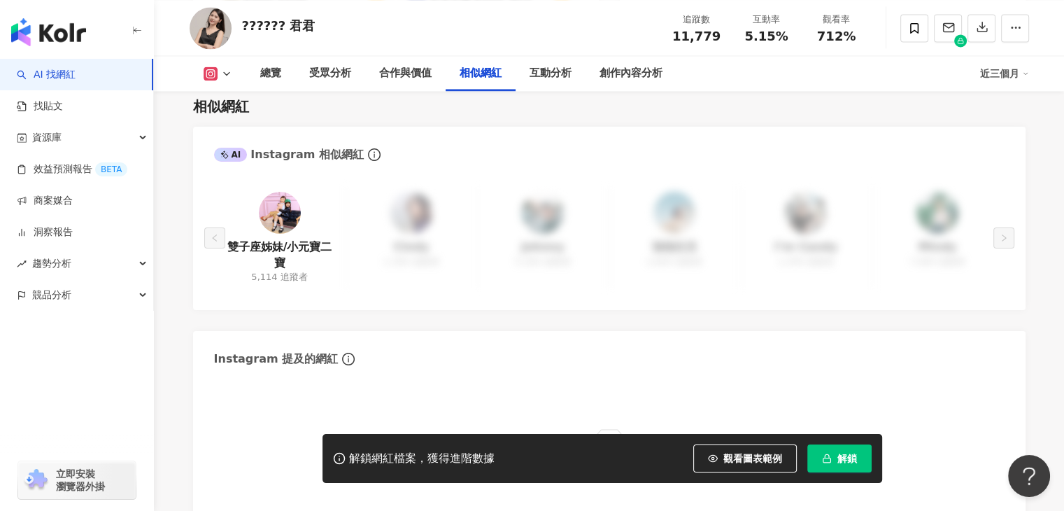
click at [277, 208] on img at bounding box center [280, 213] width 42 height 42
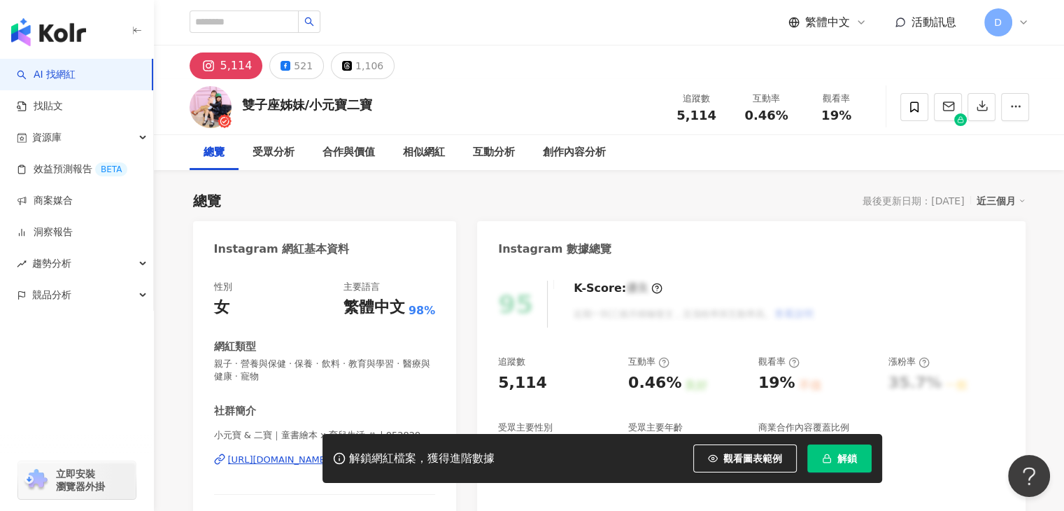
click at [49, 68] on link "AI 找網紅" at bounding box center [46, 75] width 59 height 14
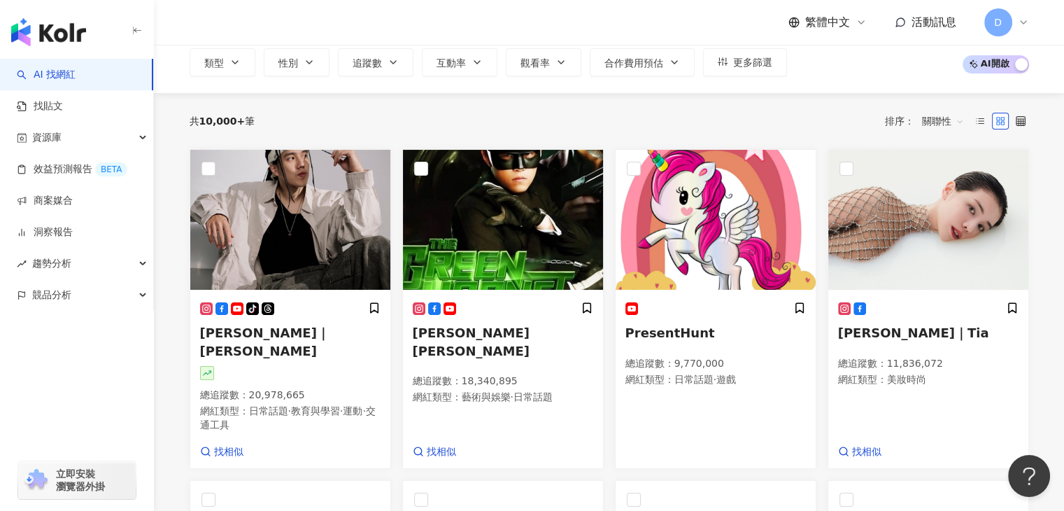
scroll to position [140, 0]
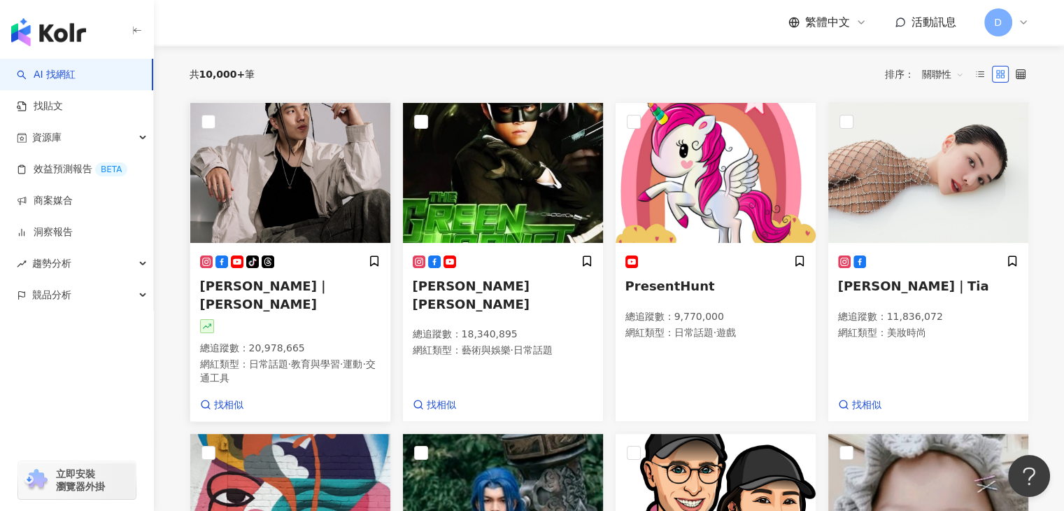
click at [292, 286] on span "吳奇軒｜Wu Hsuan" at bounding box center [264, 294] width 129 height 32
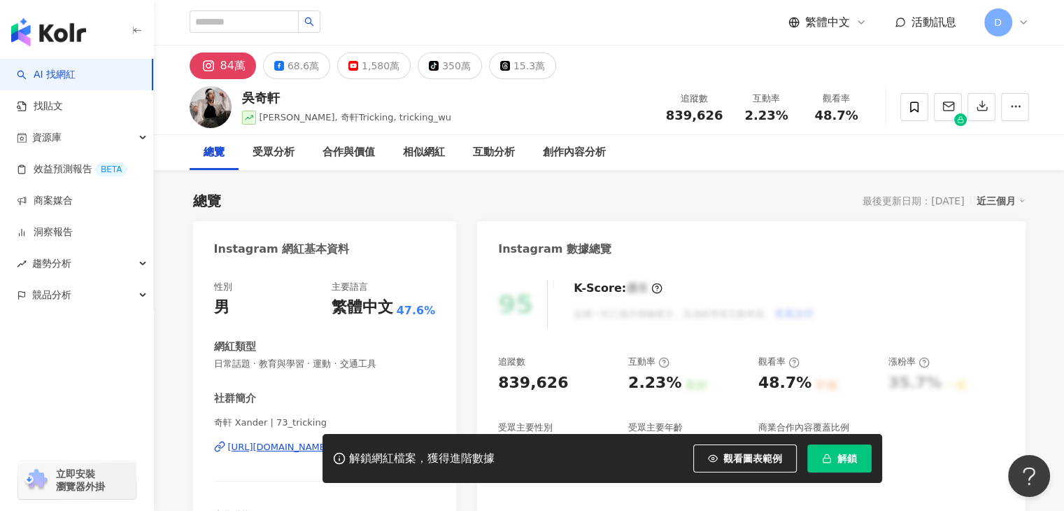
scroll to position [70, 0]
